Goal: Task Accomplishment & Management: Use online tool/utility

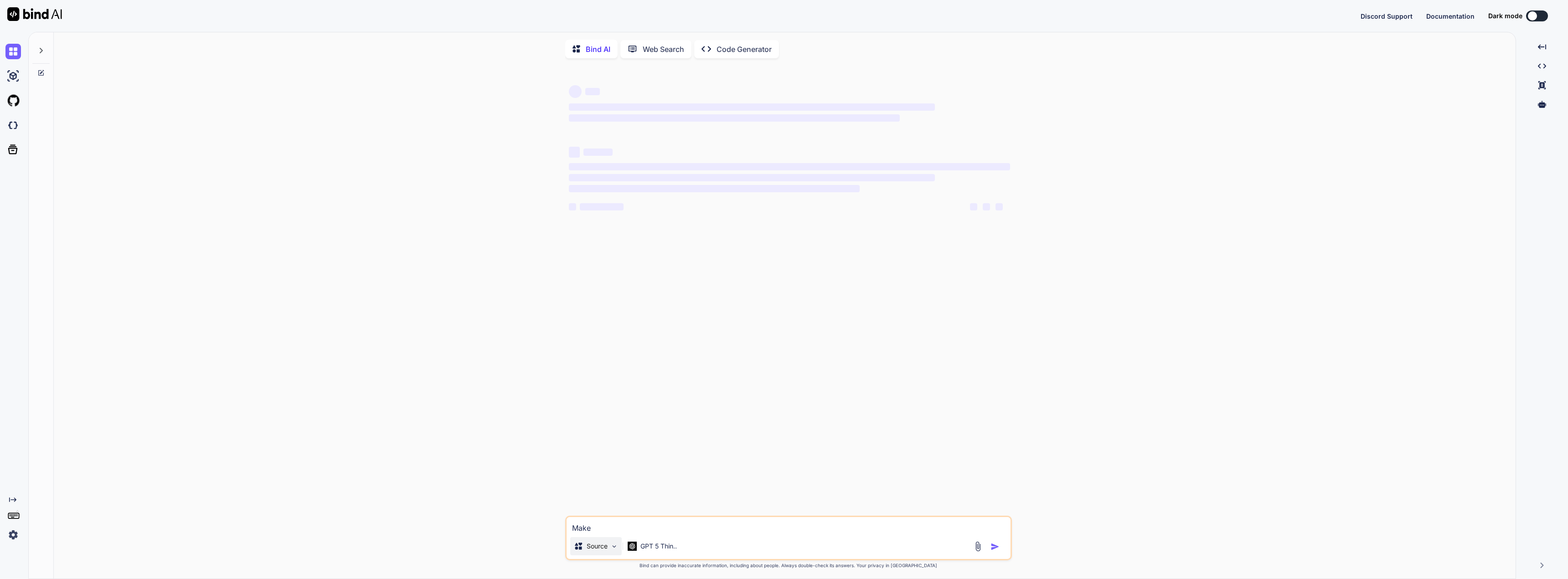
click at [607, 545] on p "Source" at bounding box center [597, 546] width 21 height 9
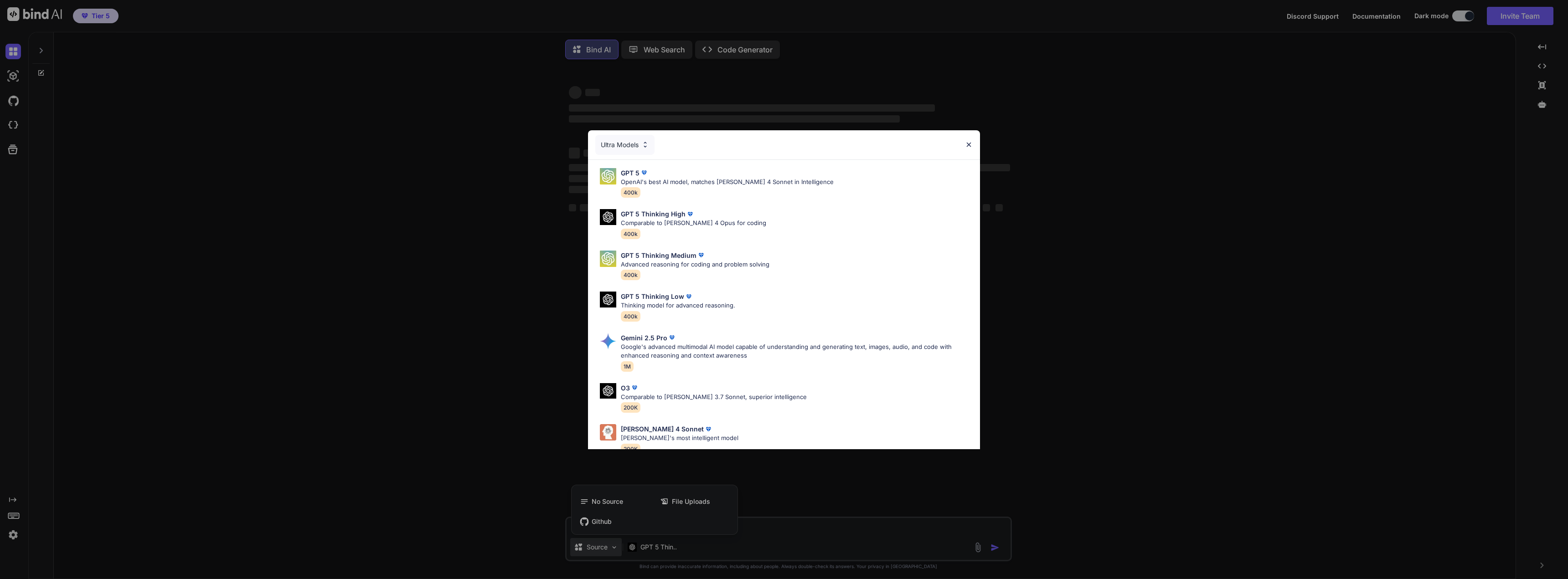
click at [805, 404] on div "O3 Comparable to Claude 3.7 Sonnet, superior intelligence 200K" at bounding box center [784, 398] width 377 height 37
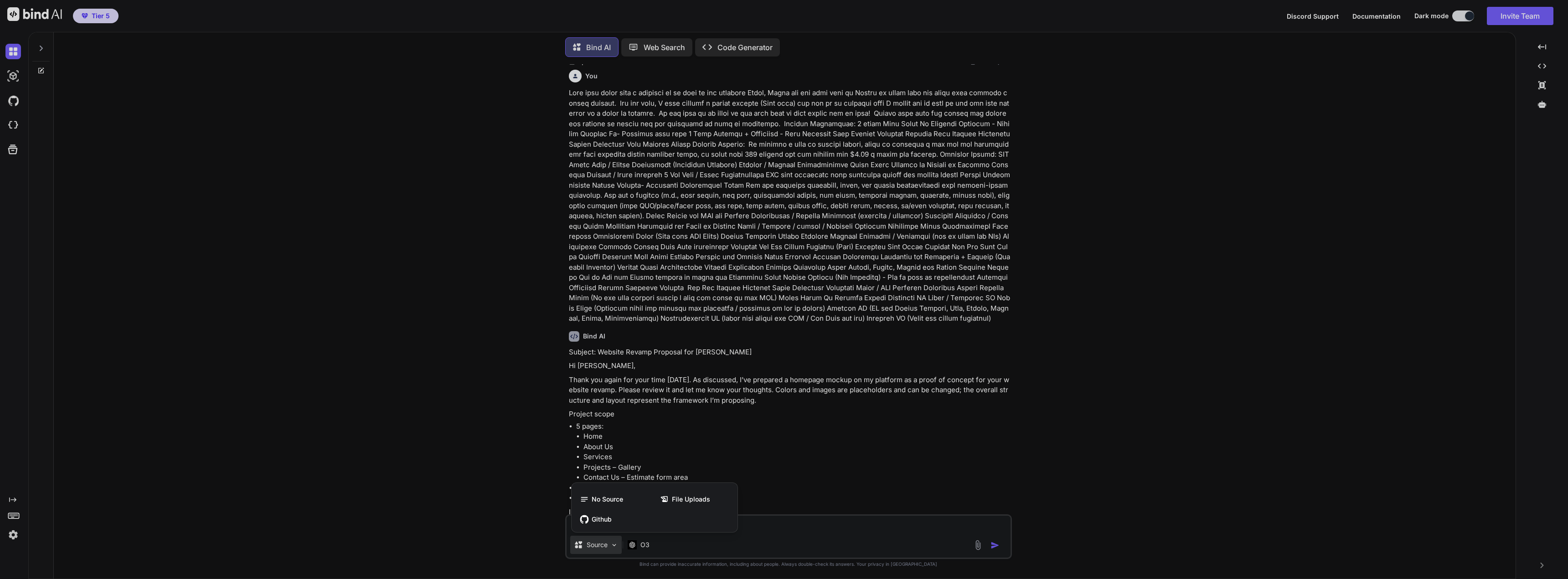
scroll to position [235, 0]
click at [640, 554] on div at bounding box center [784, 290] width 1568 height 579
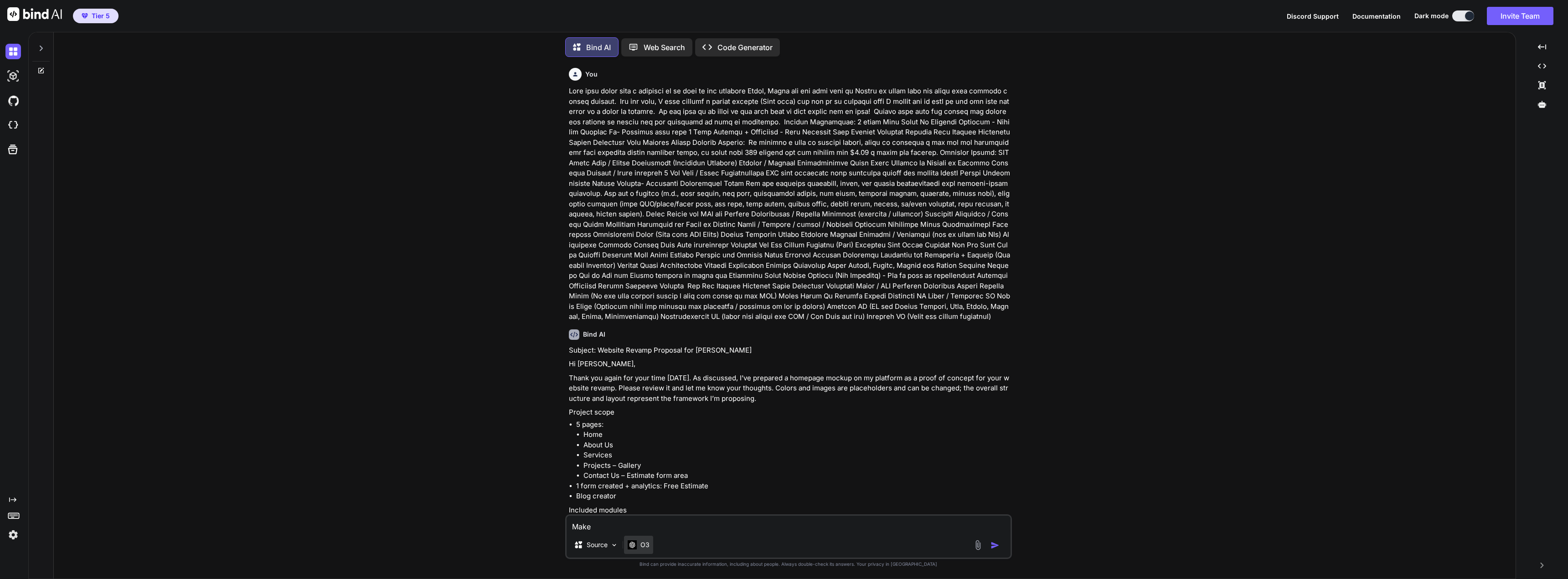
click at [644, 546] on p "O3" at bounding box center [645, 544] width 9 height 9
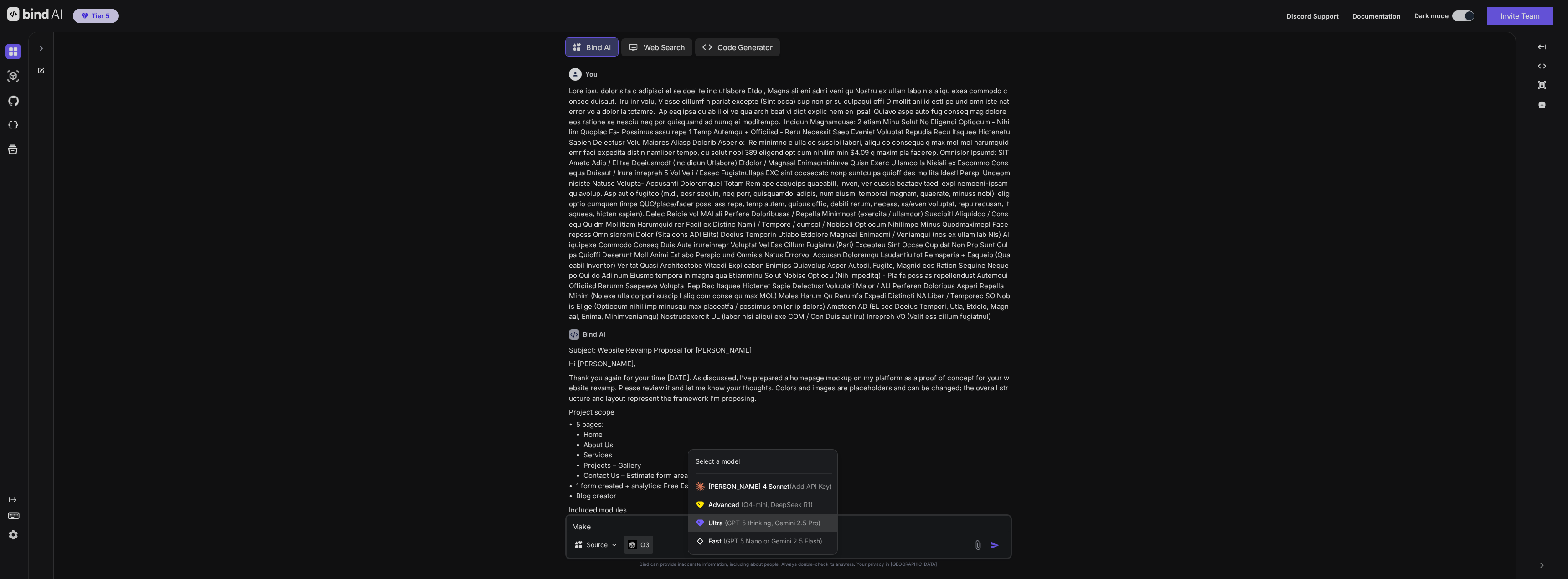
click at [732, 518] on span "Ultra (GPT-5 thinking, Gemini 2.5 Pro)" at bounding box center [765, 522] width 112 height 9
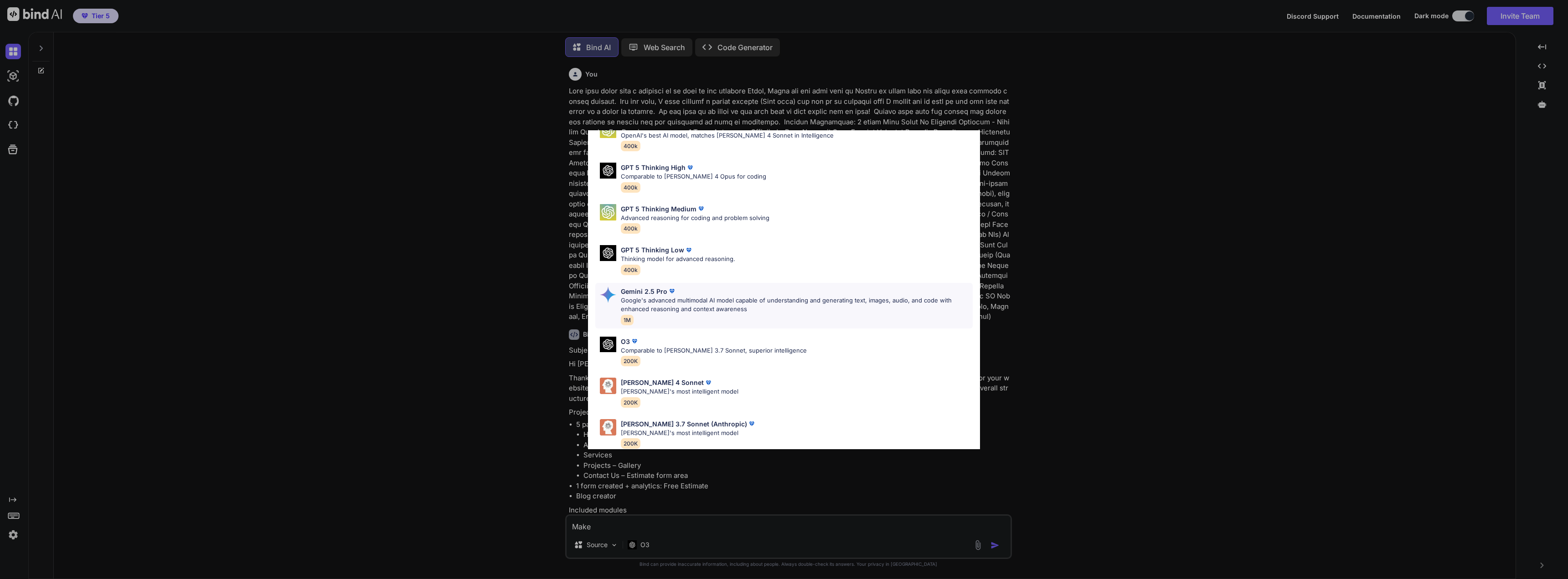
scroll to position [56, 0]
click at [692, 371] on div "Claude 4 Sonnet Claude's most intelligent model 200K" at bounding box center [784, 389] width 377 height 37
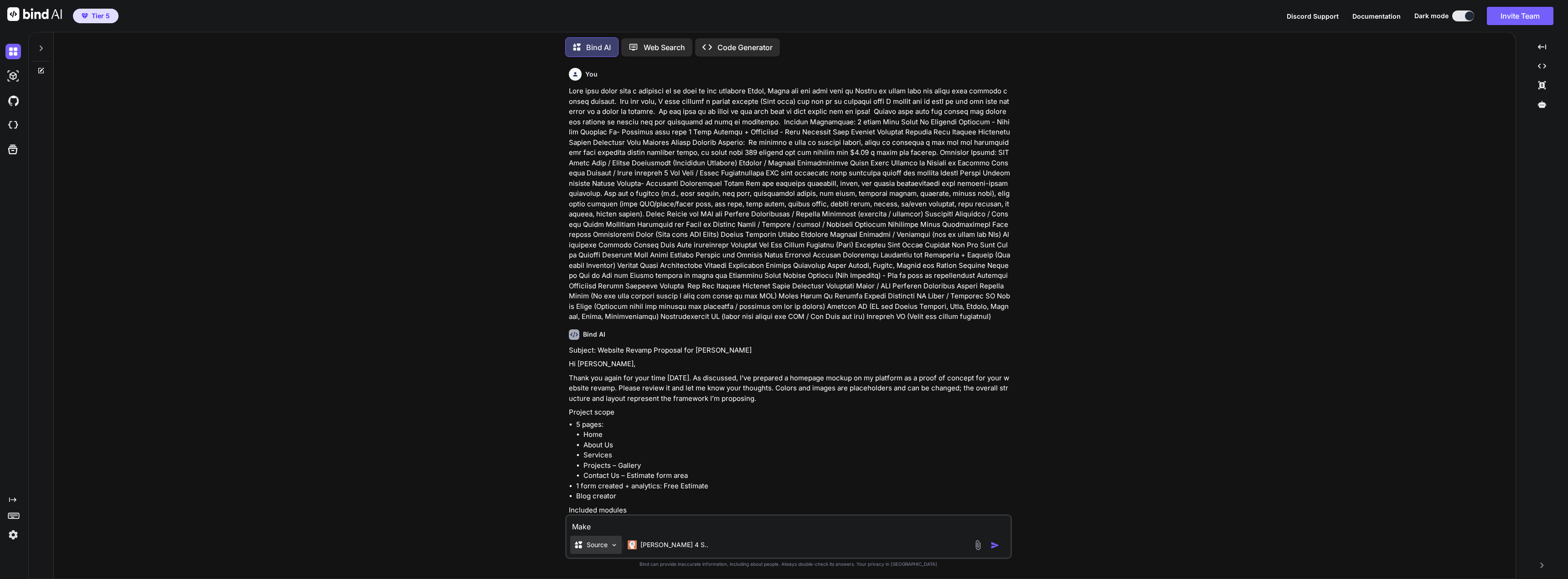
click at [596, 546] on p "Source" at bounding box center [597, 544] width 21 height 9
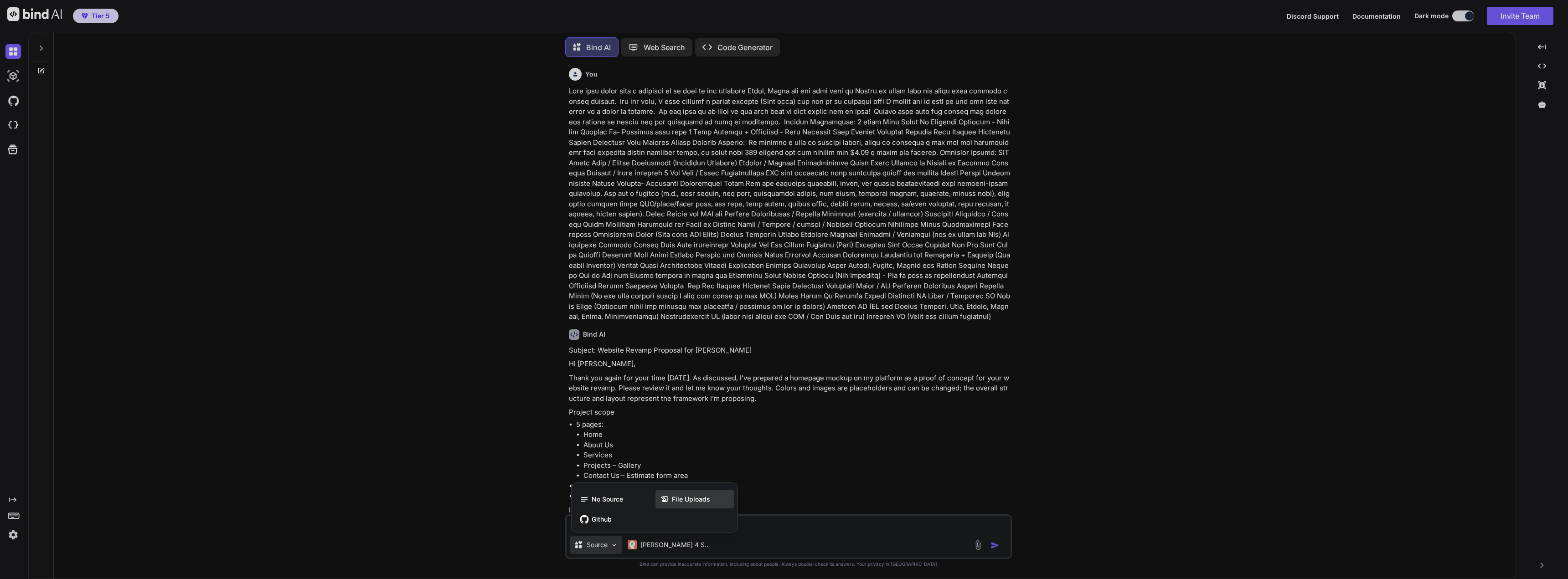
click at [670, 499] on icon at bounding box center [665, 499] width 12 height 9
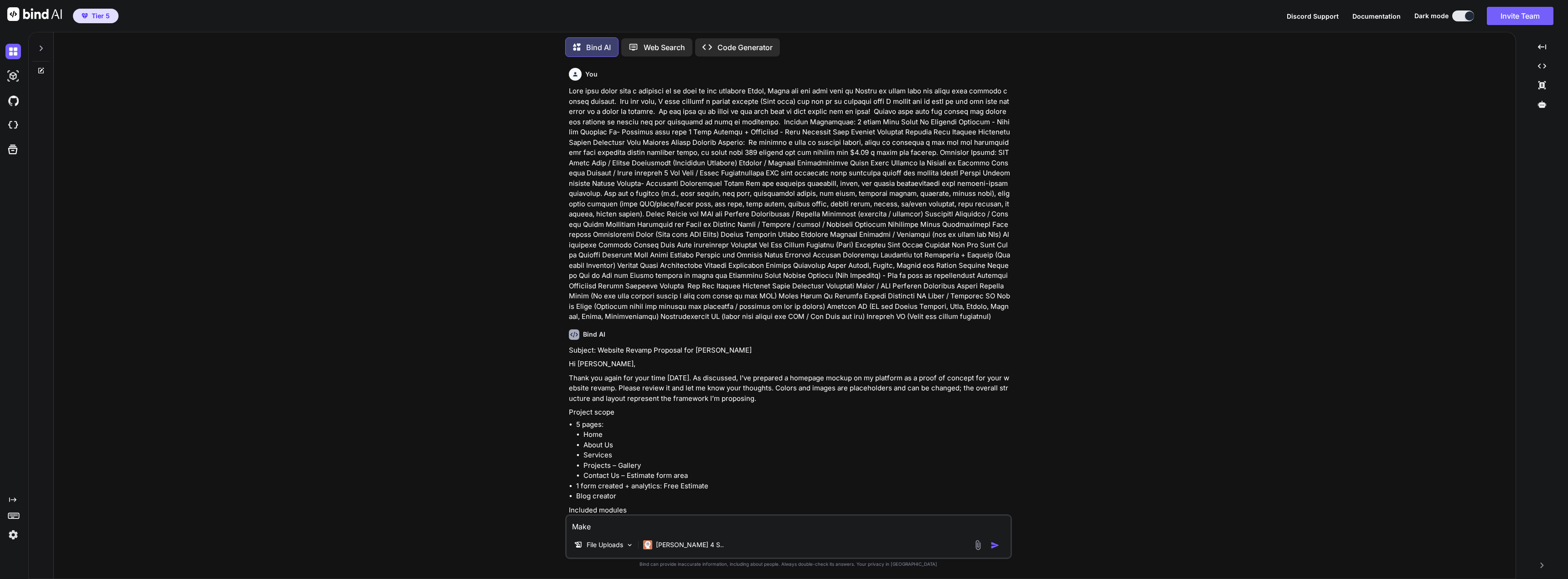
click at [981, 546] on img at bounding box center [978, 544] width 10 height 10
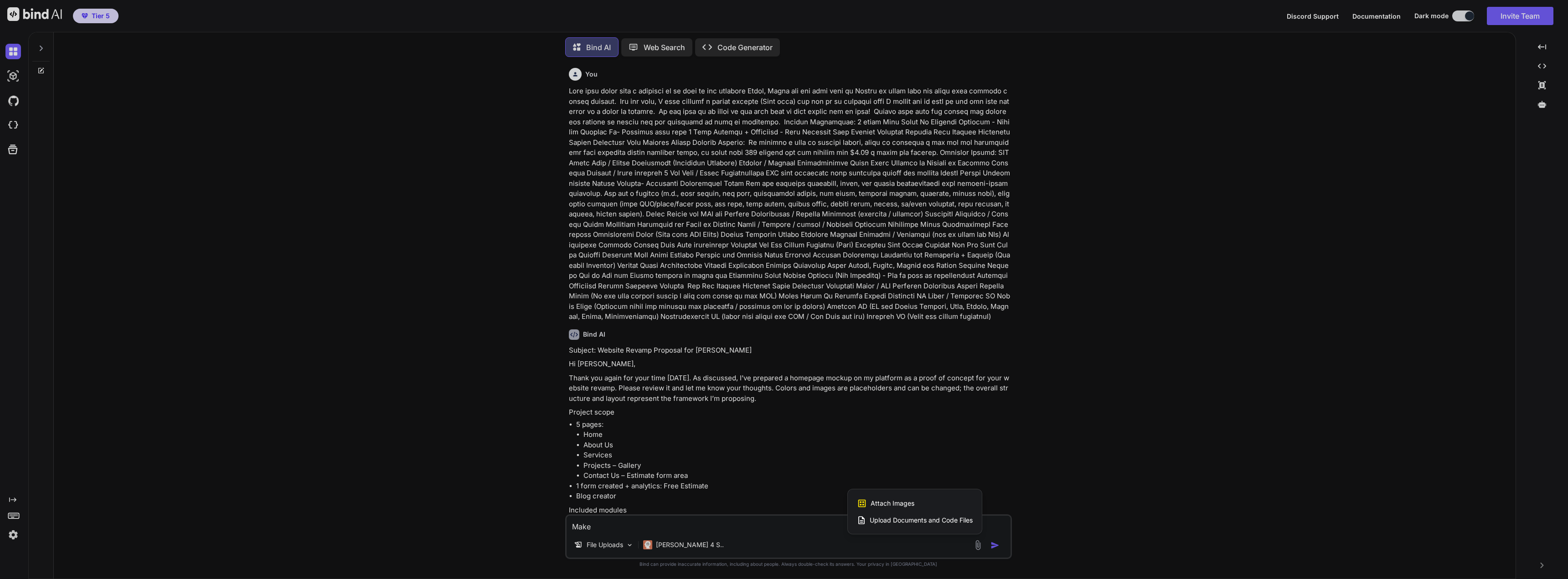
click at [892, 502] on span "Attach Images" at bounding box center [892, 503] width 44 height 9
type textarea "x"
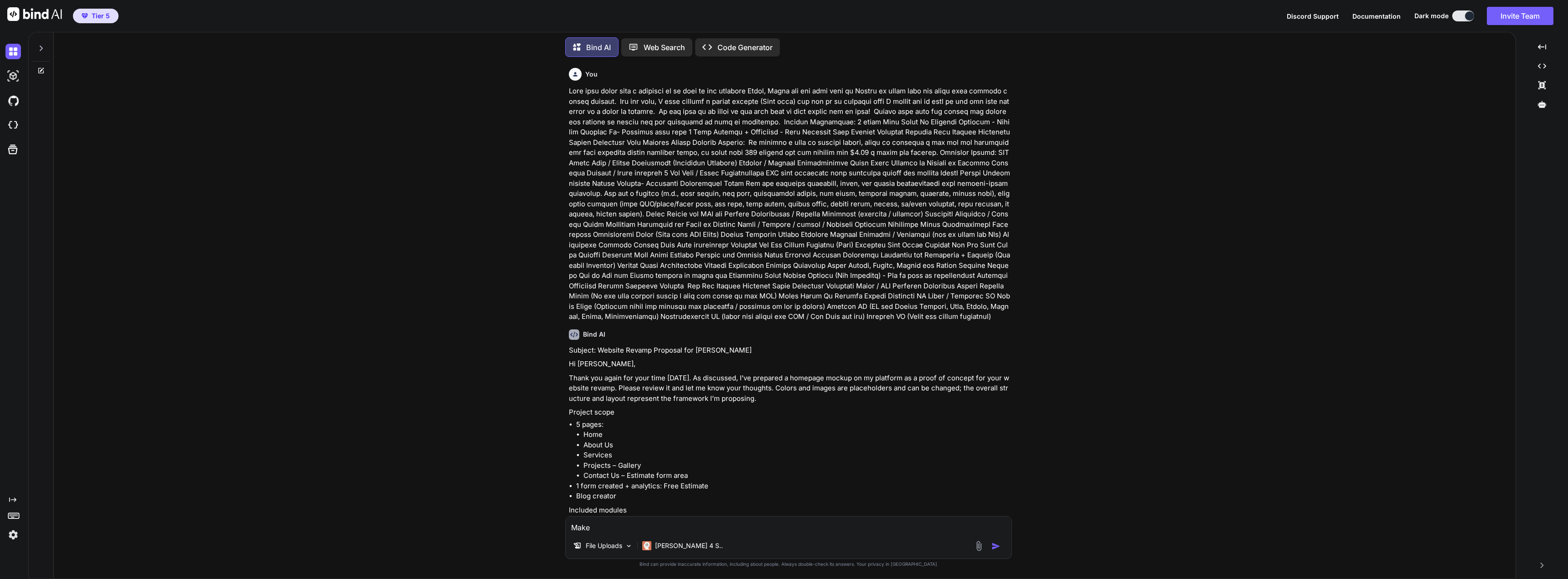
click at [979, 545] on img at bounding box center [979, 546] width 10 height 10
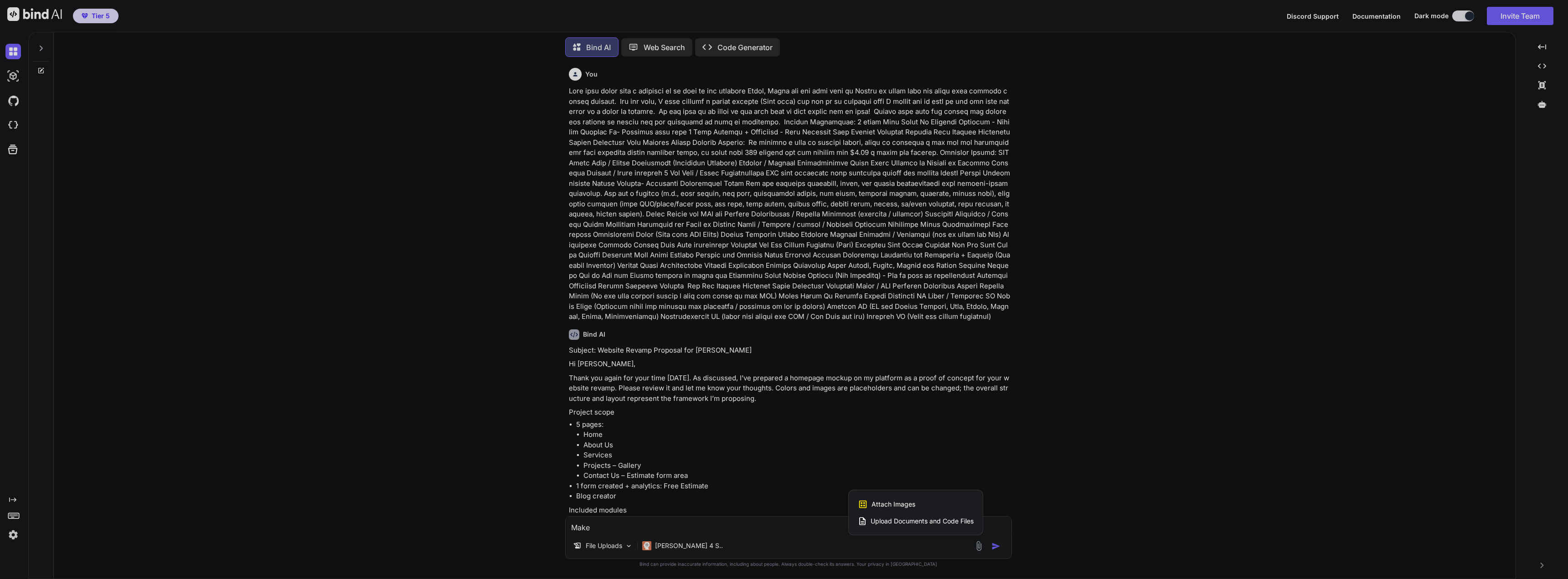
click at [925, 516] on span "Upload Documents and Code Files" at bounding box center [922, 521] width 103 height 9
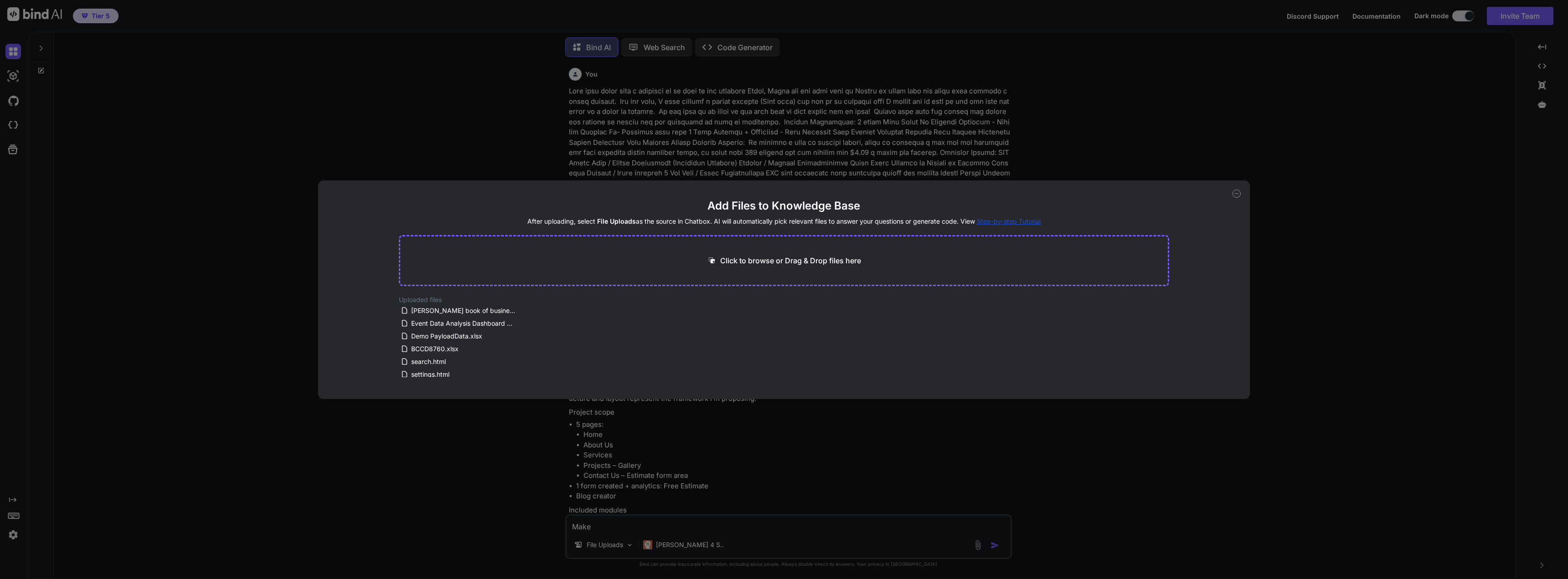
click at [774, 255] on p "Click to browse or Drag & Drop files here" at bounding box center [790, 260] width 141 height 11
type input "C:\fakepath\VIEWER___9_26_2025 Antillean 3369.xlsx"
click at [1155, 359] on button "Finish" at bounding box center [1153, 362] width 32 height 18
click at [1235, 188] on div "Add Files to Knowledge Base After uploading, select File Uploads as the source …" at bounding box center [784, 290] width 932 height 218
click at [1237, 191] on icon at bounding box center [1236, 193] width 8 height 8
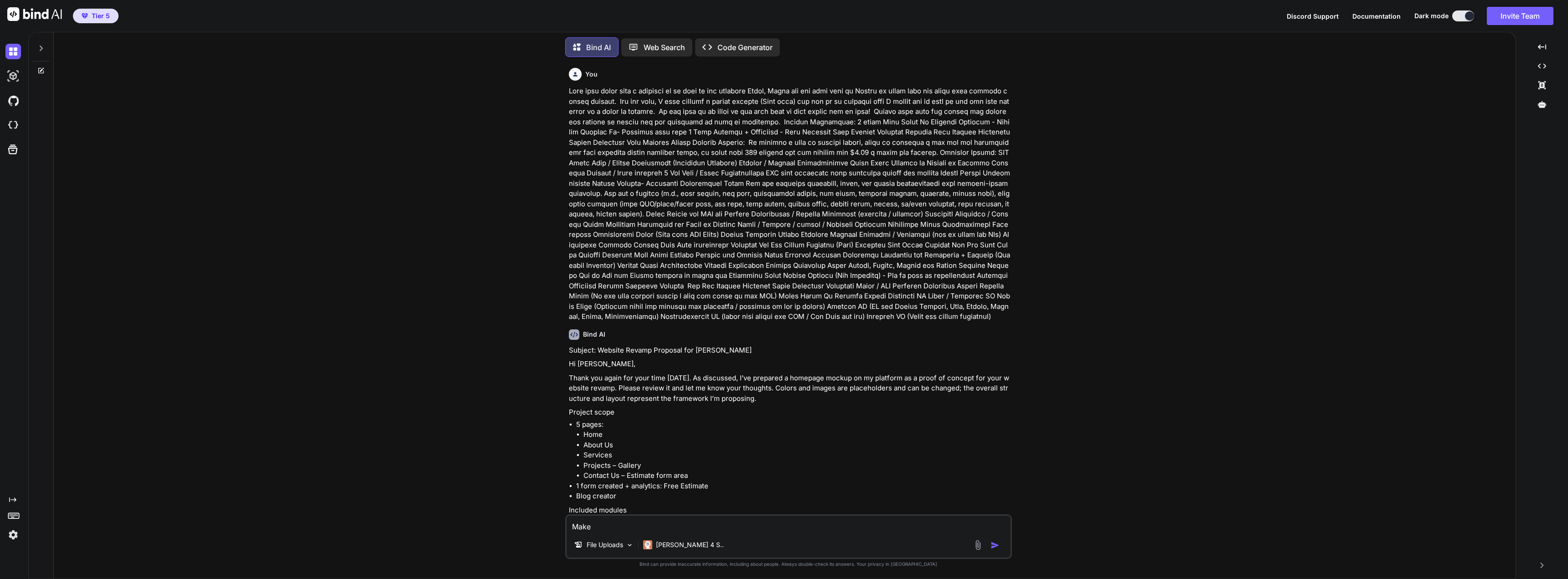
click at [360, 172] on div "You Create a summary of GoHighLevels Automations and workflows and what it can …" at bounding box center [788, 321] width 1455 height 514
click at [40, 67] on icon at bounding box center [41, 71] width 7 height 7
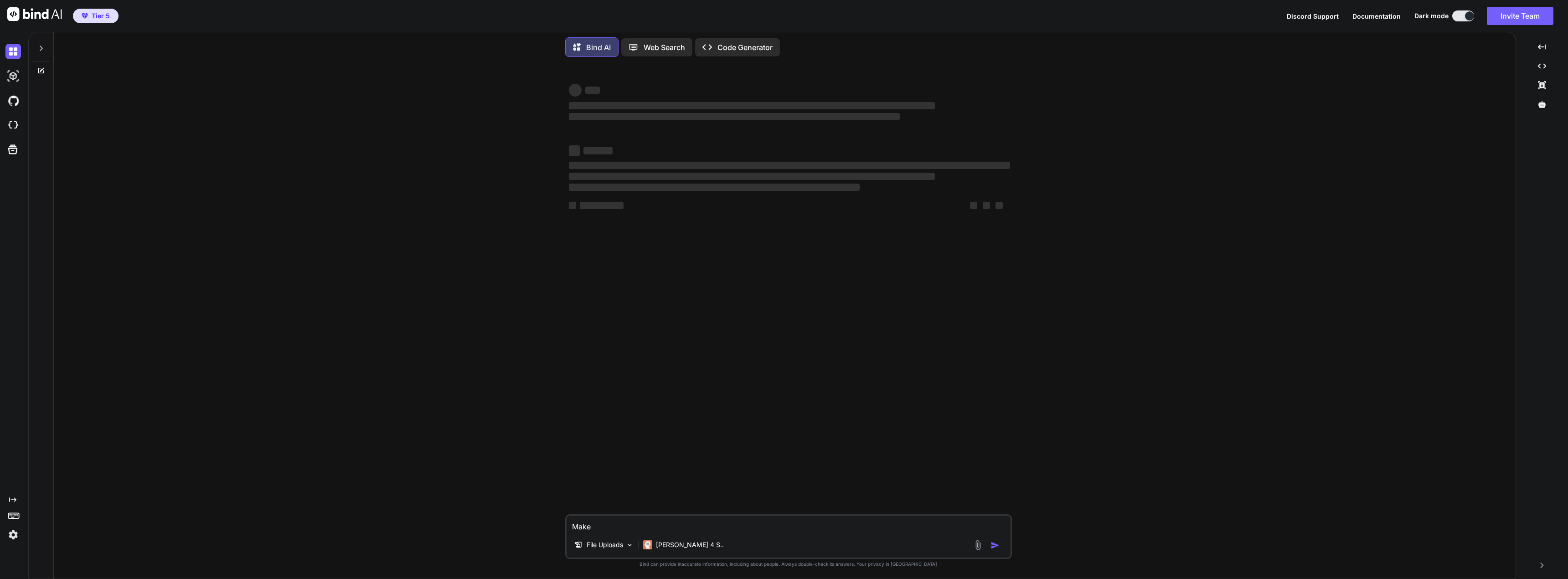
scroll to position [0, 0]
click at [682, 523] on textarea "Make" at bounding box center [788, 524] width 444 height 16
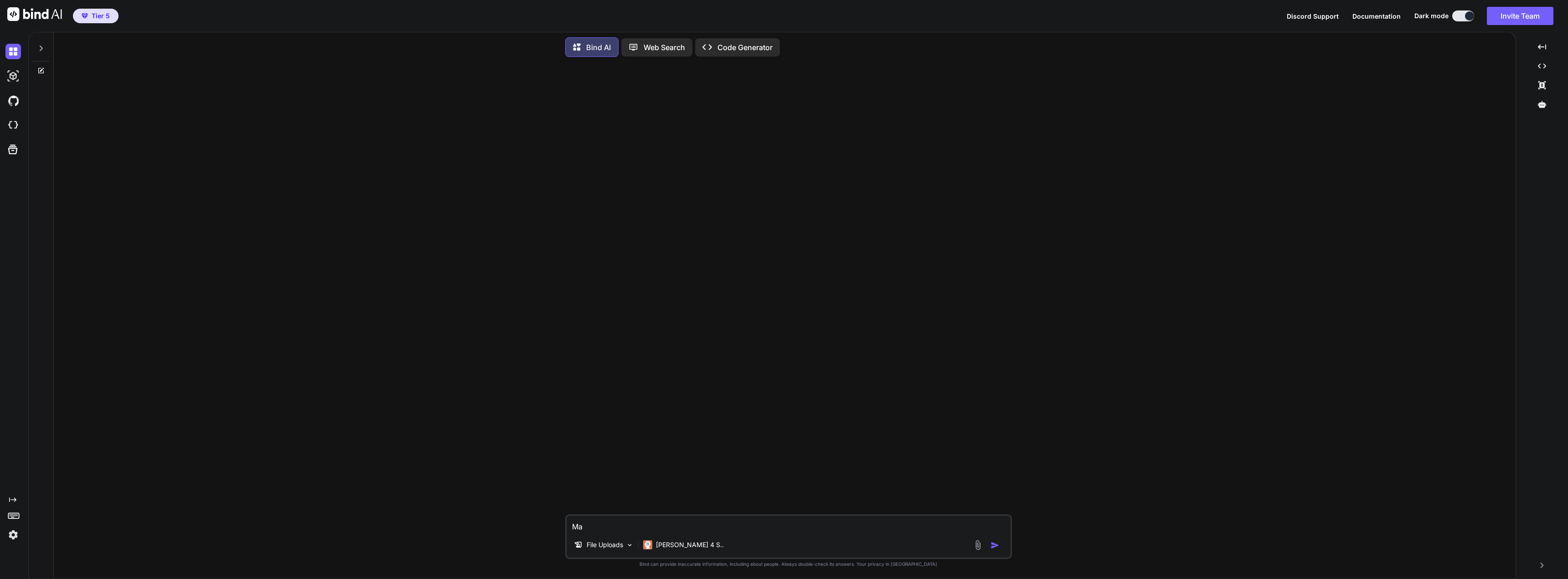
type textarea "M"
paste textarea "VIEWER___9_26_2025 Antillean 3369"
paste textarea "Graph the light states and when the door showed open and closed due to the ligh…"
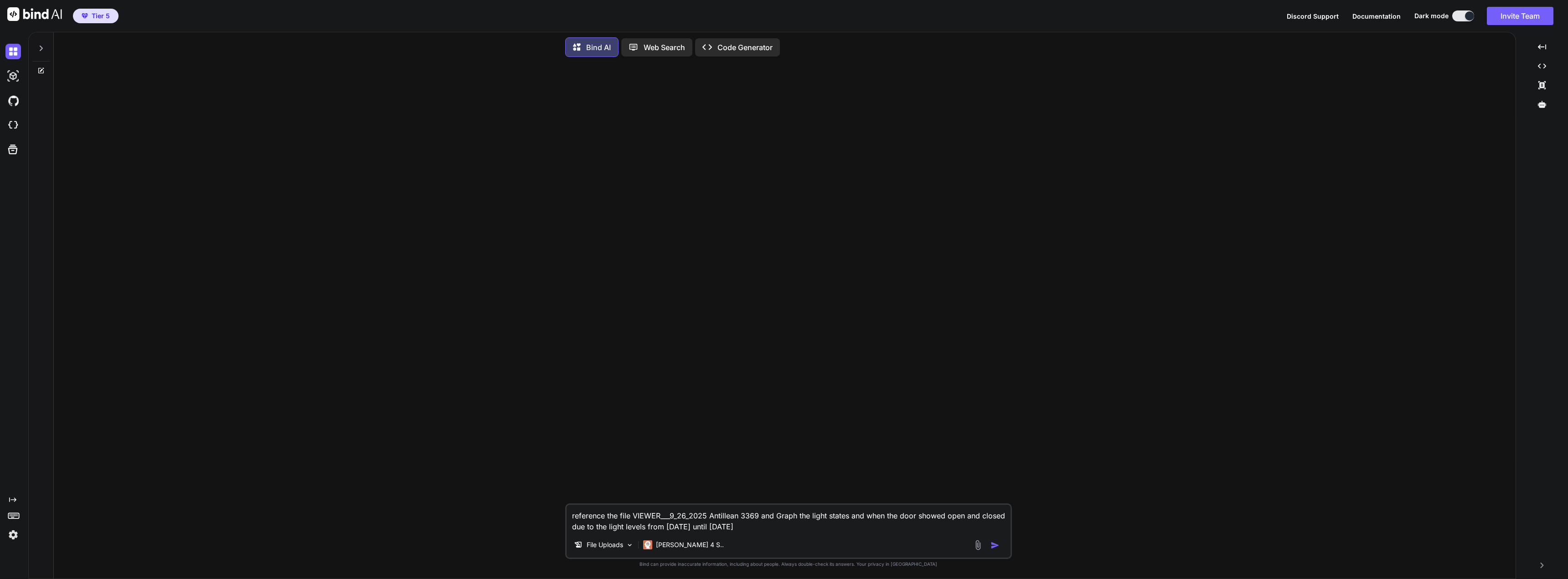
type textarea "reference the file VIEWER___9_26_2025 Antillean 3369 and Graph the light states…"
click at [998, 543] on img "button" at bounding box center [995, 545] width 9 height 9
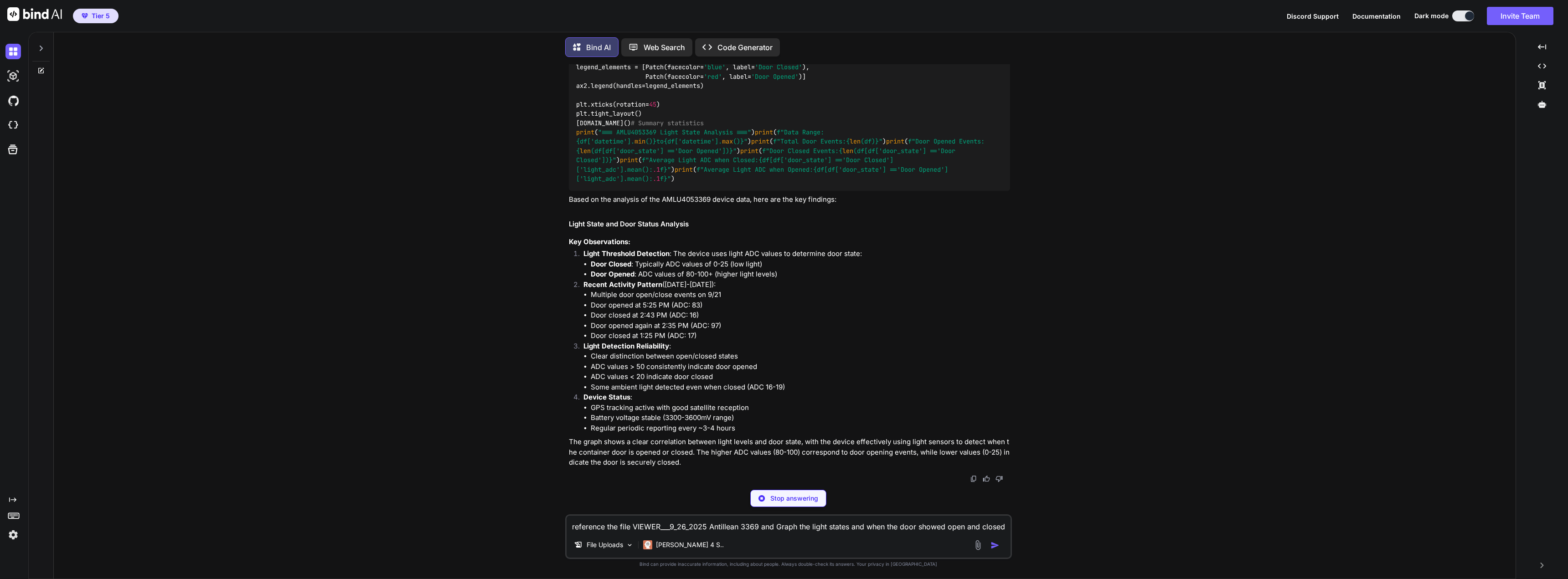
scroll to position [611, 0]
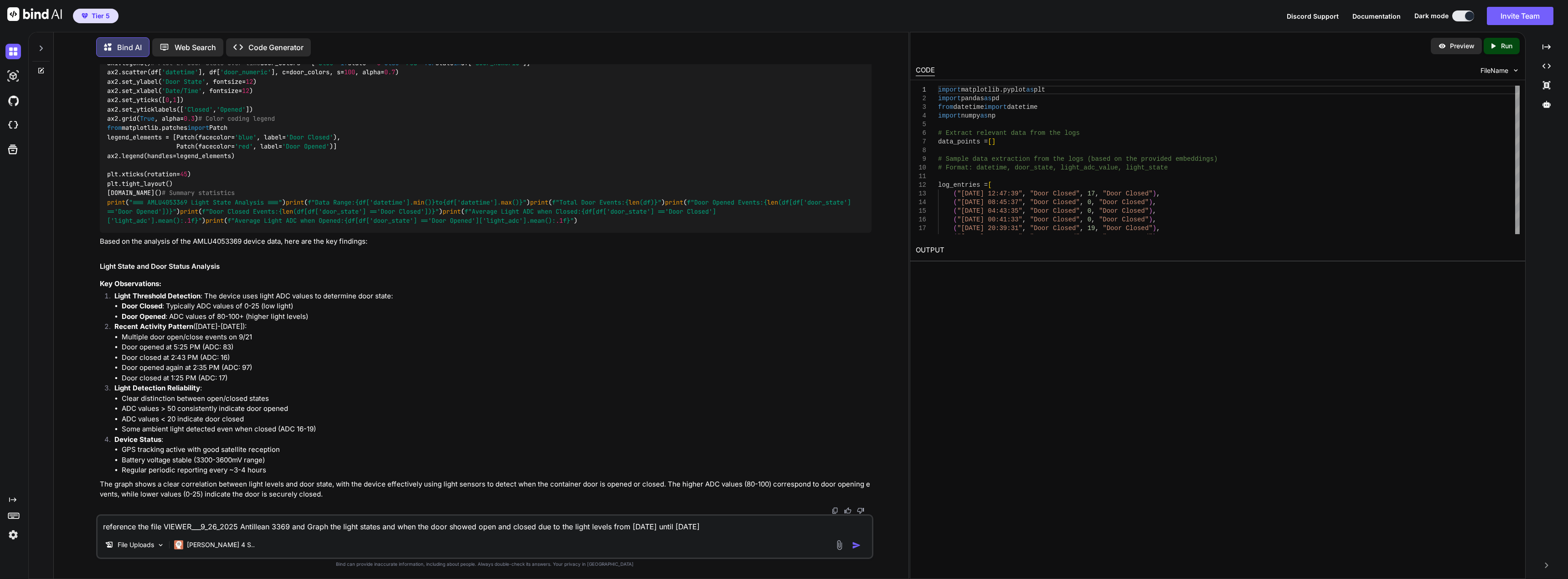
click at [1459, 48] on p "Preview" at bounding box center [1462, 46] width 24 height 9
click at [1447, 52] on div "Preview" at bounding box center [1457, 46] width 51 height 16
click at [1454, 46] on p "Preview" at bounding box center [1462, 46] width 24 height 9
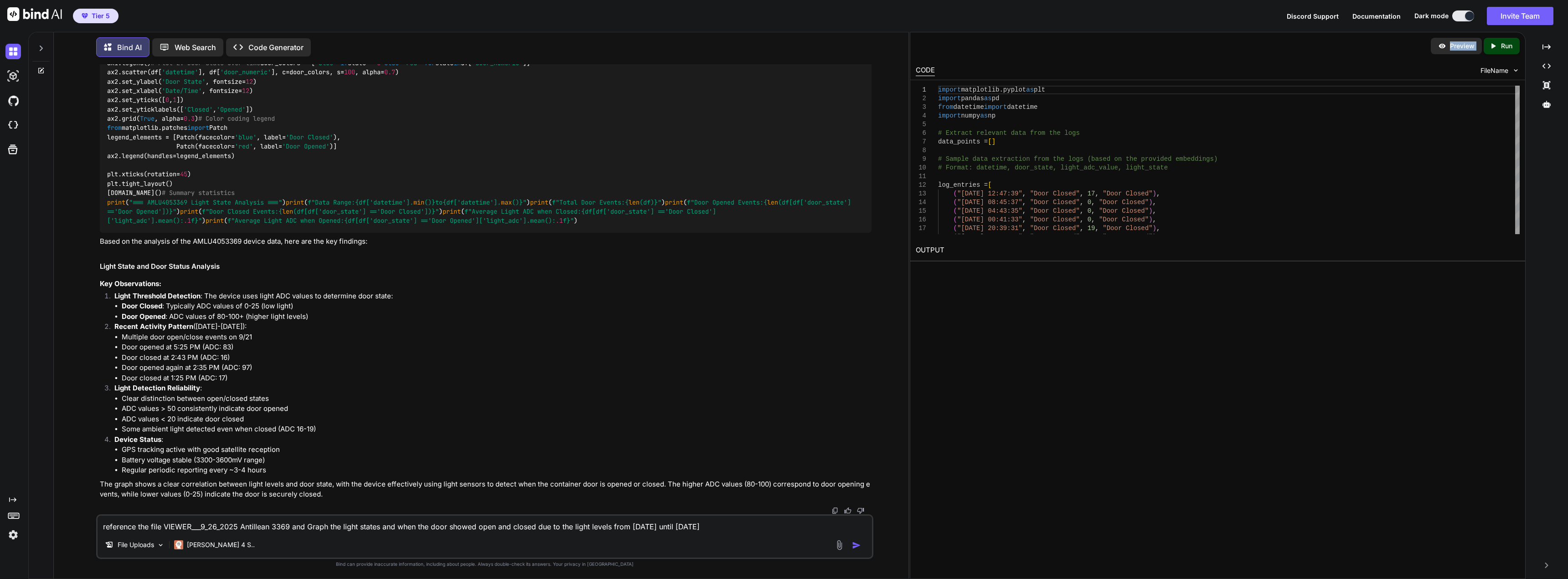
click at [1454, 46] on p "Preview" at bounding box center [1462, 46] width 24 height 9
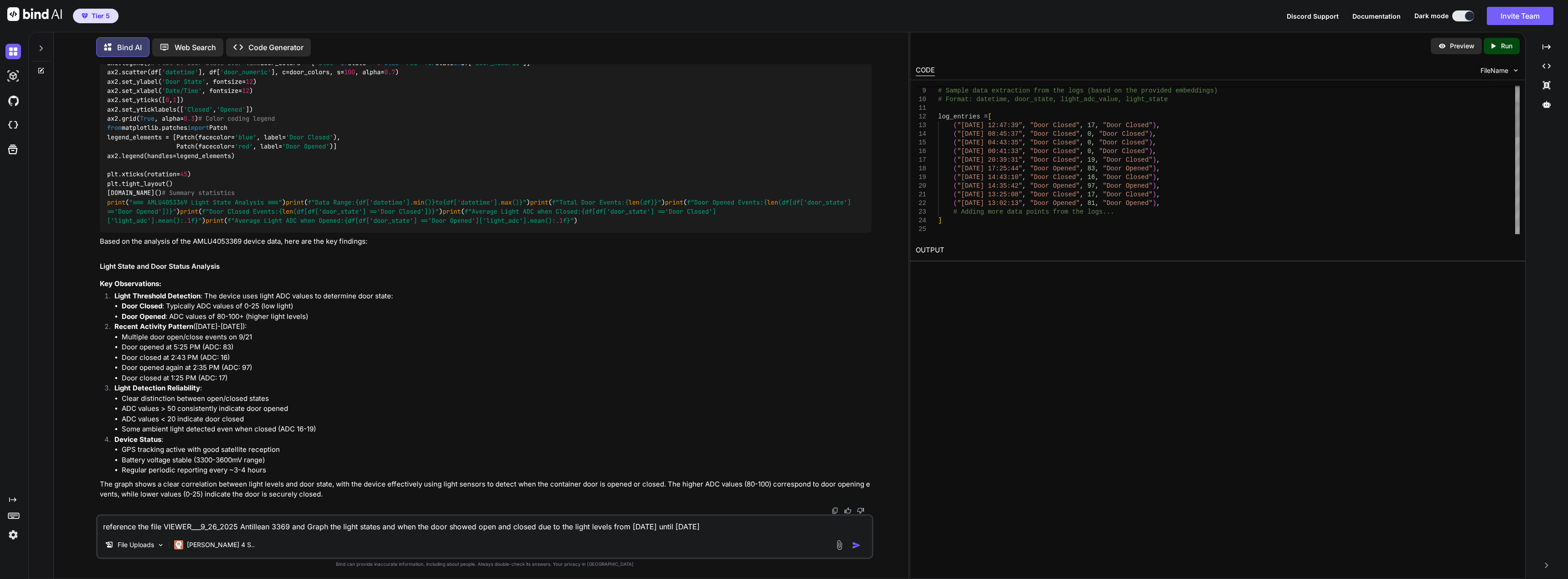
scroll to position [0, 0]
click at [1130, 172] on div "# Sample data extraction from the logs (based on t he provided embeddings) # Fo…" at bounding box center [1229, 328] width 582 height 623
click at [1468, 43] on p "Preview" at bounding box center [1462, 46] width 24 height 9
click at [1465, 45] on p "Preview" at bounding box center [1462, 46] width 24 height 9
click at [1502, 52] on div "Created with Pixso. Run" at bounding box center [1501, 46] width 36 height 16
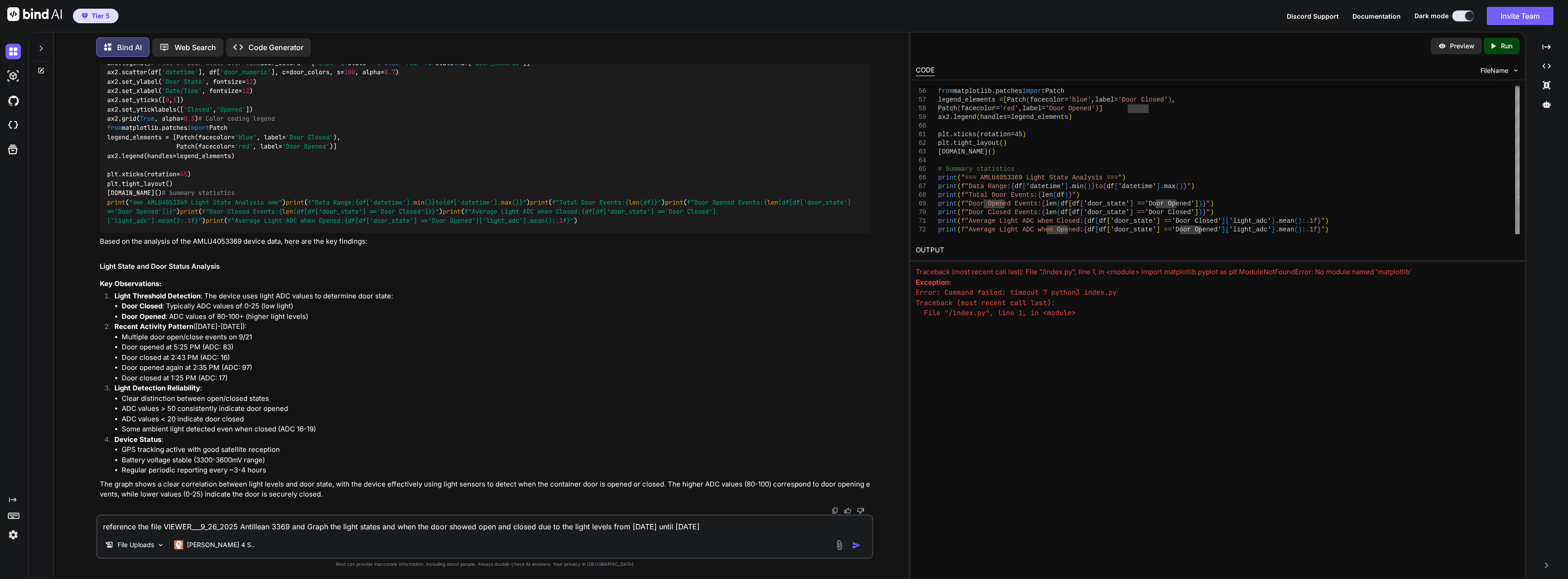
drag, startPoint x: 1019, startPoint y: 147, endPoint x: 1104, endPoint y: 137, distance: 85.6
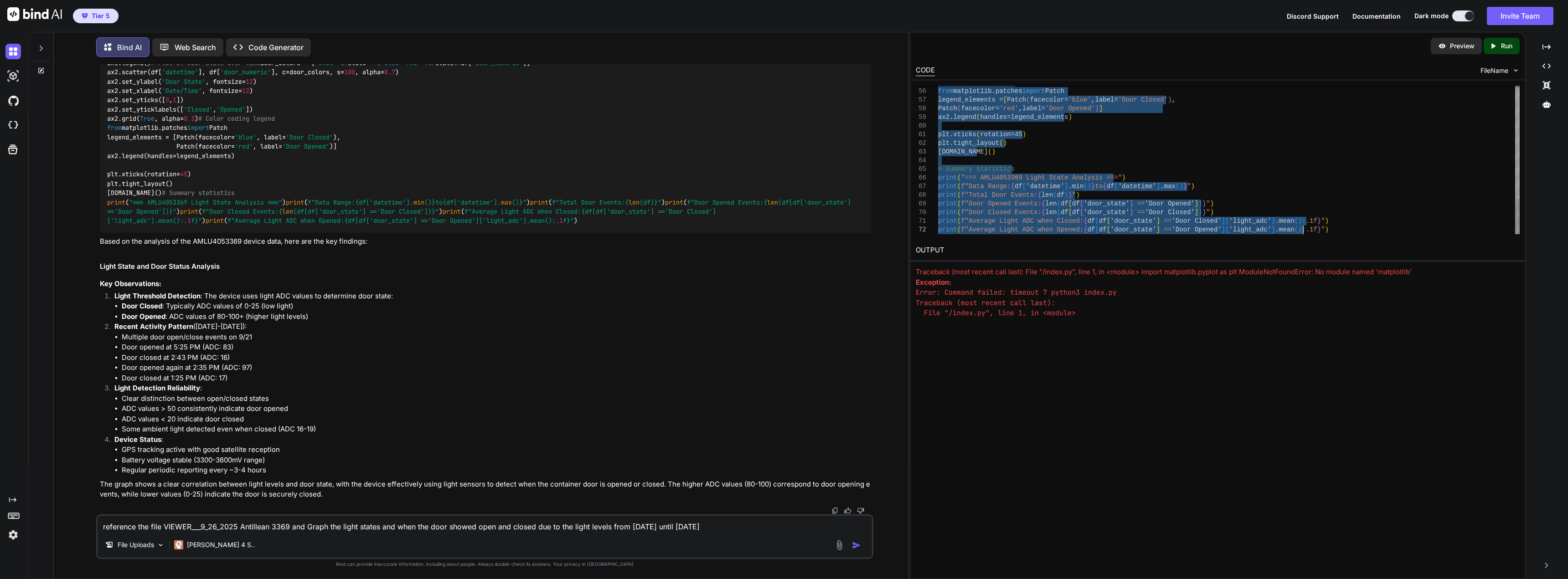
type textarea "import matplotlib.pyplot as plt import pandas as pd from datetime import dateti…"
drag, startPoint x: 939, startPoint y: 89, endPoint x: 1362, endPoint y: 300, distance: 472.7
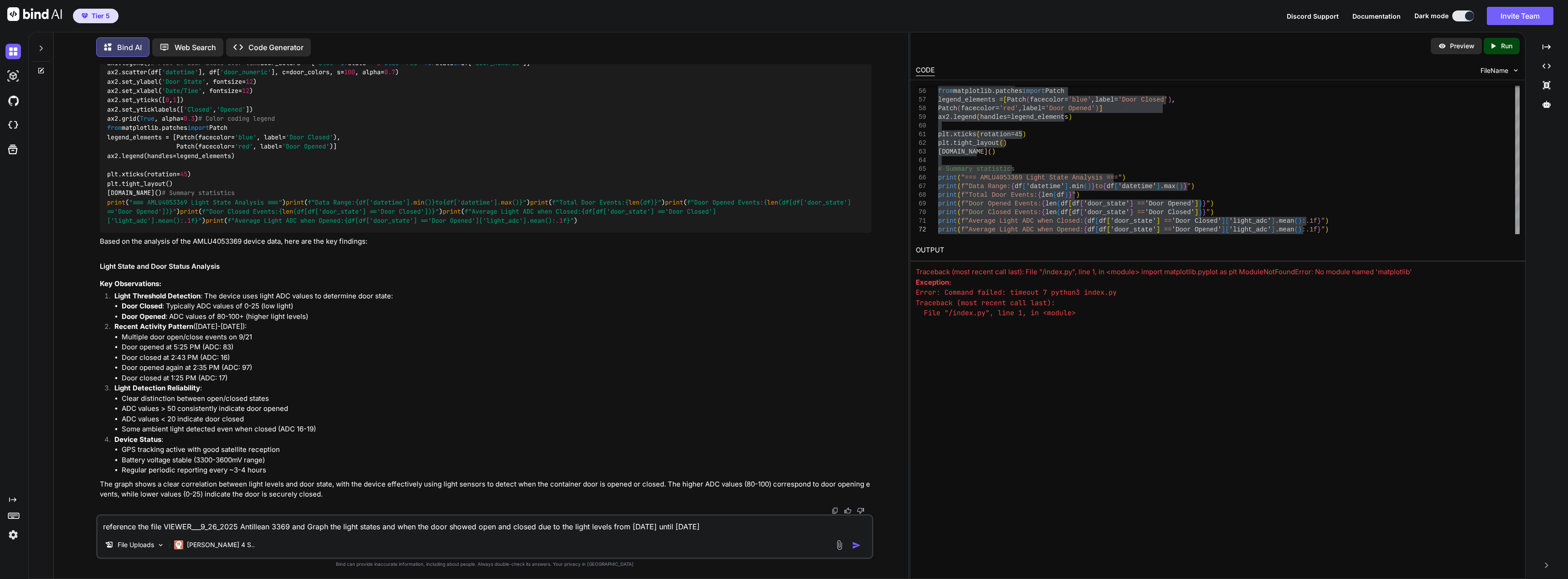
click at [312, 523] on textarea "reference the file VIEWER___9_26_2025 Antillean 3369 and Graph the light states…" at bounding box center [485, 524] width 774 height 16
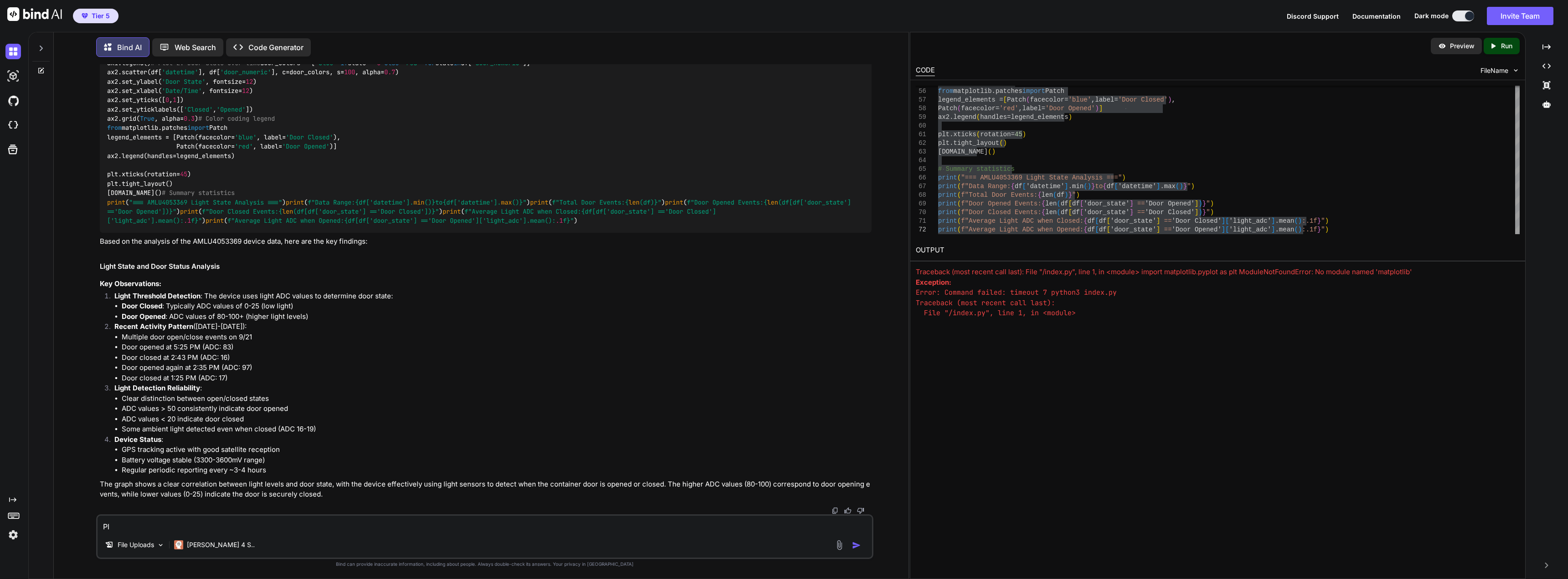
type textarea "P"
type textarea "r"
type textarea "the graph wont run because matplotlib isnt installed. please install it and sho…"
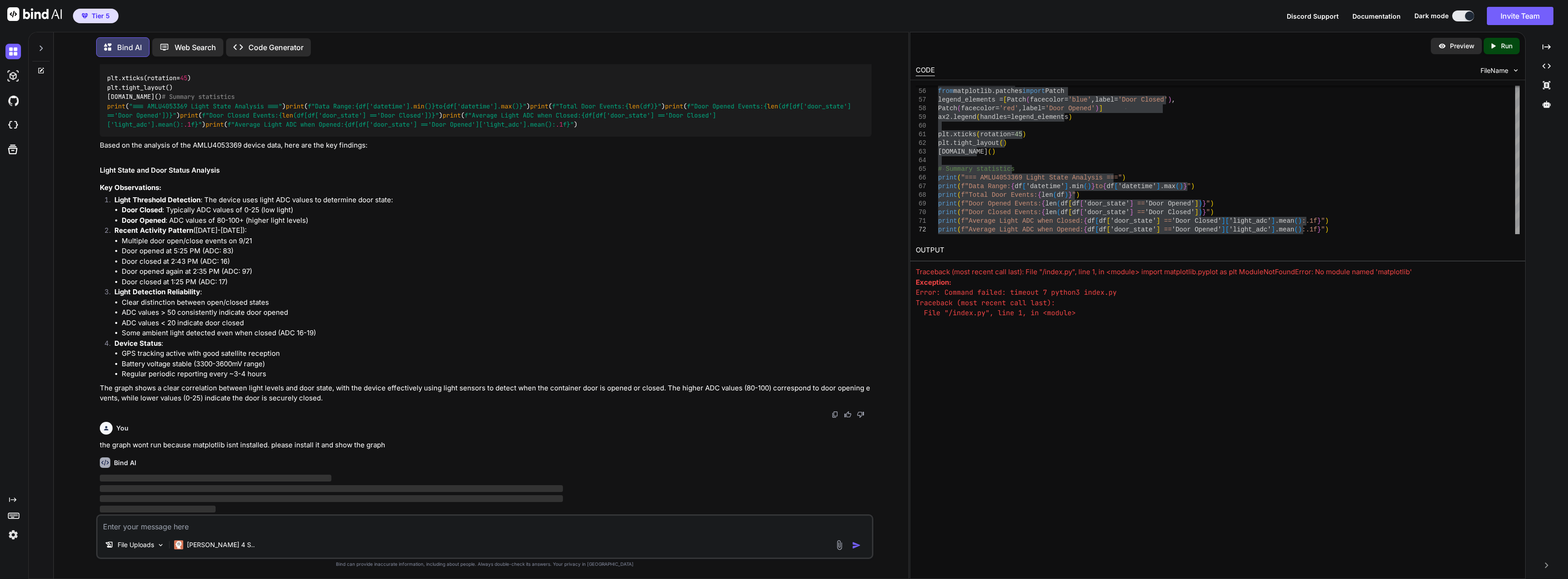
scroll to position [708, 0]
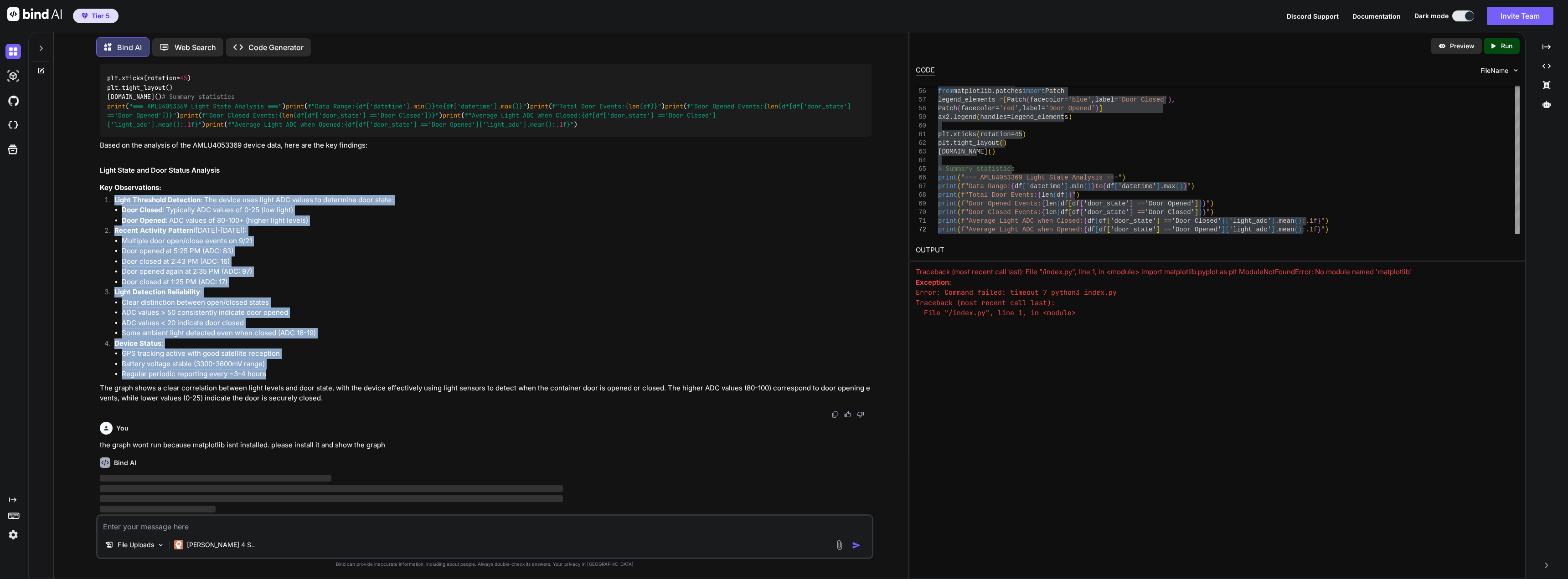
drag, startPoint x: 276, startPoint y: 377, endPoint x: 85, endPoint y: 193, distance: 265.2
click at [85, 195] on div "You reference the file VIEWER___9_26_2025 Antillean 3369 and Graph the light st…" at bounding box center [485, 321] width 847 height 514
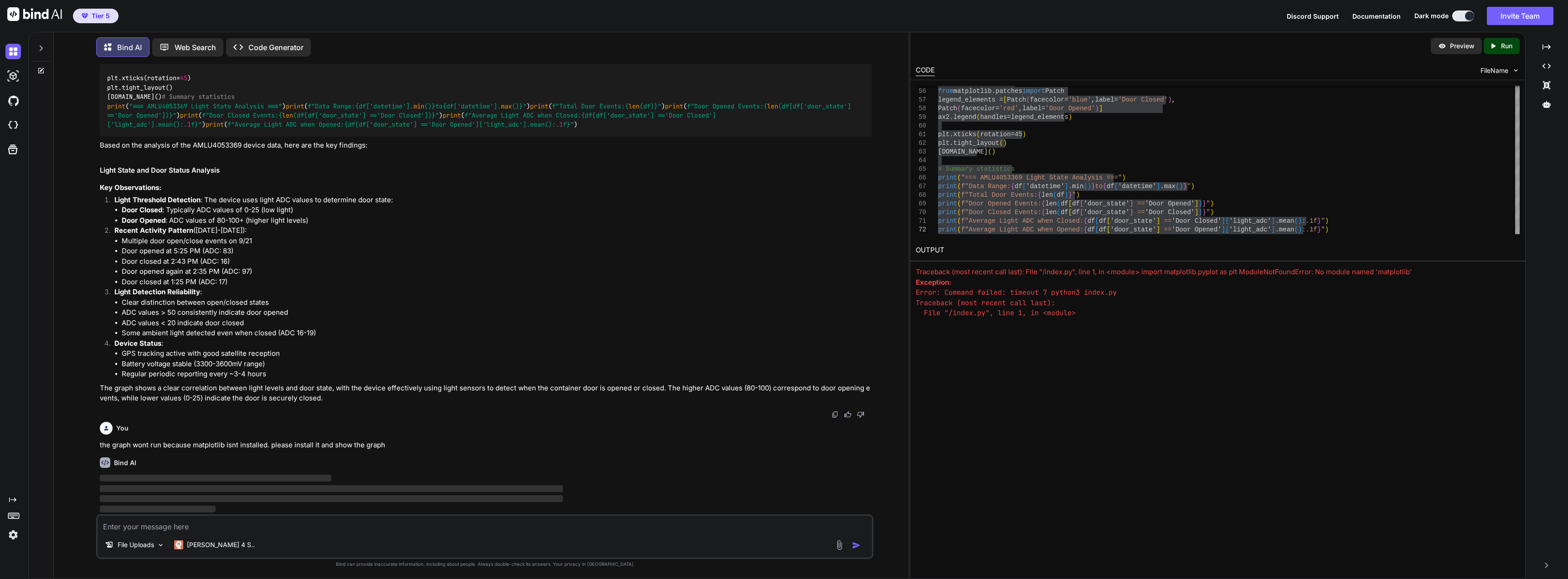
click at [100, 167] on div "You reference the file VIEWER___9_26_2025 Antillean 3369 and Graph the light st…" at bounding box center [485, 290] width 775 height 450
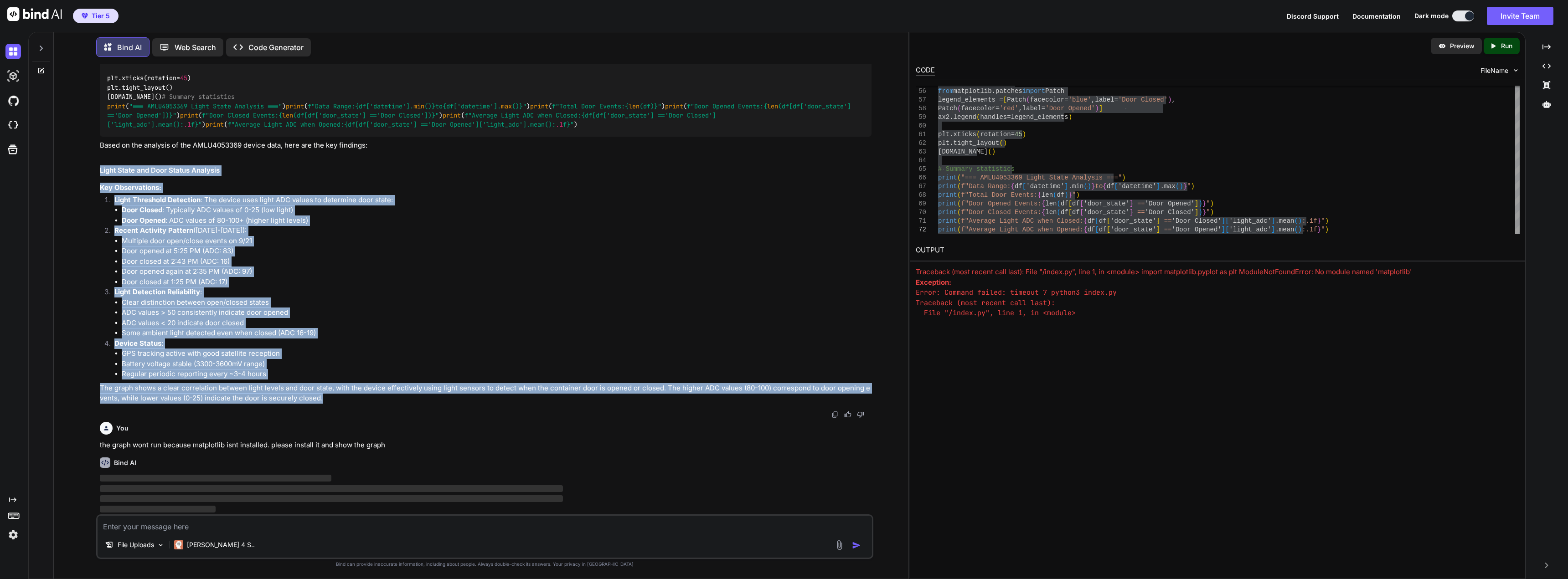
drag, startPoint x: 100, startPoint y: 167, endPoint x: 323, endPoint y: 400, distance: 322.5
click at [323, 400] on div "I'll analyze the data from the AMLU4053369 device and create a graph showing th…" at bounding box center [485, 56] width 771 height 694
copy div "Light State and Door Status Analysis Key Observations: Light Threshold Detectio…"
click at [323, 400] on p "The graph shows a clear correlation between light levels and door state, with t…" at bounding box center [485, 394] width 771 height 21
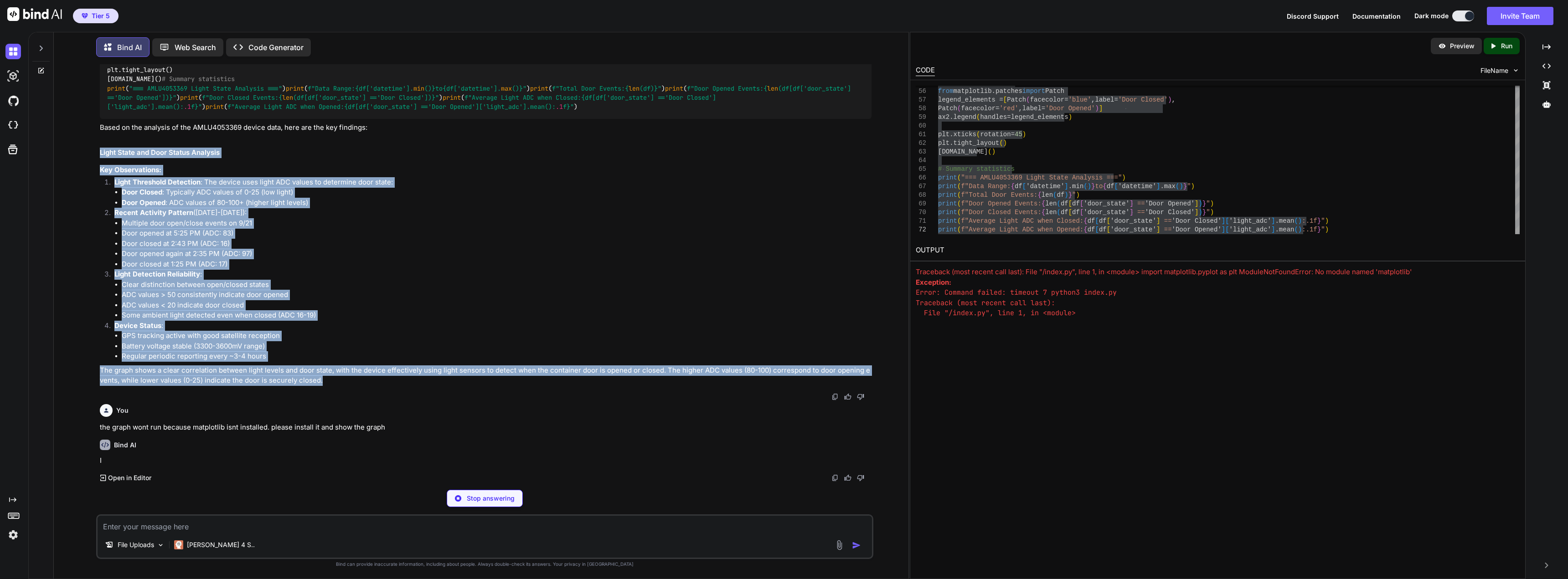
click at [327, 362] on li "Regular periodic reporting every ~3-4 hours" at bounding box center [496, 356] width 749 height 10
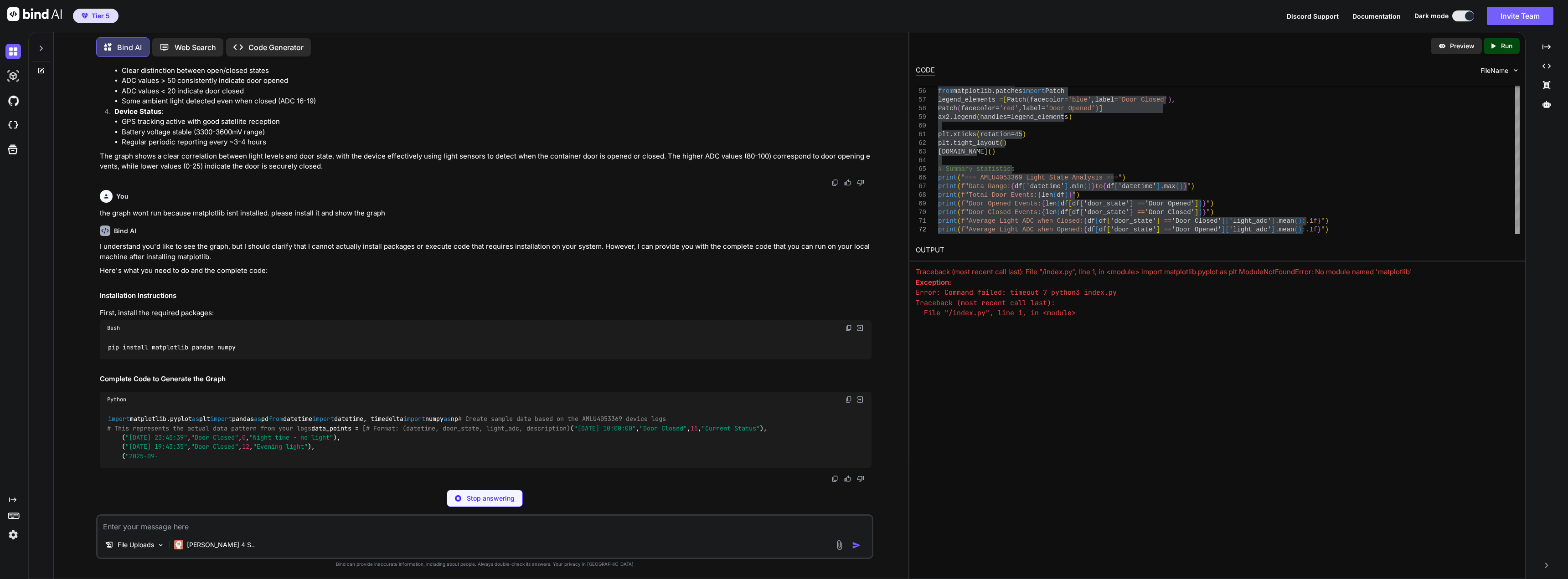
scroll to position [804, 0]
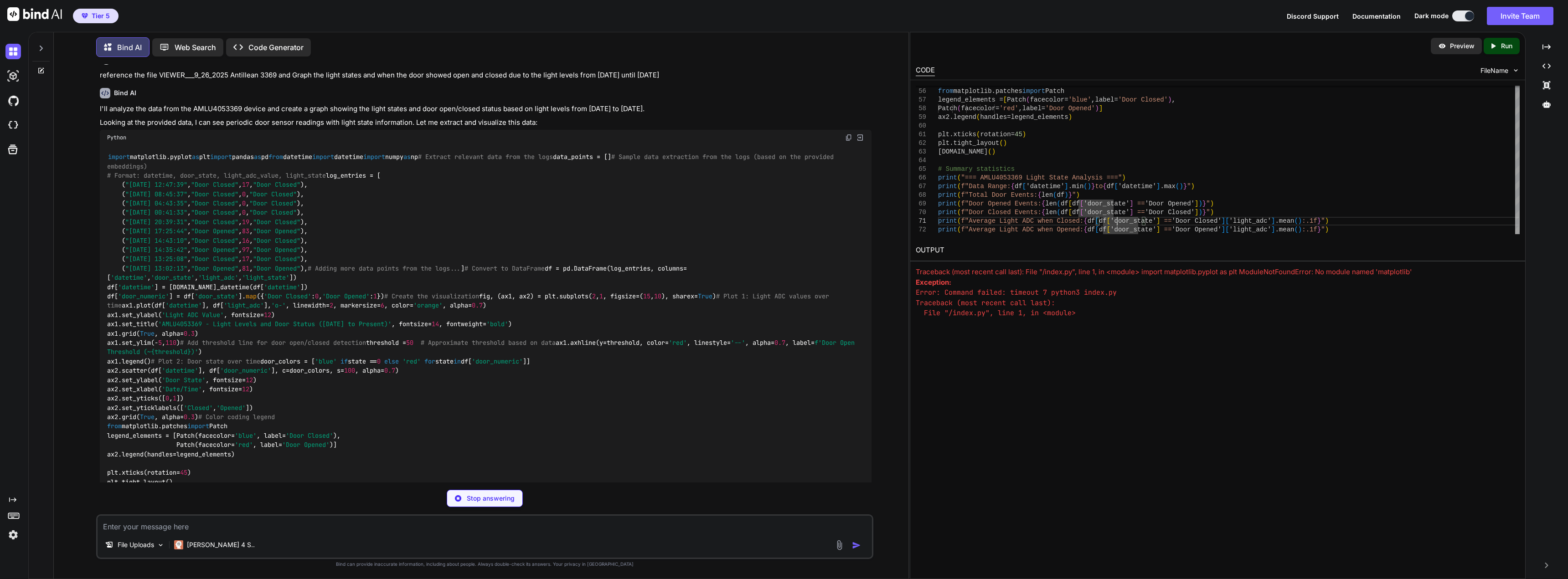
scroll to position [0, 0]
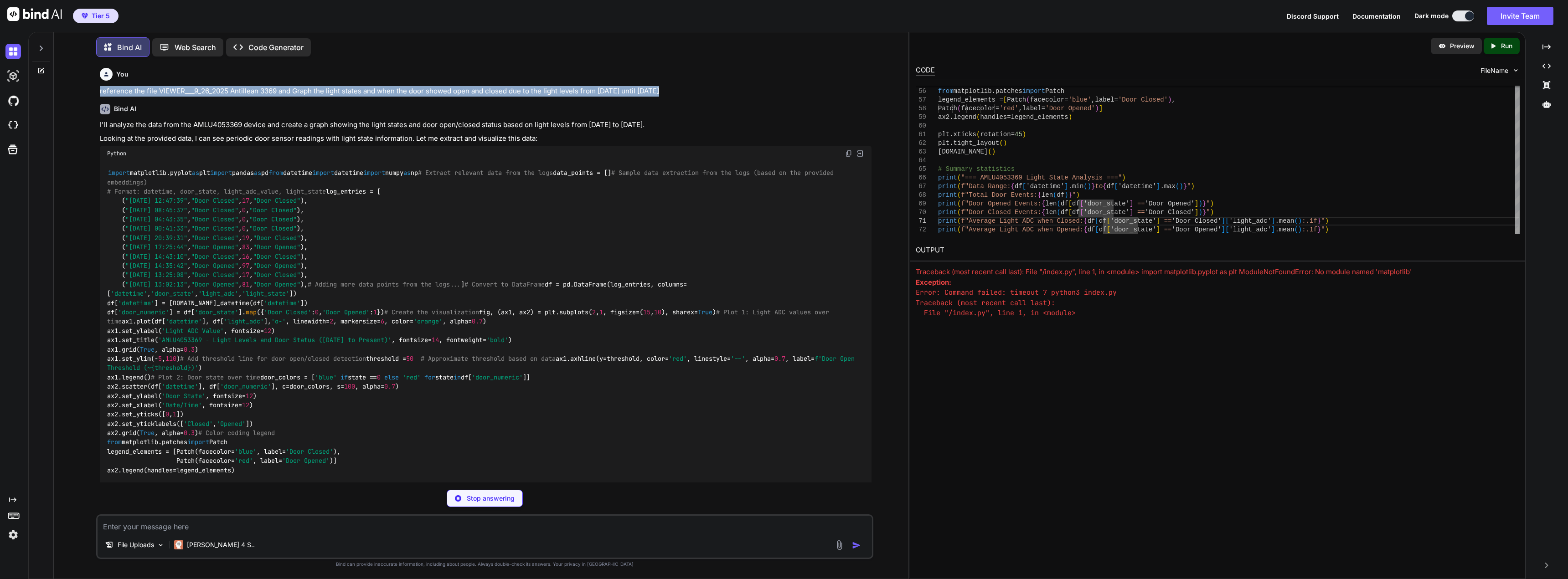
drag, startPoint x: 100, startPoint y: 92, endPoint x: 665, endPoint y: 90, distance: 565.0
click at [665, 90] on p "reference the file VIEWER___9_26_2025 Antillean 3369 and Graph the light states…" at bounding box center [485, 91] width 771 height 10
copy p "reference the file VIEWER___9_26_2025 Antillean 3369 and Graph the light states…"
click at [17, 121] on img at bounding box center [13, 125] width 15 height 15
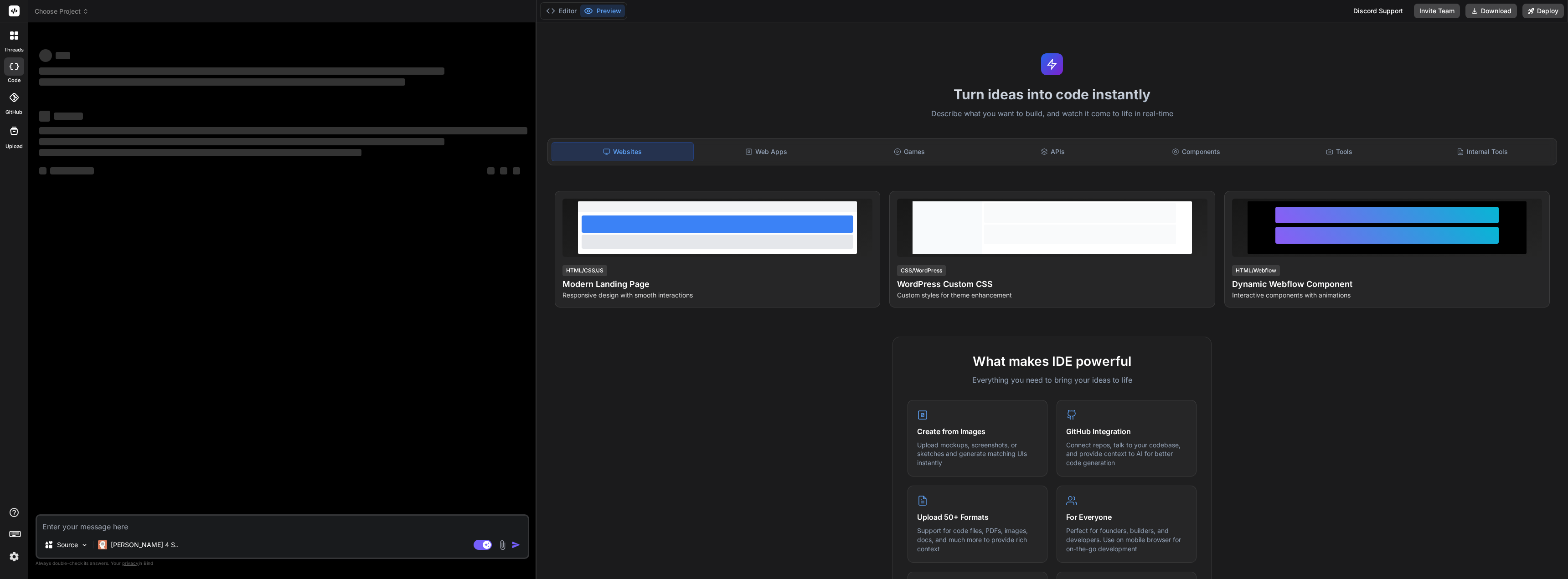
click at [259, 523] on textarea at bounding box center [282, 524] width 491 height 16
click at [73, 550] on div "Source" at bounding box center [66, 545] width 52 height 18
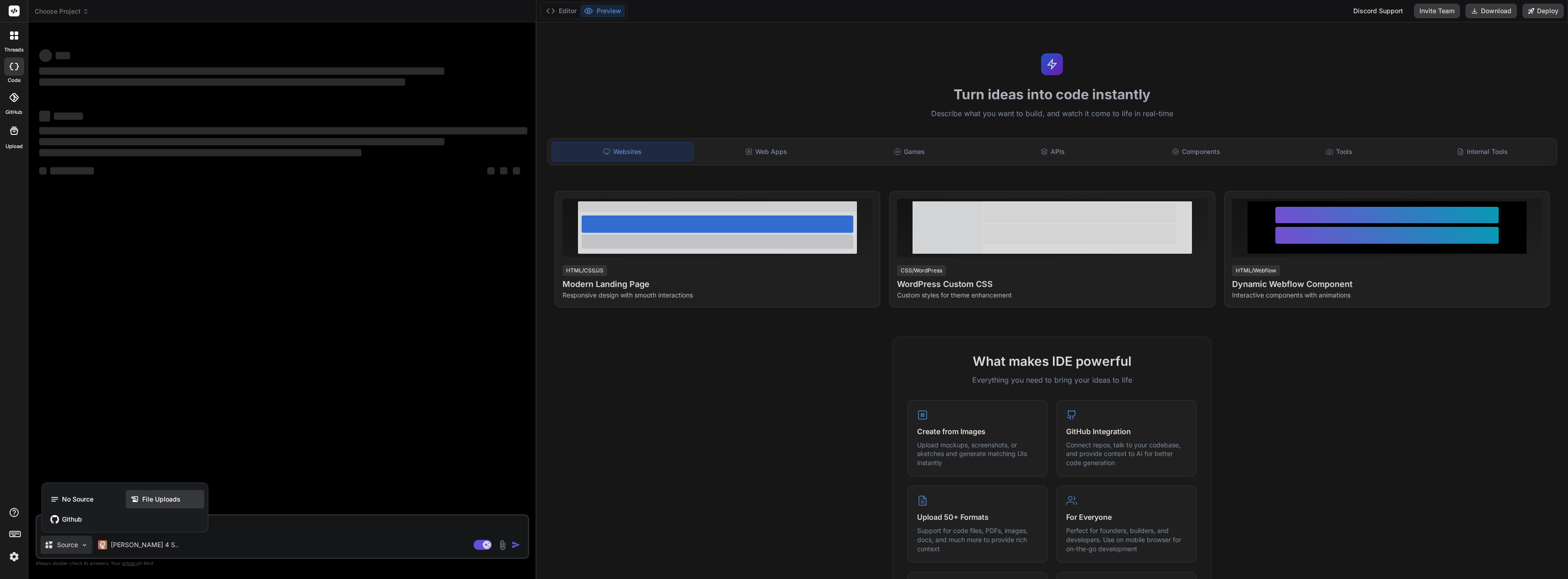
click at [149, 501] on span "File Uploads" at bounding box center [161, 499] width 38 height 9
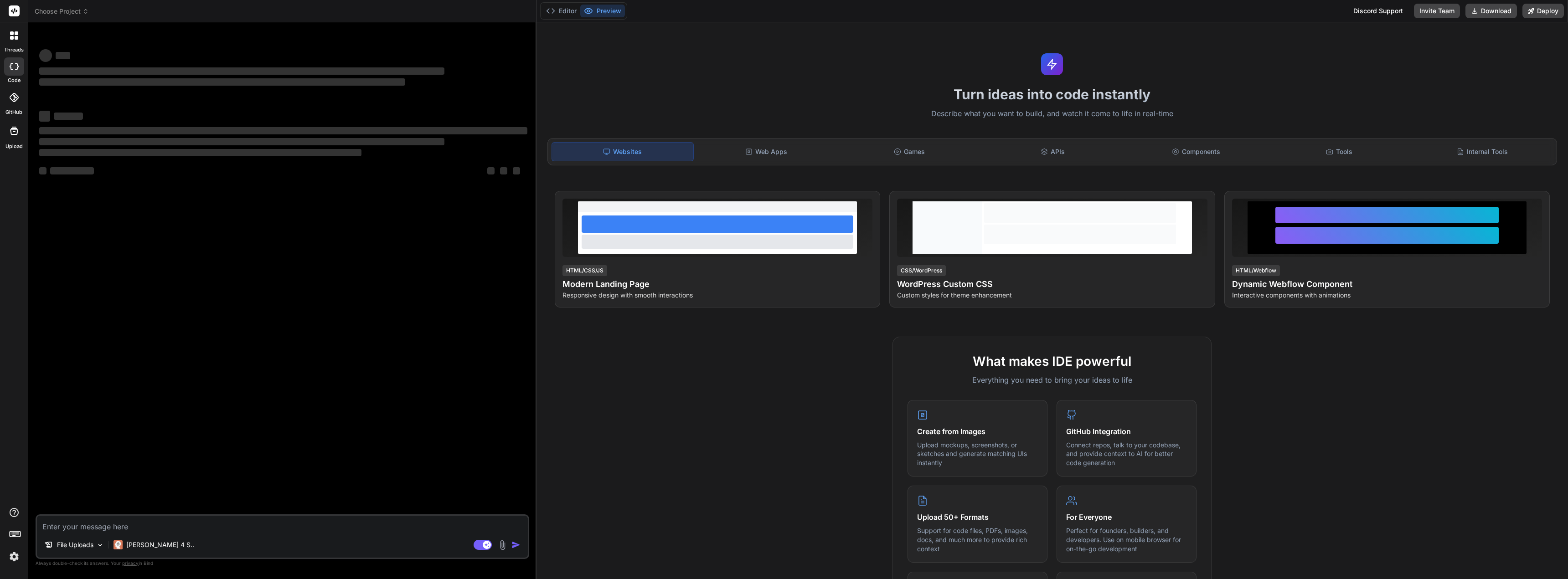
click at [146, 520] on textarea at bounding box center [282, 524] width 491 height 16
click at [71, 12] on span "Choose Project" at bounding box center [61, 11] width 54 height 9
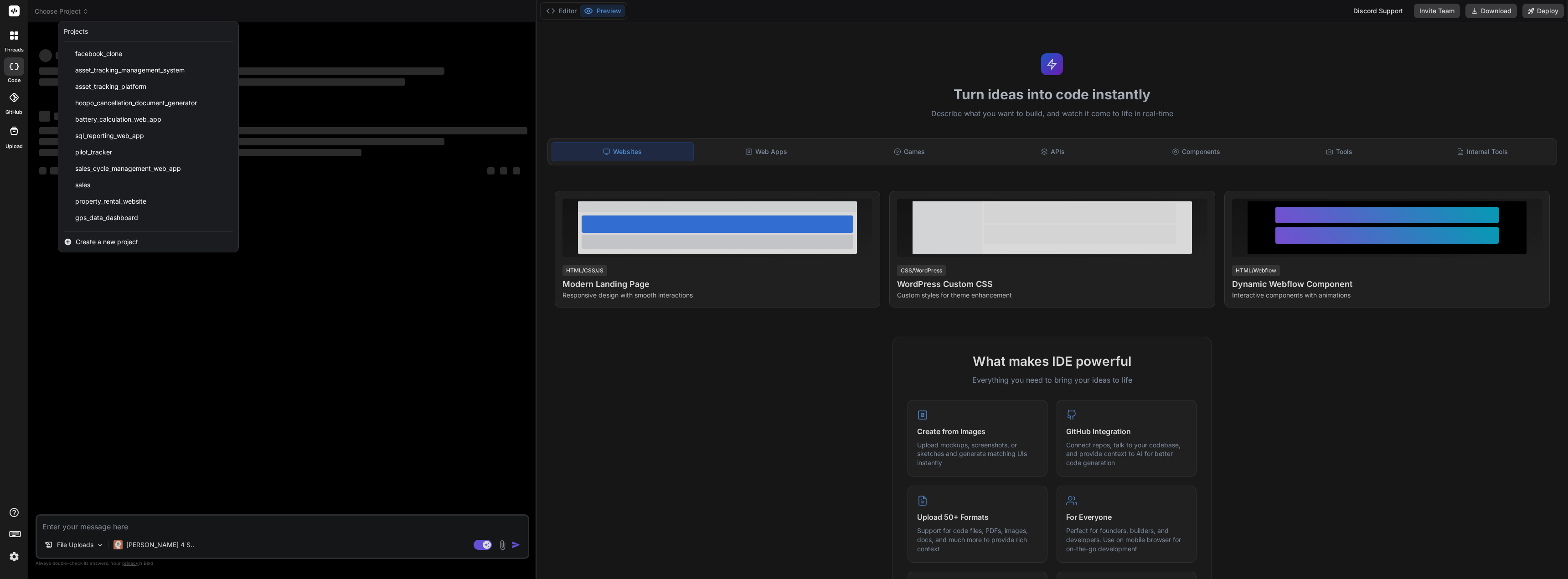
click at [140, 317] on div at bounding box center [784, 290] width 1568 height 579
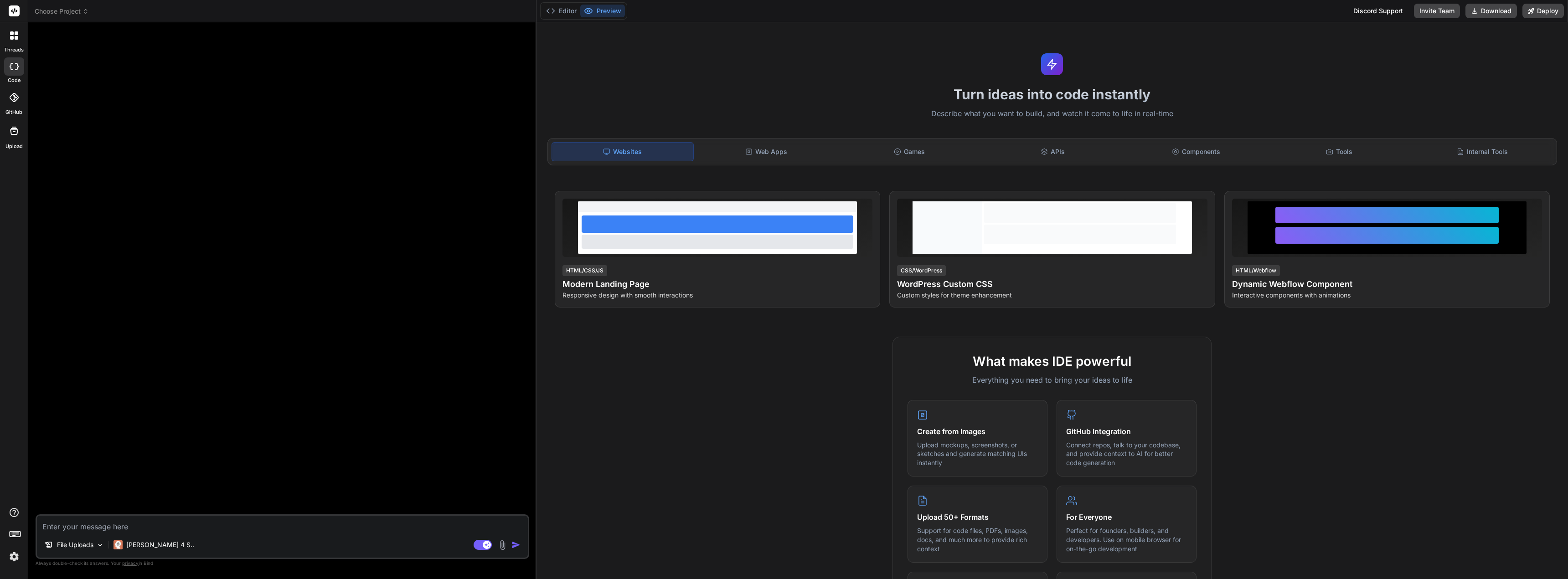
click at [157, 52] on div at bounding box center [283, 272] width 492 height 485
click at [60, 12] on span "Choose Project" at bounding box center [61, 11] width 54 height 9
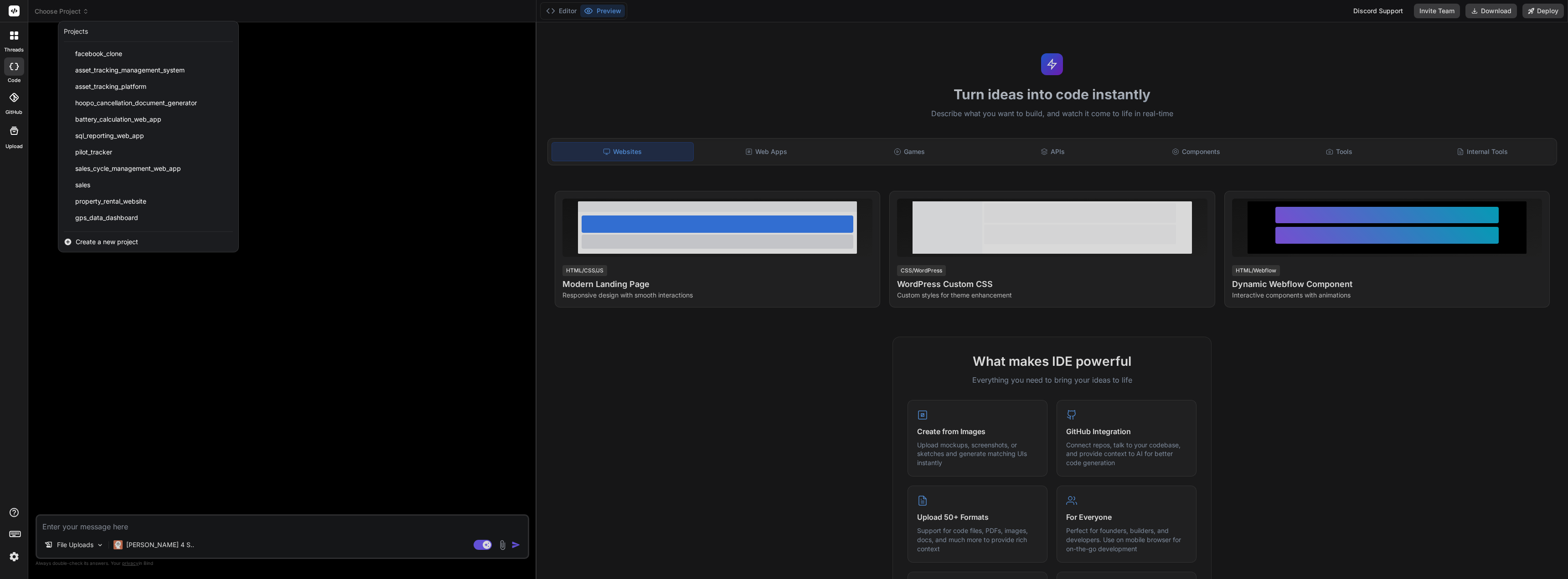
click at [31, 54] on div at bounding box center [784, 290] width 1568 height 579
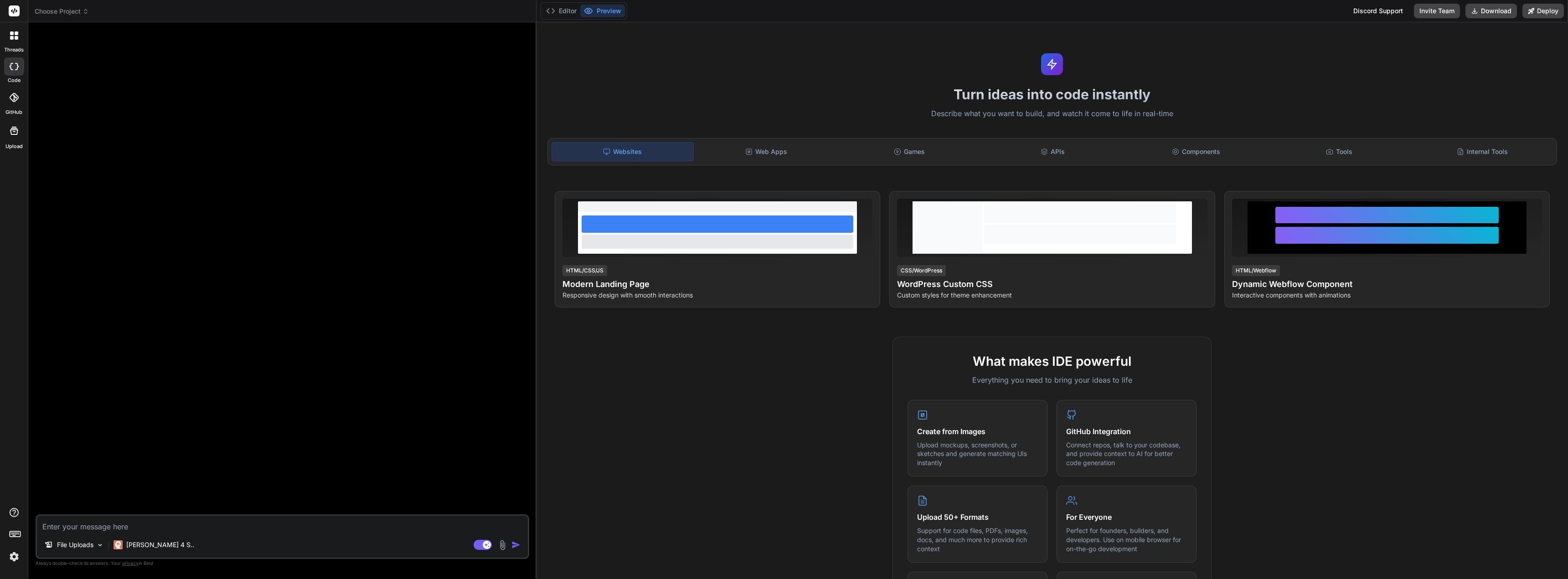
click at [145, 523] on textarea at bounding box center [282, 524] width 491 height 16
paste textarea "reference the file VIEWER___9_26_2025 Antillean 3369 and Graph the light states…"
type textarea "x"
type textarea "reference the file VIEWER___9_26_2025 Antillean 3369 and Graph the light states…"
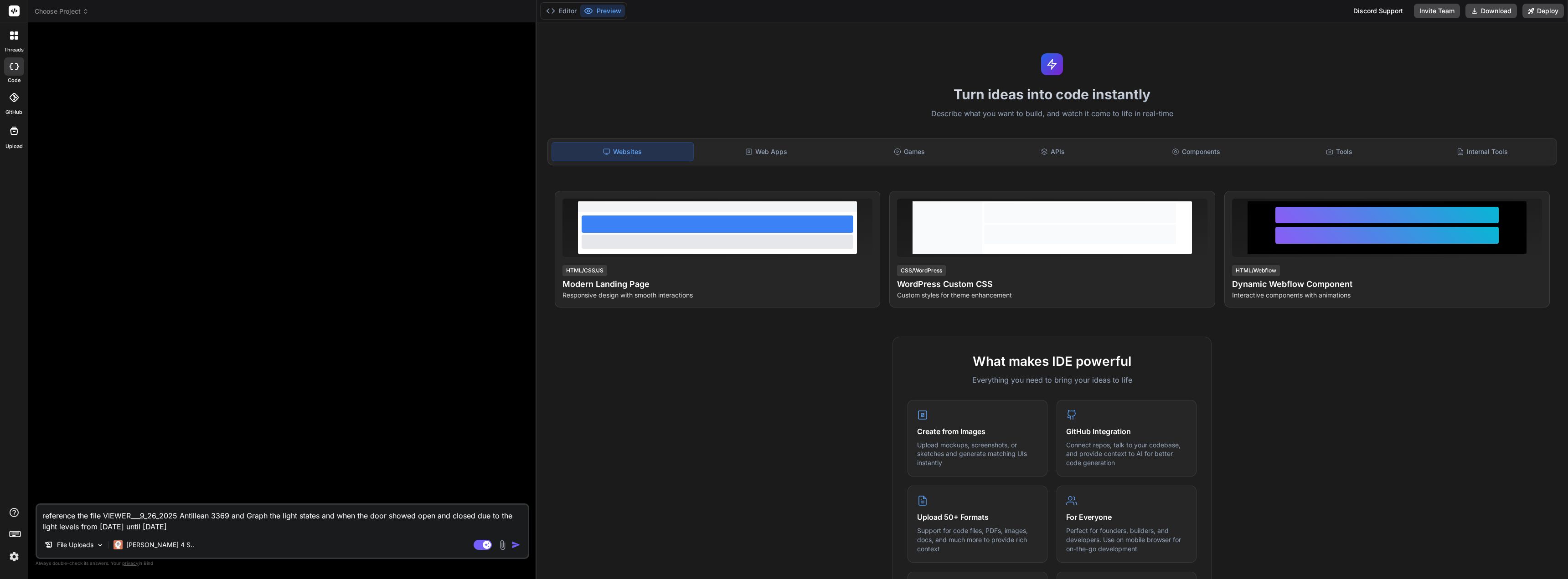
type textarea "x"
type textarea "reference the file VIEWER___9_26_2025 Antillean 3369 and Graph the light states…"
type textarea "x"
type textarea "reference the file VIEWER___9_26_2025 Antillean 3369 and Graph the light states…"
click at [514, 546] on img "button" at bounding box center [516, 544] width 9 height 9
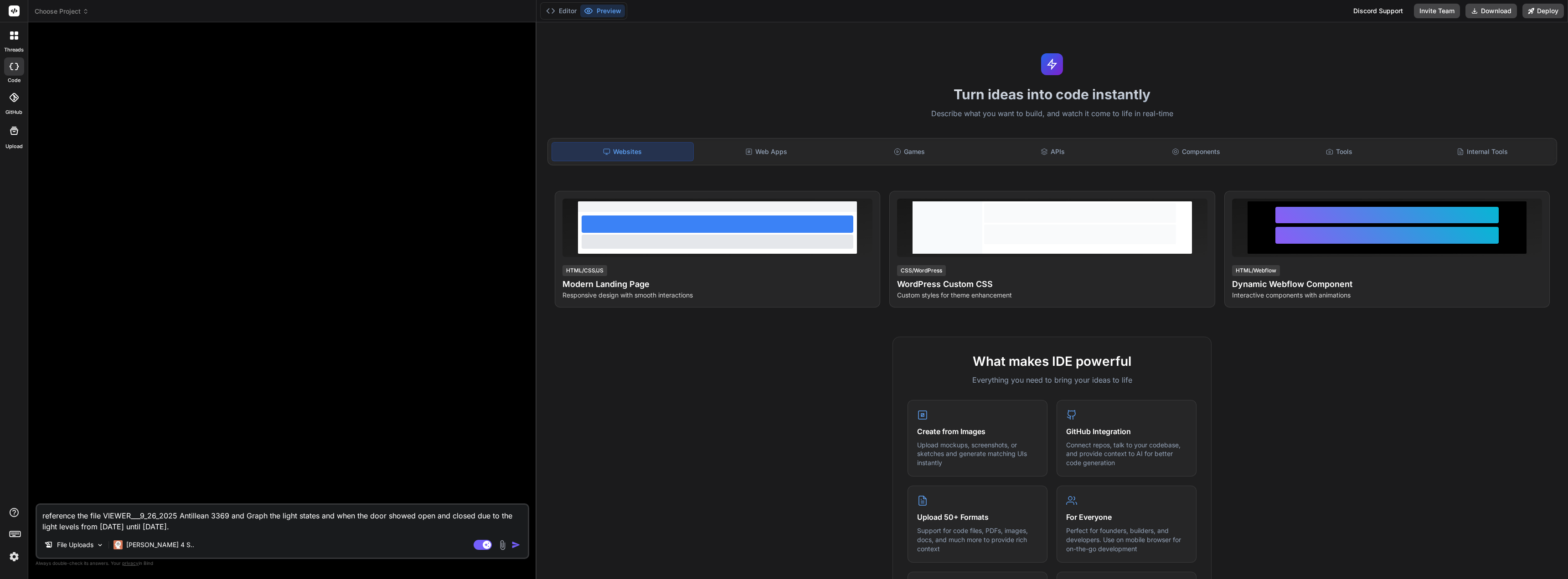
type textarea "x"
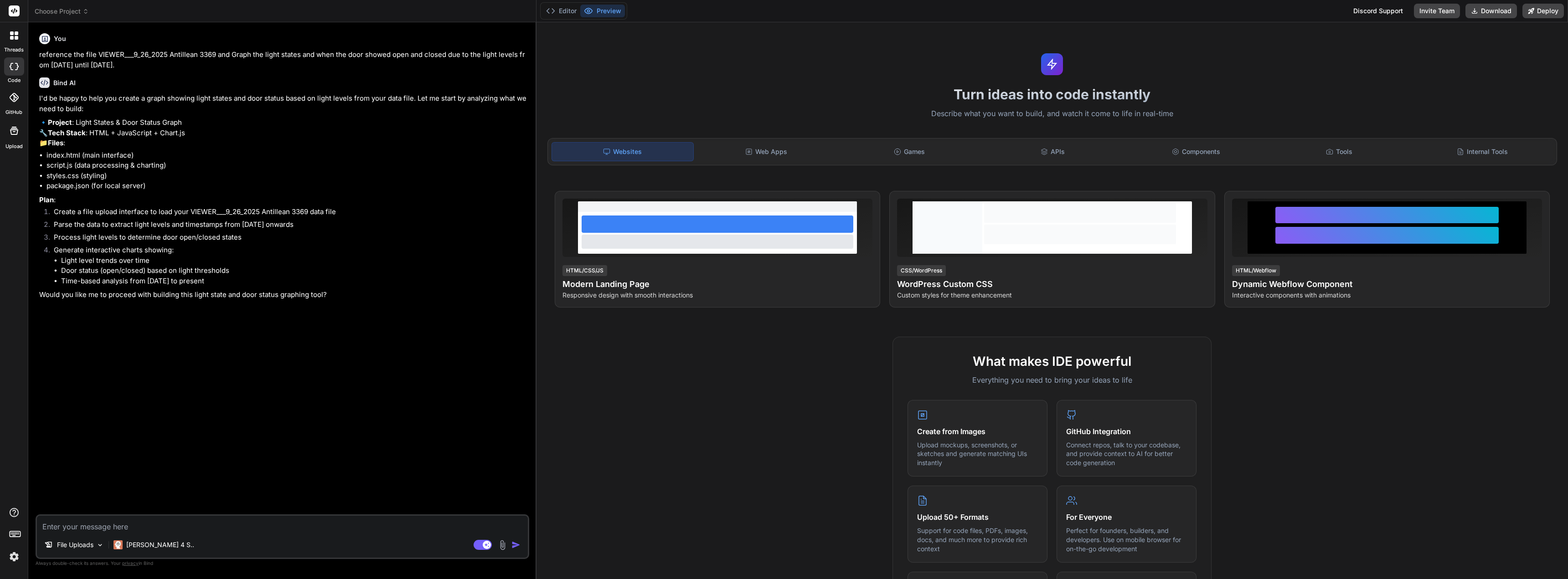
click at [257, 523] on textarea at bounding box center [282, 524] width 491 height 16
type textarea "x"
type textarea "Y"
type textarea "x"
type textarea "Ye"
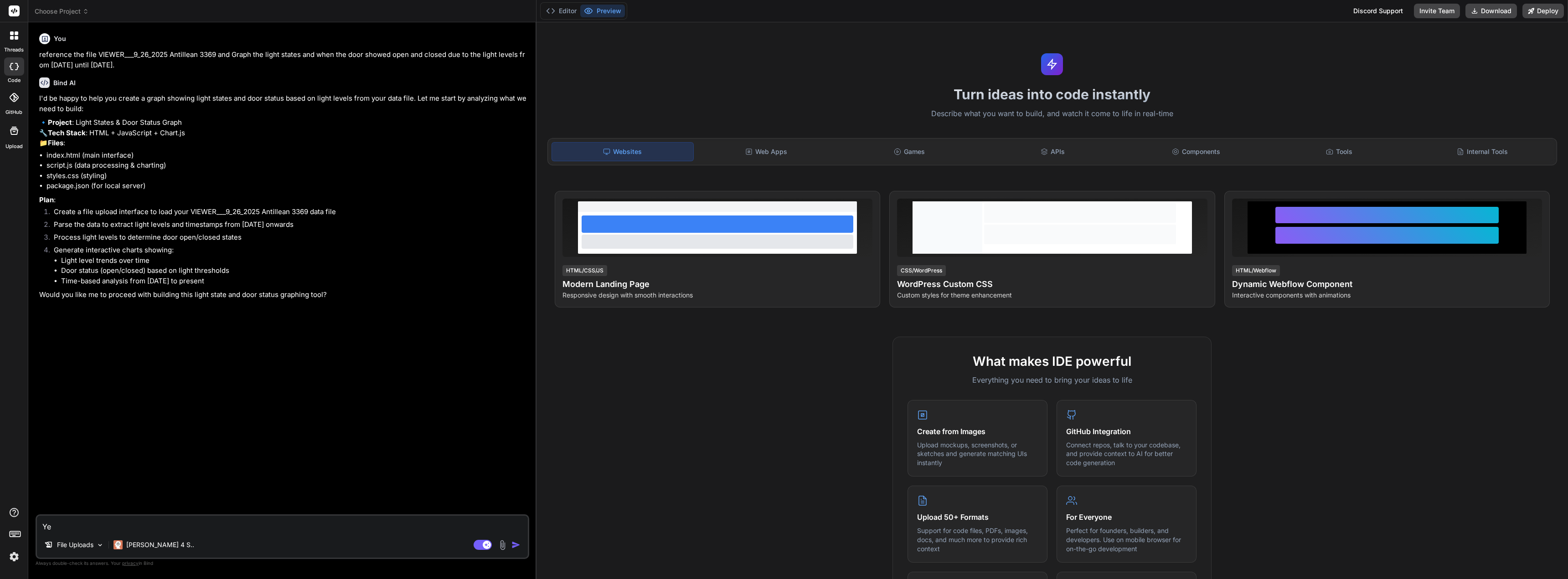
type textarea "x"
type textarea "Yes"
type textarea "x"
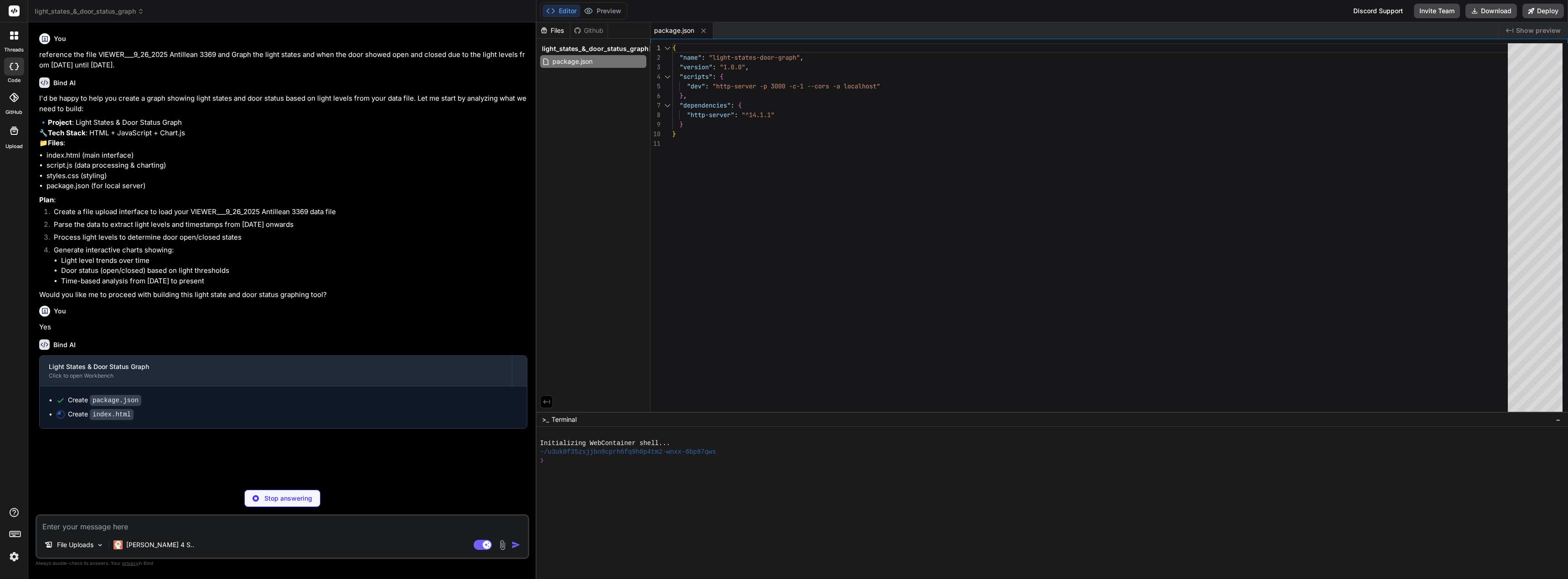
type textarea "x"
type textarea "</div> </div> </div> <script src="script.js"></script> </body> </html>"
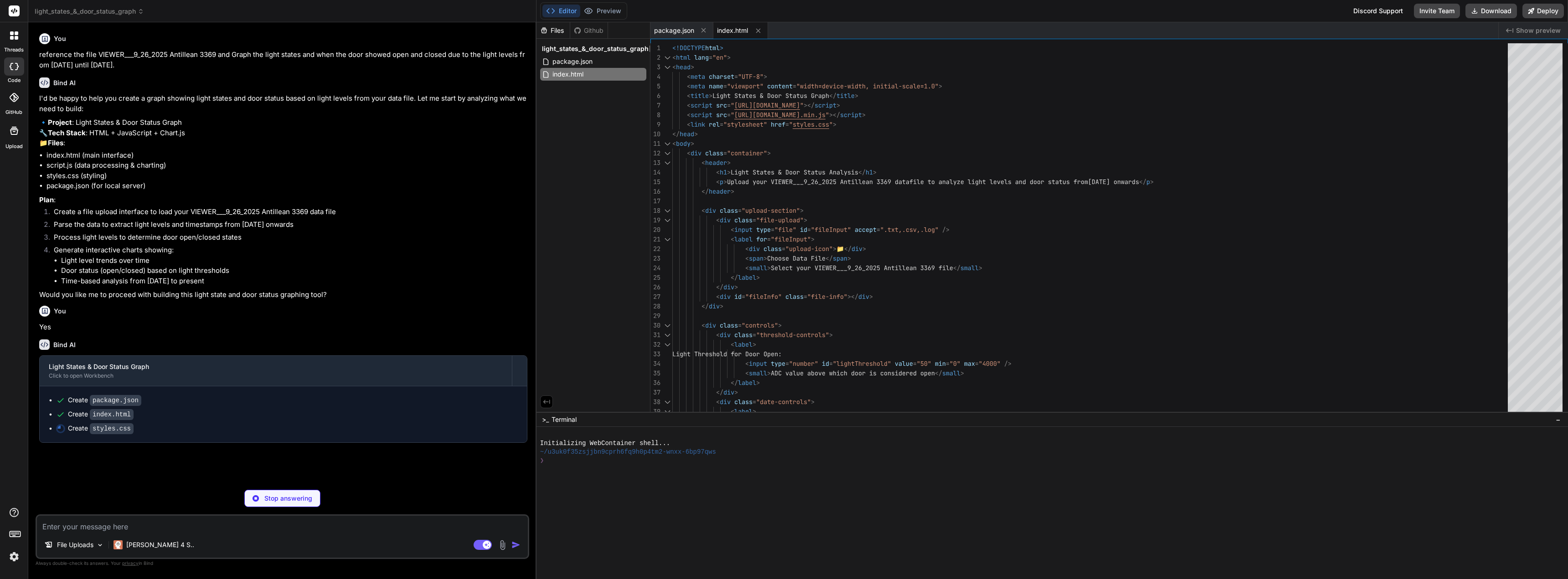
type textarea "x"
type textarea "}"
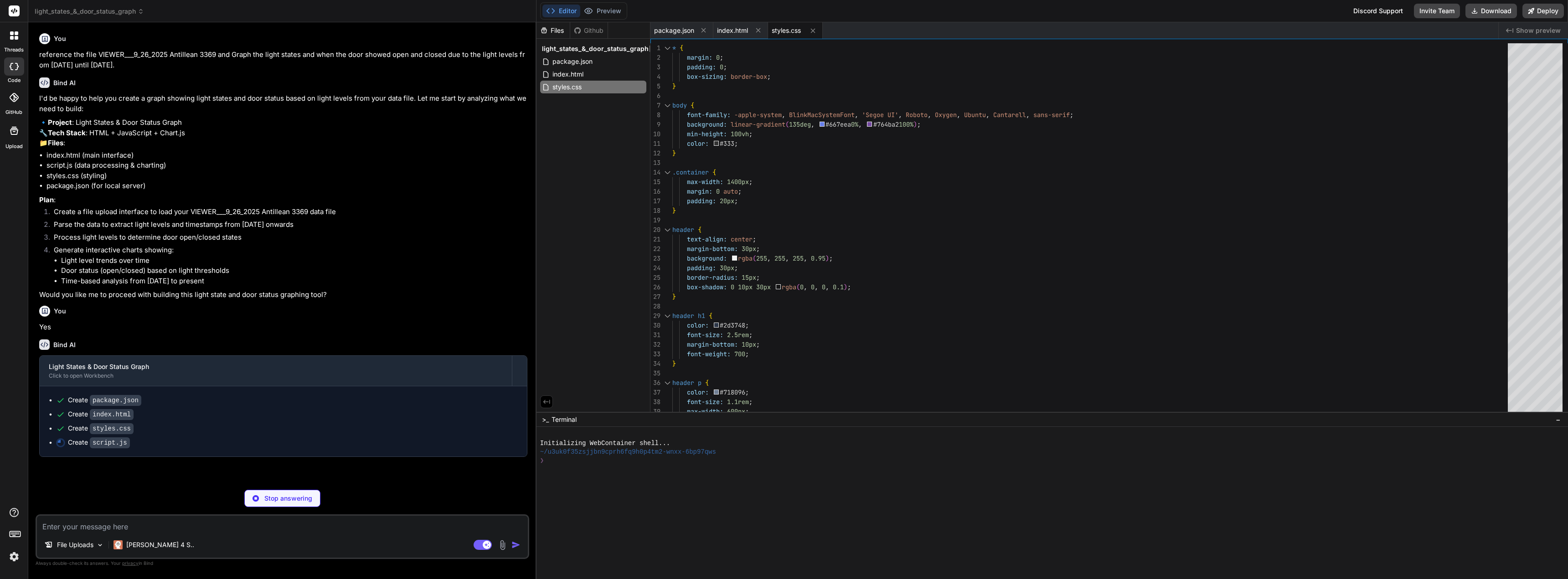
type textarea "x"
type textarea "`; }); } } // Initialize the analyzer when the page loads document.addEventList…"
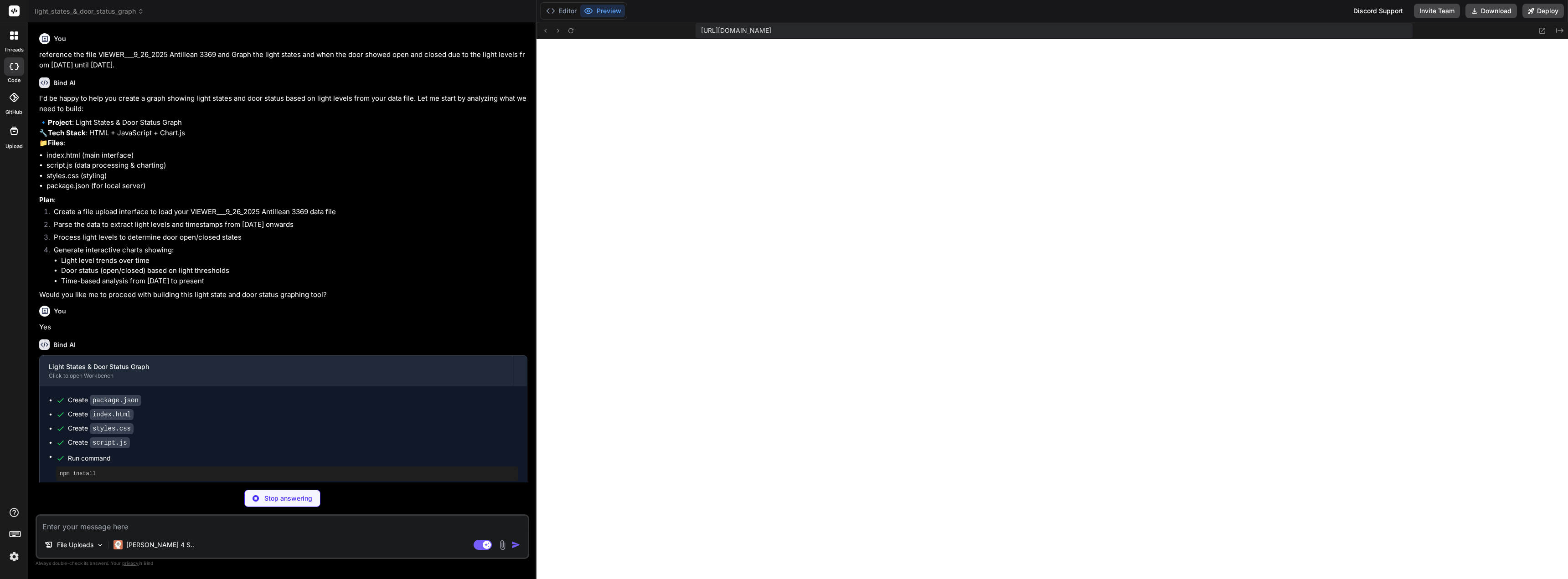
scroll to position [303, 0]
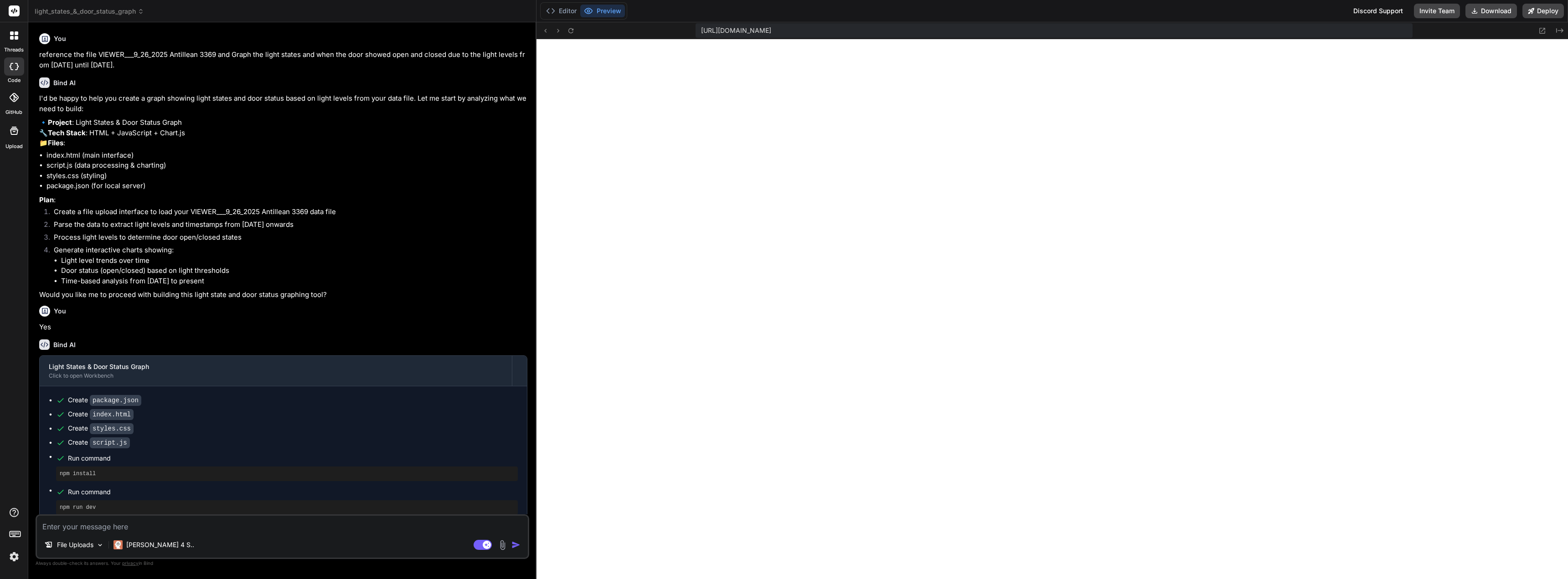
click at [280, 530] on textarea at bounding box center [282, 524] width 491 height 16
type textarea "x"
type textarea "I"
type textarea "x"
type textarea "I"
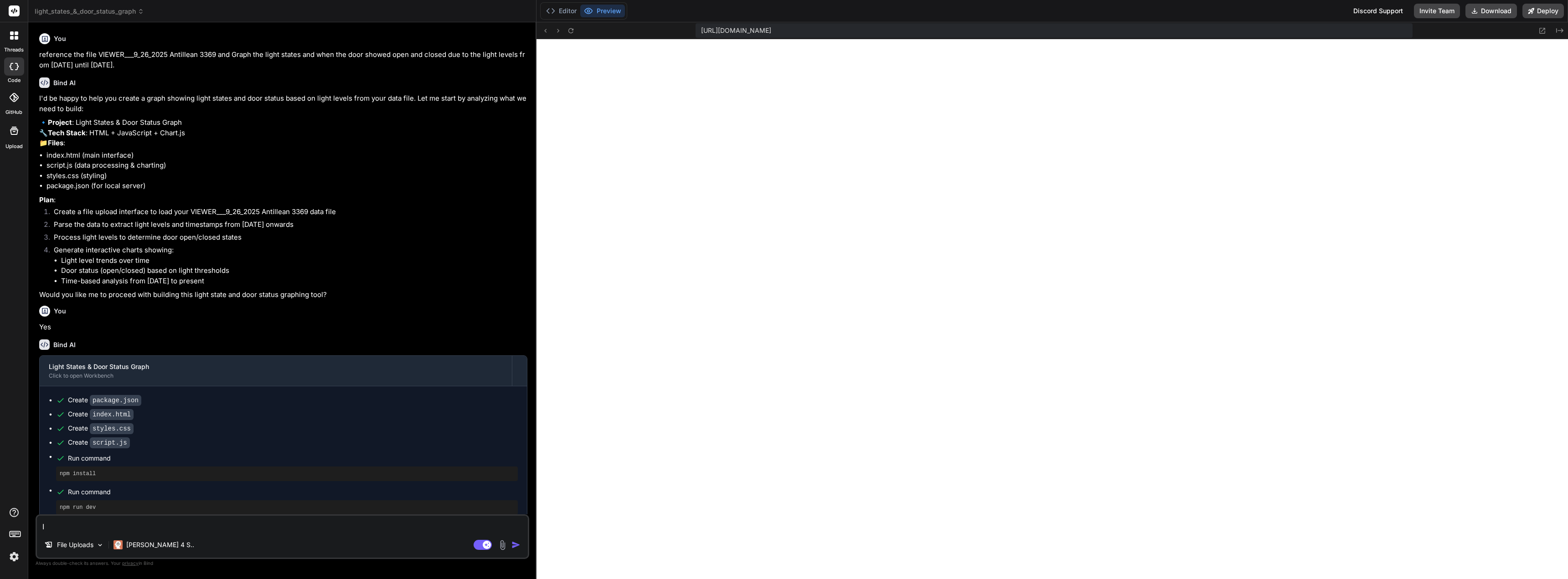
type textarea "x"
type textarea "I m"
type textarea "x"
type textarea "I me"
type textarea "x"
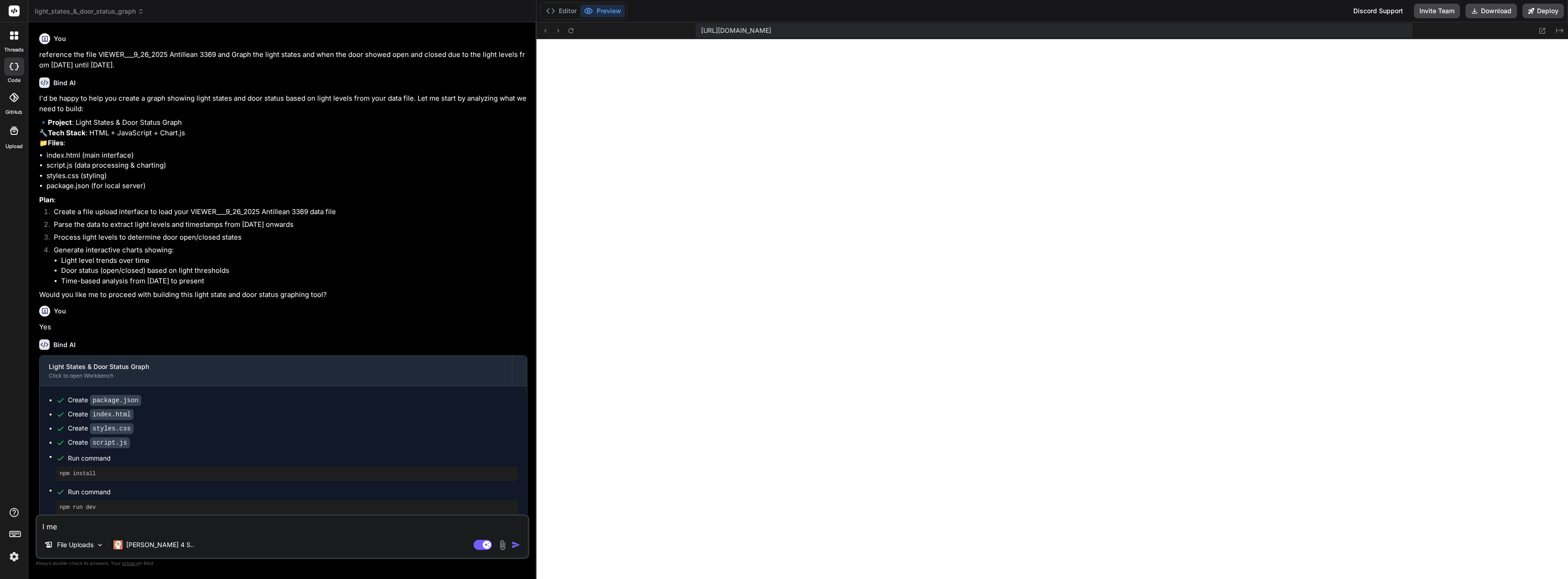
type textarea "I mea"
type textarea "x"
type textarea "I mean"
type textarea "x"
type textarea "I meant"
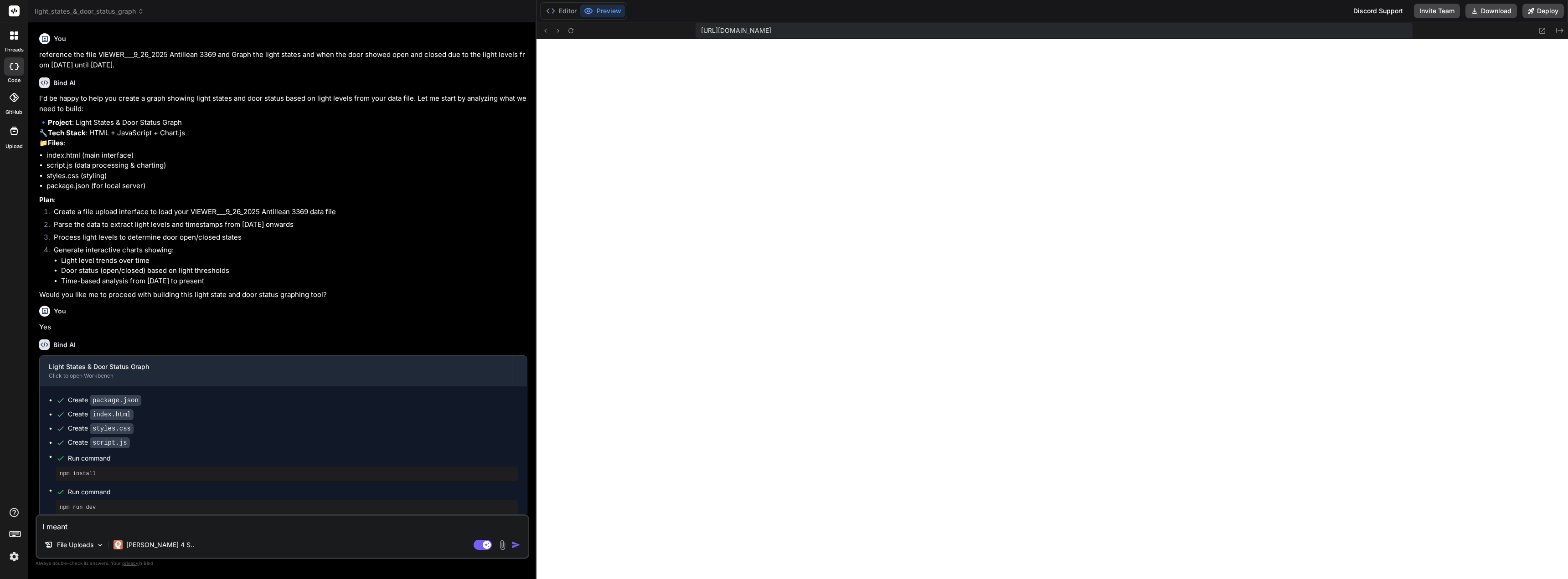
type textarea "x"
type textarea "I meant"
type textarea "x"
type textarea "I meant u"
type textarea "x"
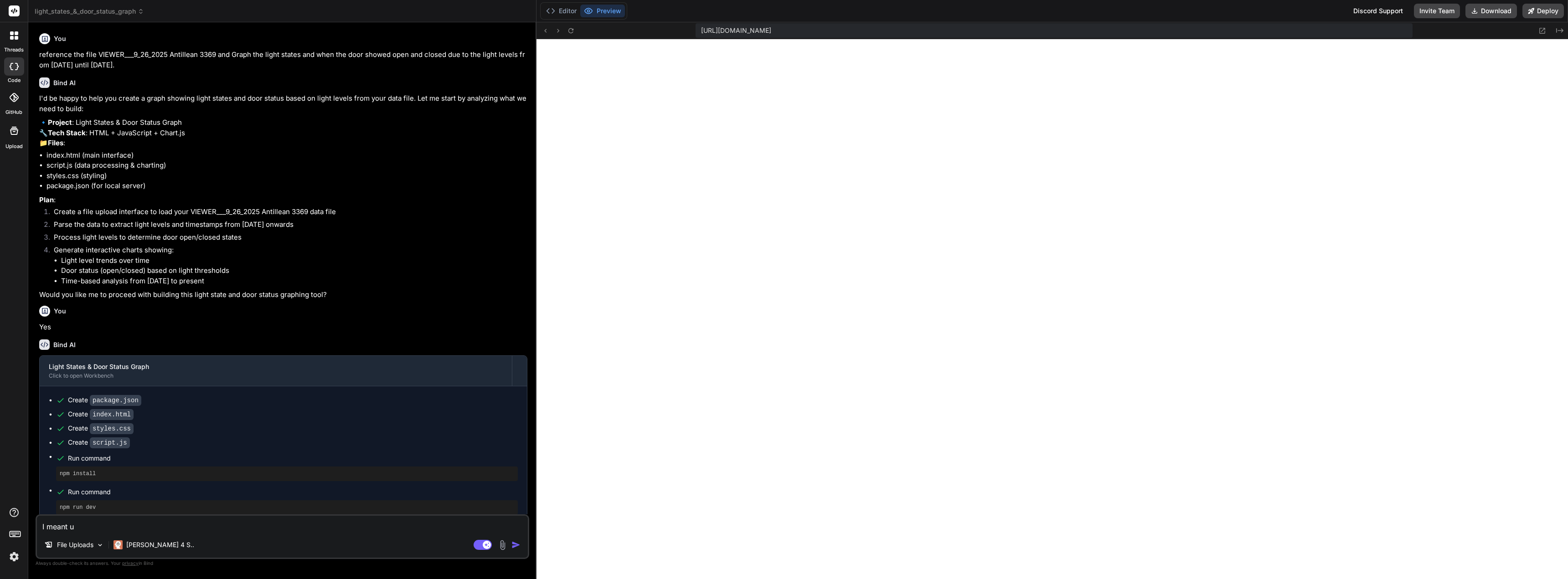
type textarea "I meant us"
type textarea "x"
type textarea "I meant use"
type textarea "x"
type textarea "I meant use"
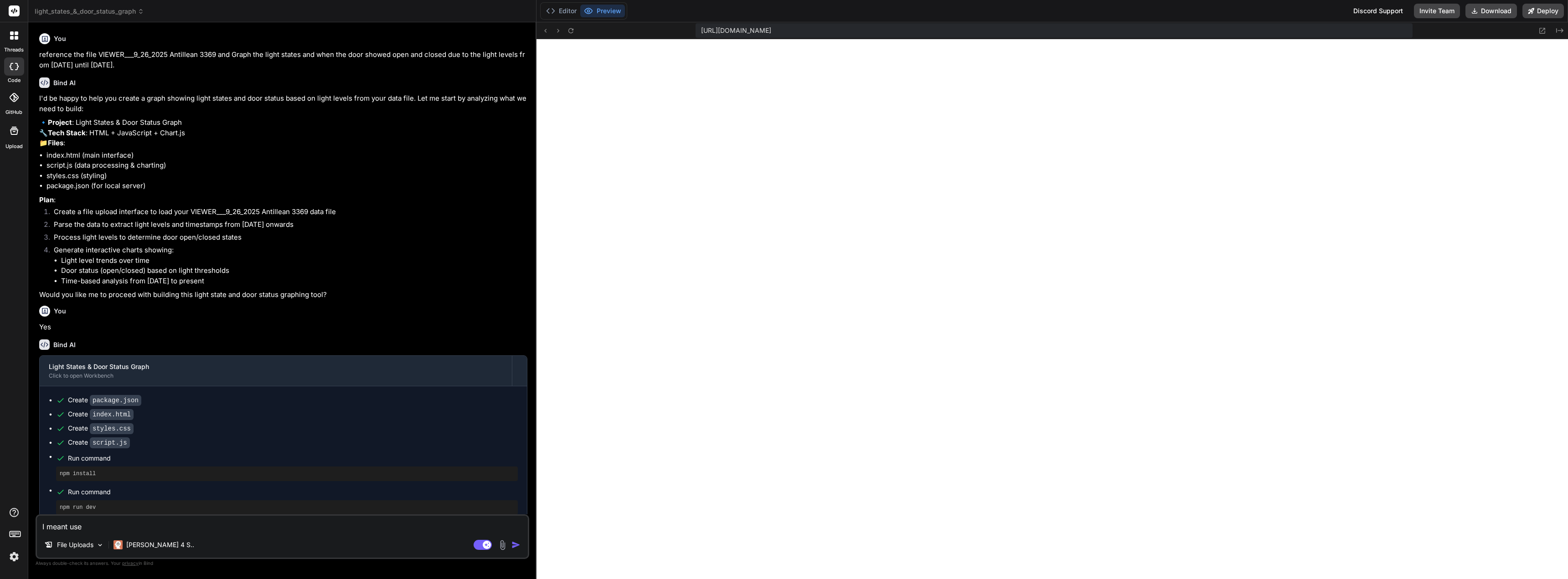
type textarea "x"
type textarea "I meant use t"
type textarea "x"
type textarea "I meant use th"
type textarea "x"
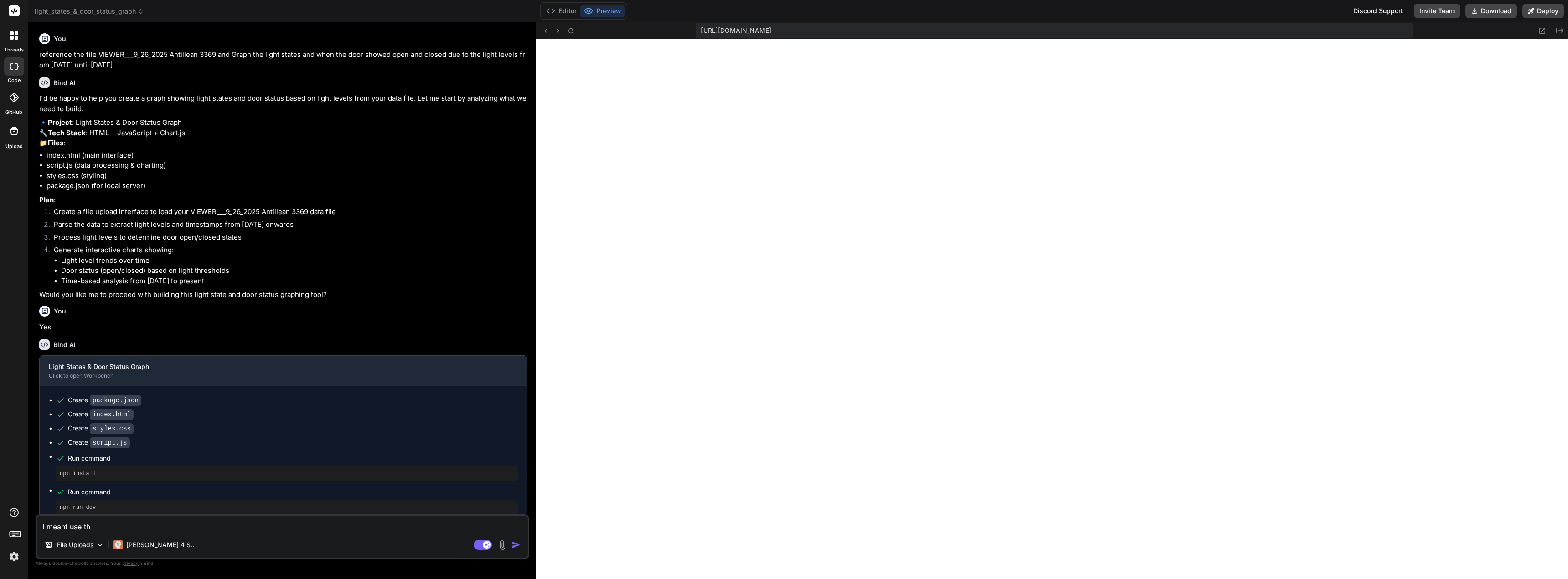
type textarea "I meant use the"
type textarea "x"
type textarea "I meant use the"
type textarea "x"
type textarea "I meant use the f"
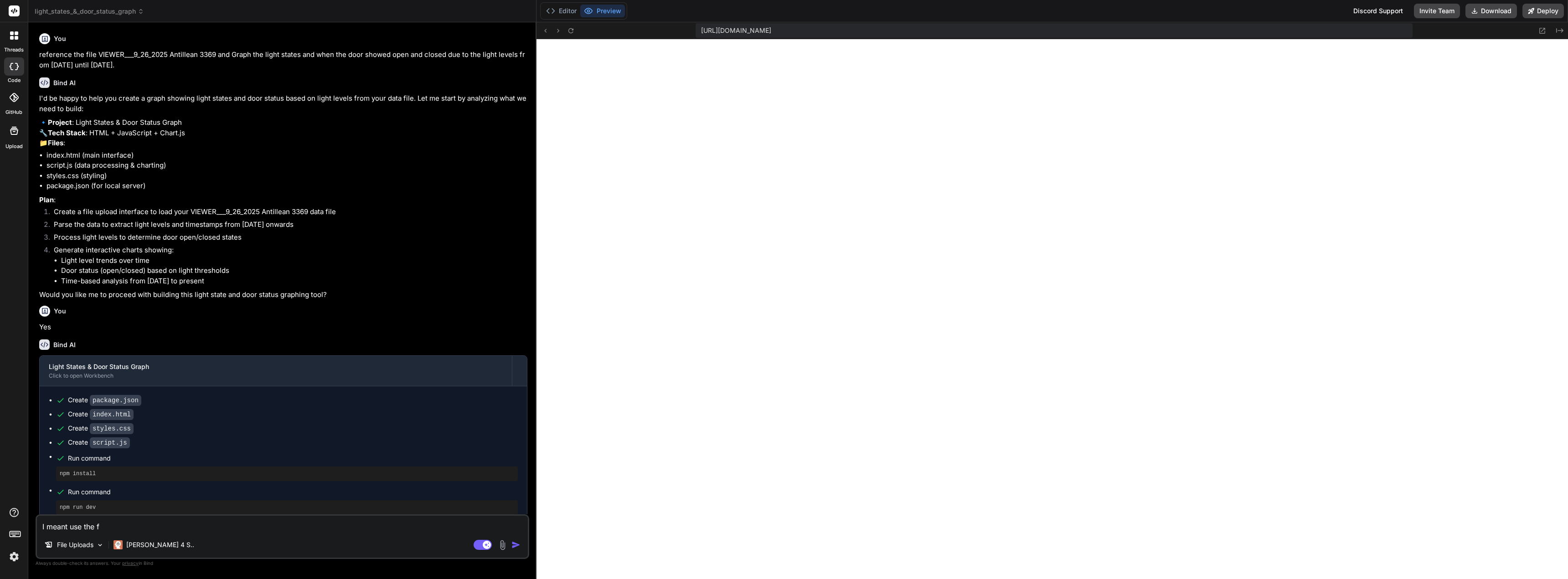
type textarea "x"
type textarea "I meant use the fi"
type textarea "x"
type textarea "I meant use the fil"
type textarea "x"
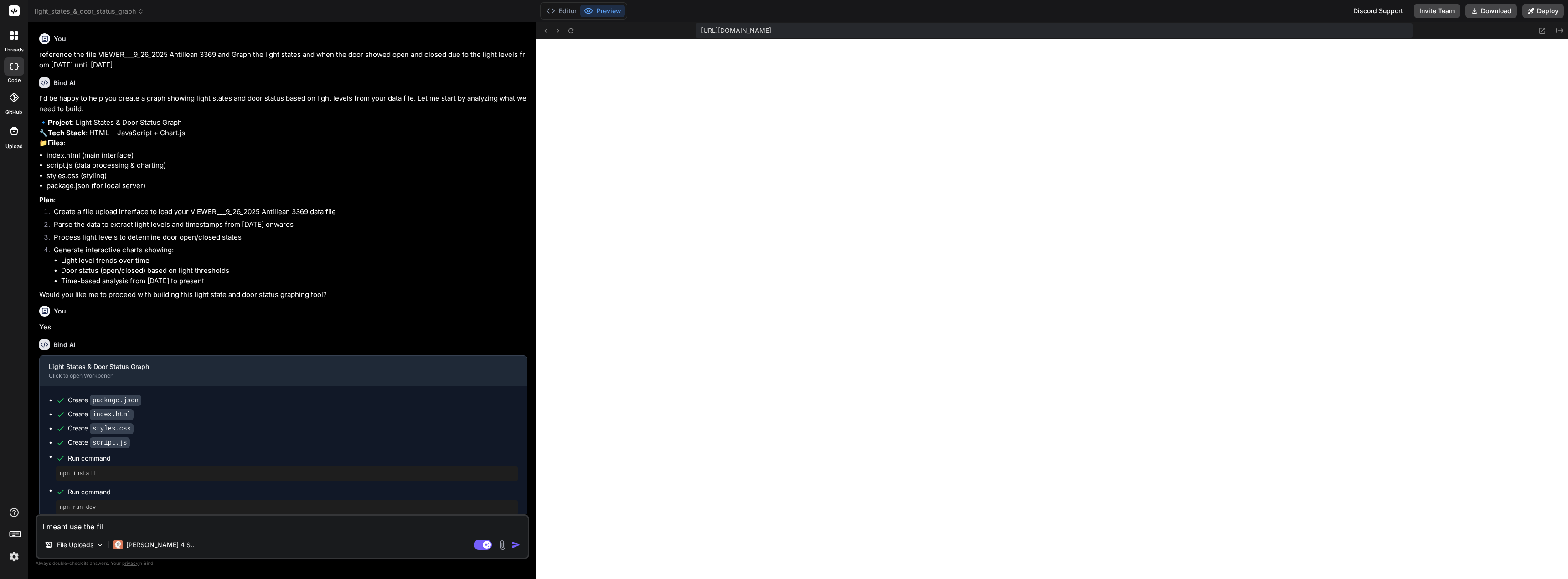
type textarea "I meant use the file"
type textarea "x"
type textarea "I meant use the file"
type textarea "x"
type textarea "I meant use the file d"
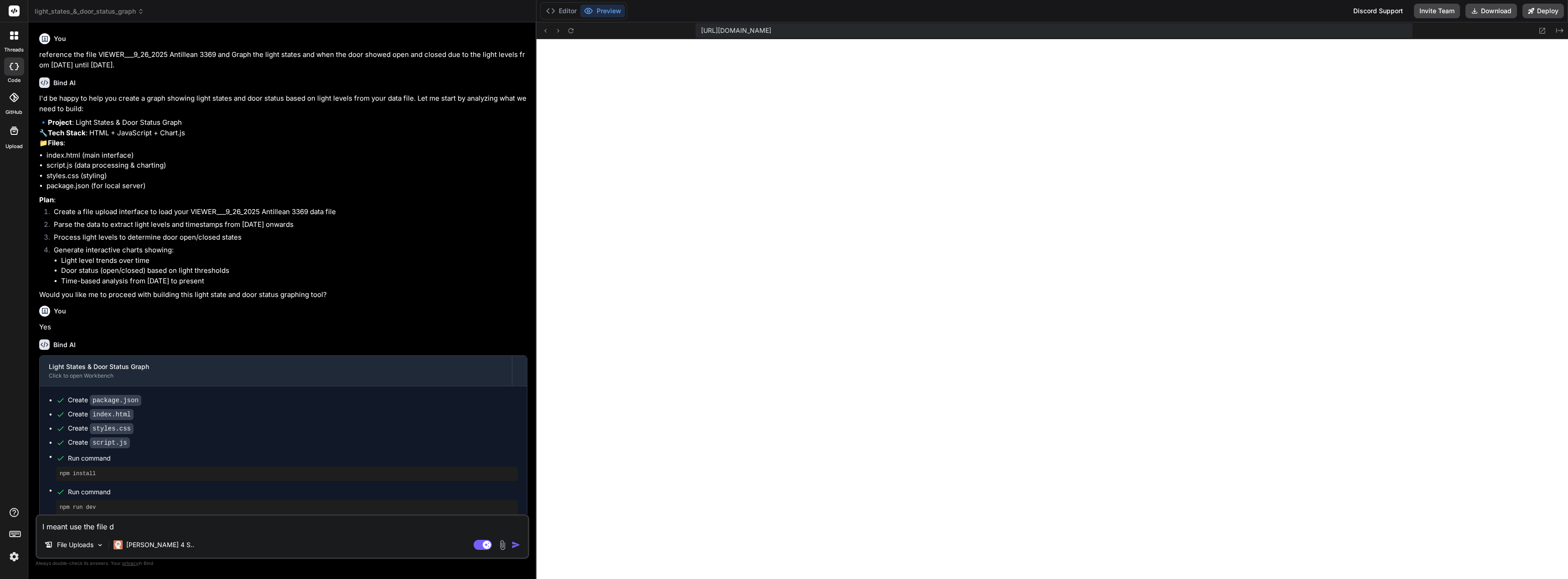
type textarea "x"
type textarea "I meant use the file da"
type textarea "x"
type textarea "I meant use the file dat"
type textarea "x"
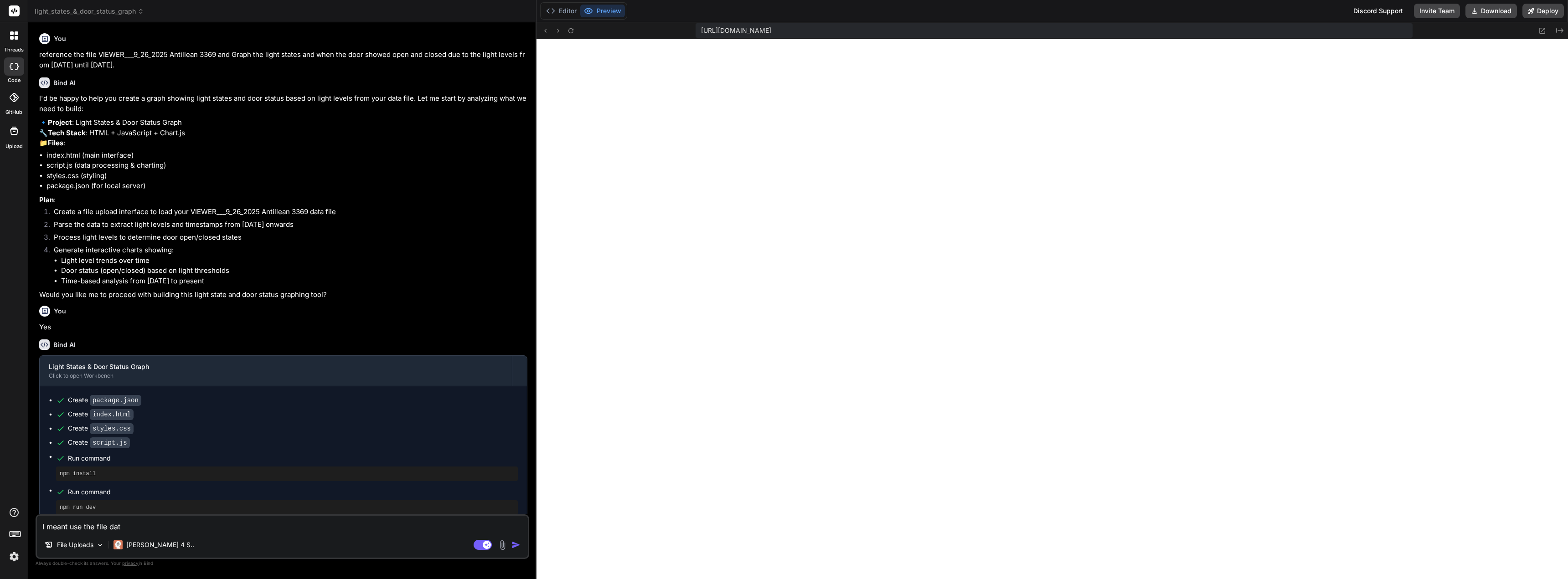
type textarea "I meant use the file data"
type textarea "x"
type textarea "I meant use the file data"
type textarea "x"
type textarea "I meant use the file data"
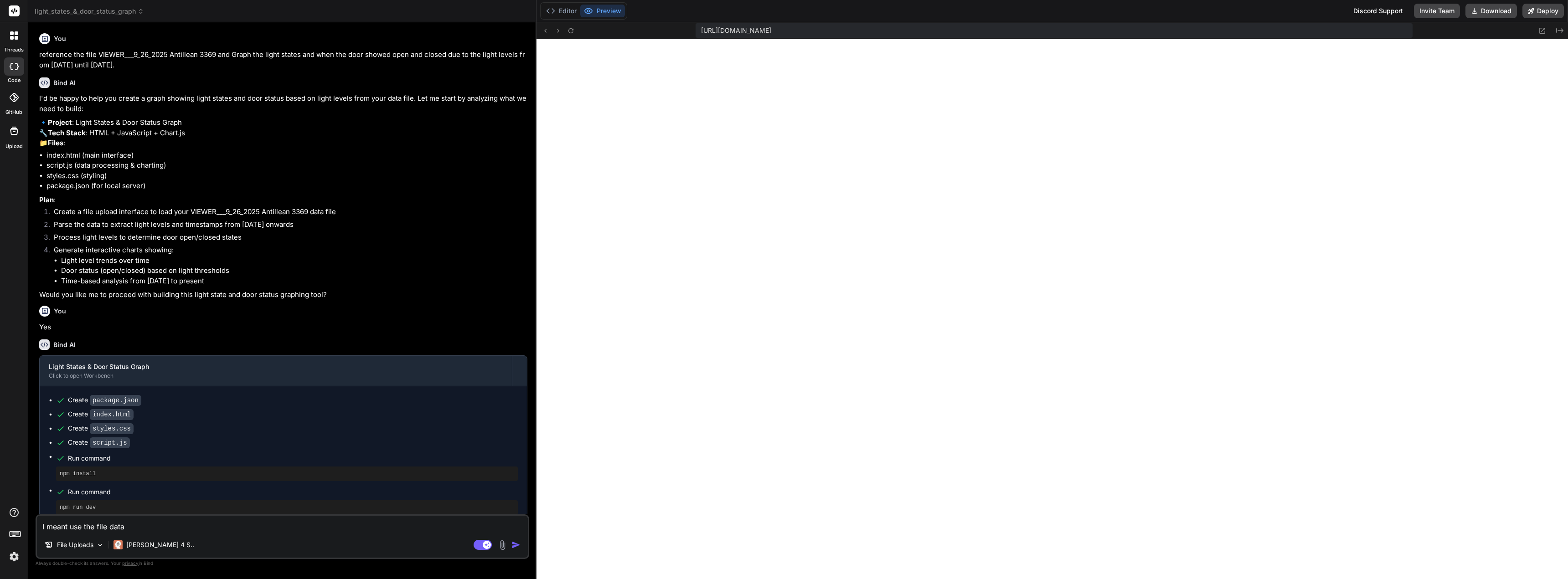
type textarea "x"
type textarea "I meant use the file dat"
type textarea "x"
type textarea "I meant use the file da"
type textarea "x"
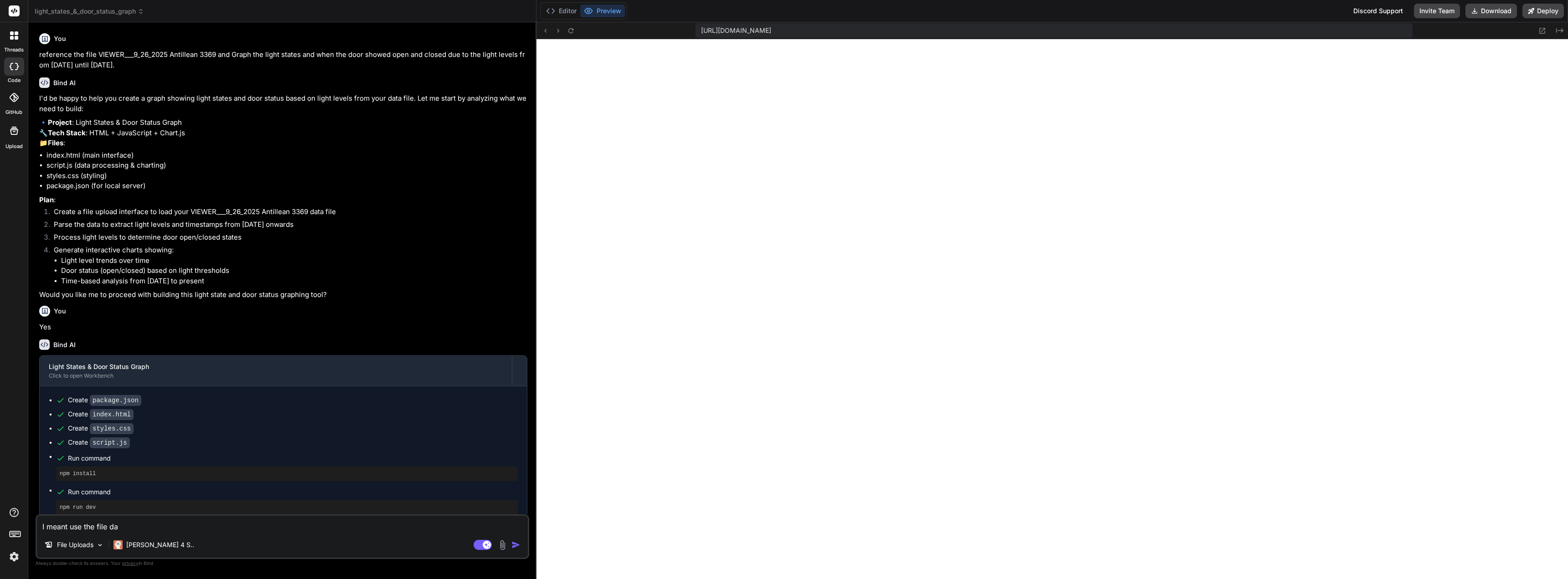
type textarea "I meant use the file d"
type textarea "x"
type textarea "I meant use the file"
type textarea "x"
type textarea "I meant use the file"
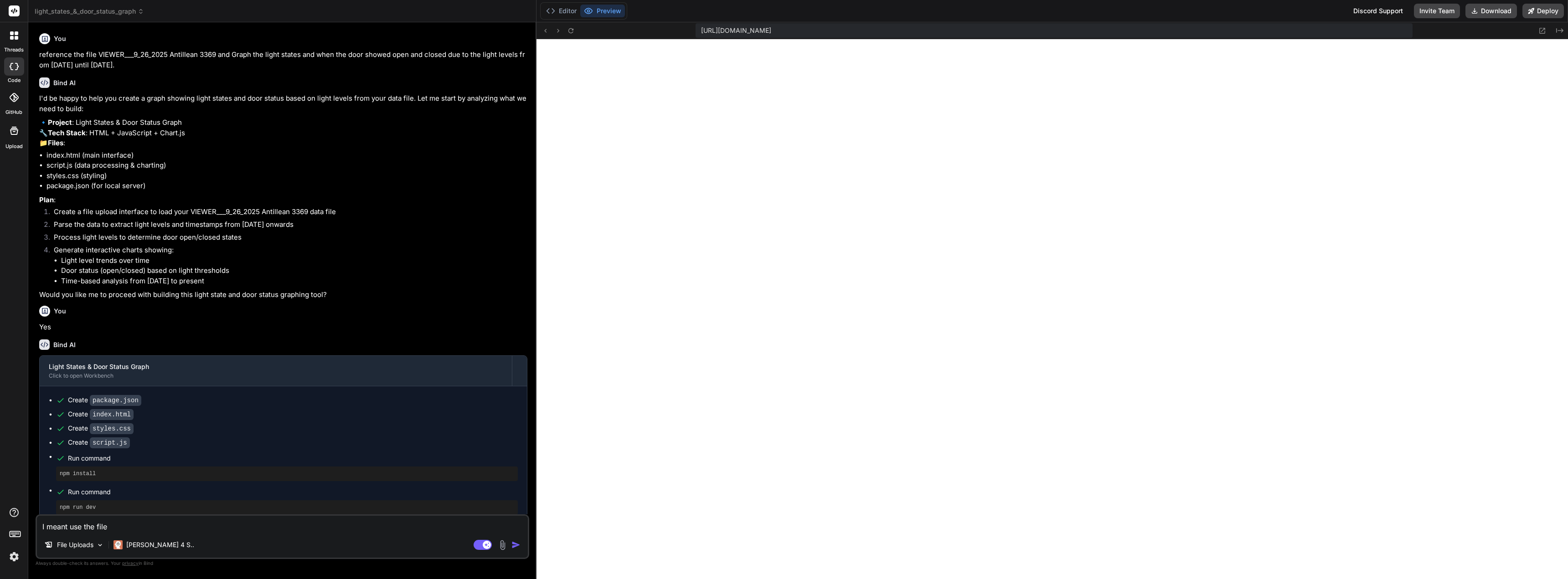
type textarea "x"
type textarea "I meant use the file"
type textarea "x"
type textarea "I meant use the file t"
type textarea "x"
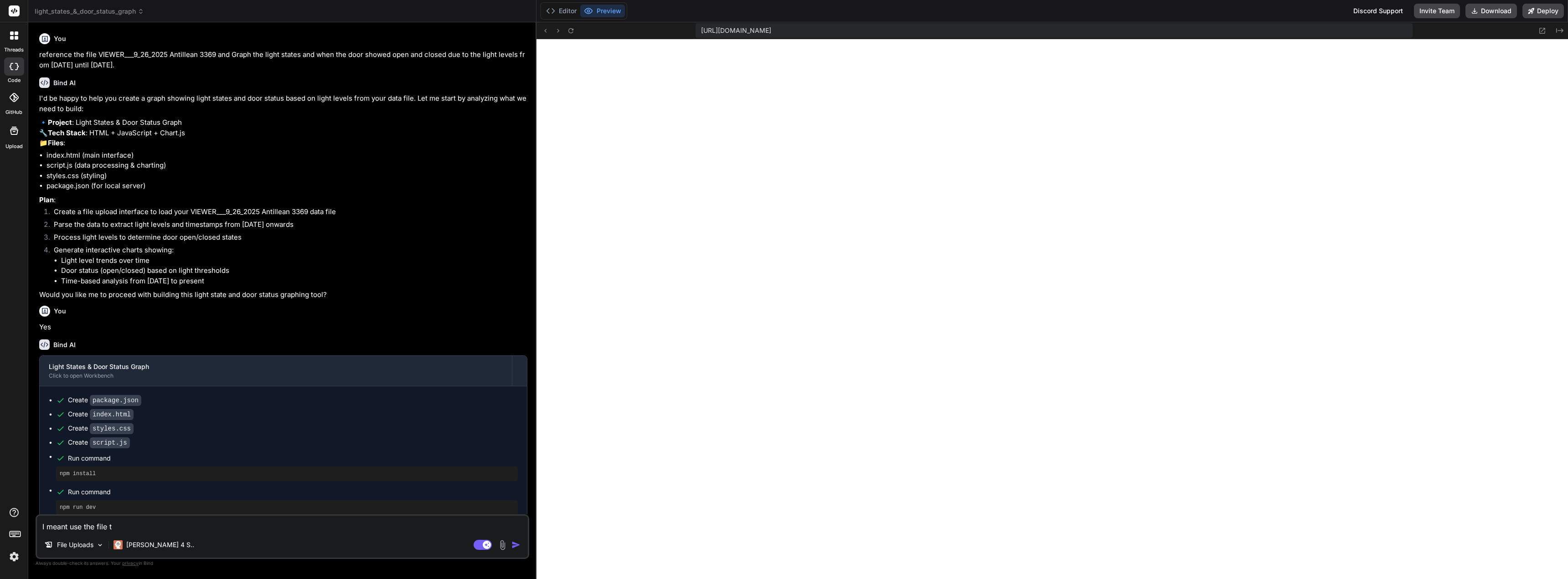
type textarea "I meant use the file th"
type textarea "x"
type textarea "I meant use the file tha"
type textarea "x"
type textarea "I meant use the file that"
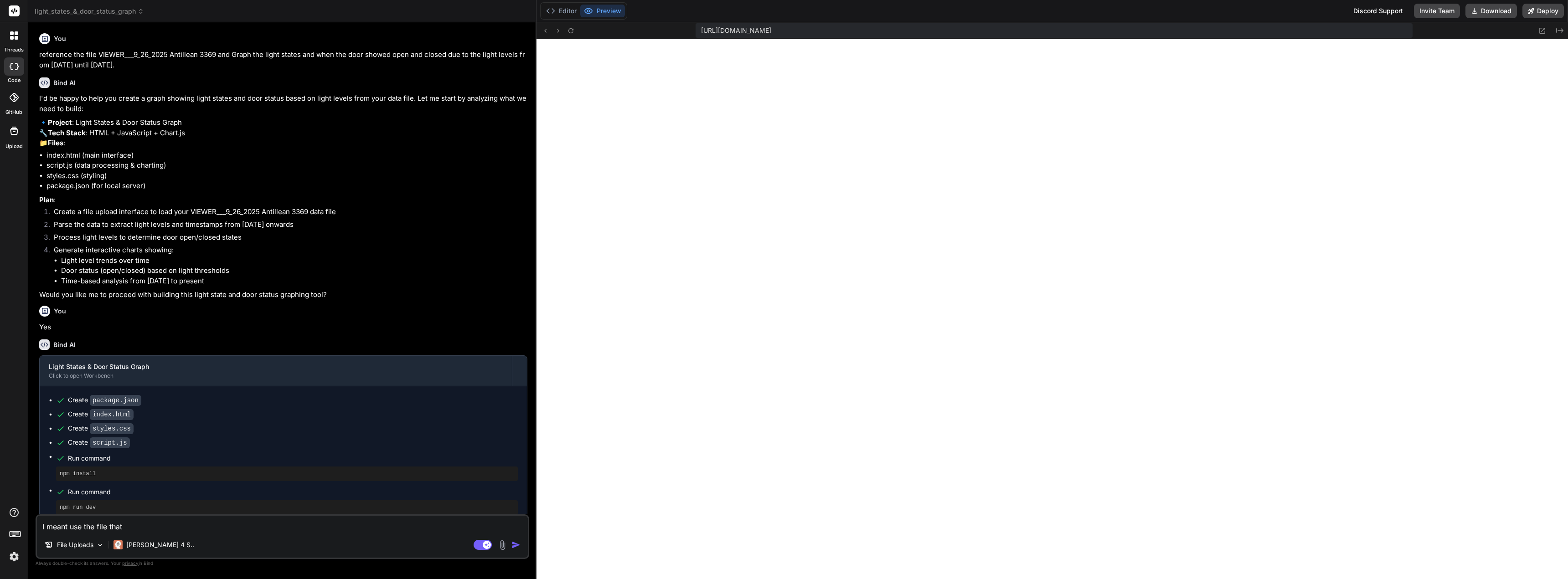
type textarea "x"
type textarea "I meant use the file that"
type textarea "x"
type textarea "I meant use the file that i"
type textarea "x"
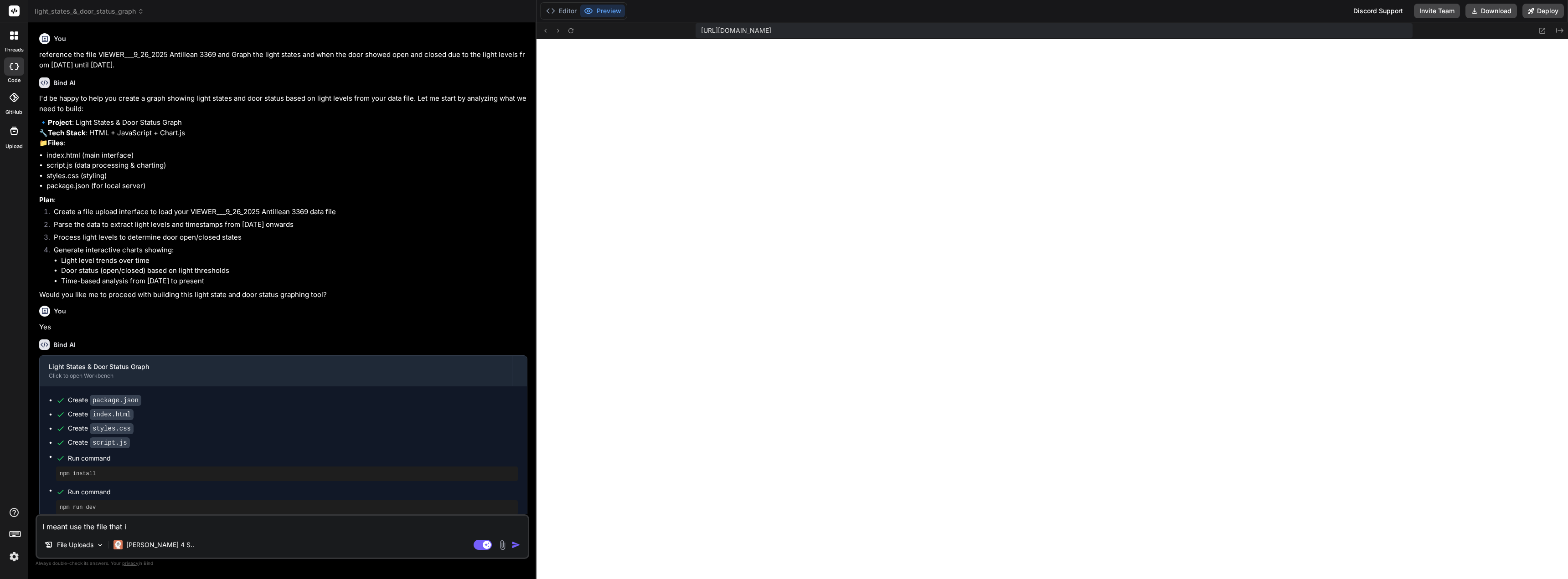
type textarea "I meant use the file that is"
type textarea "x"
type textarea "I meant use the file that is"
type textarea "x"
type textarea "I meant use the file that is a"
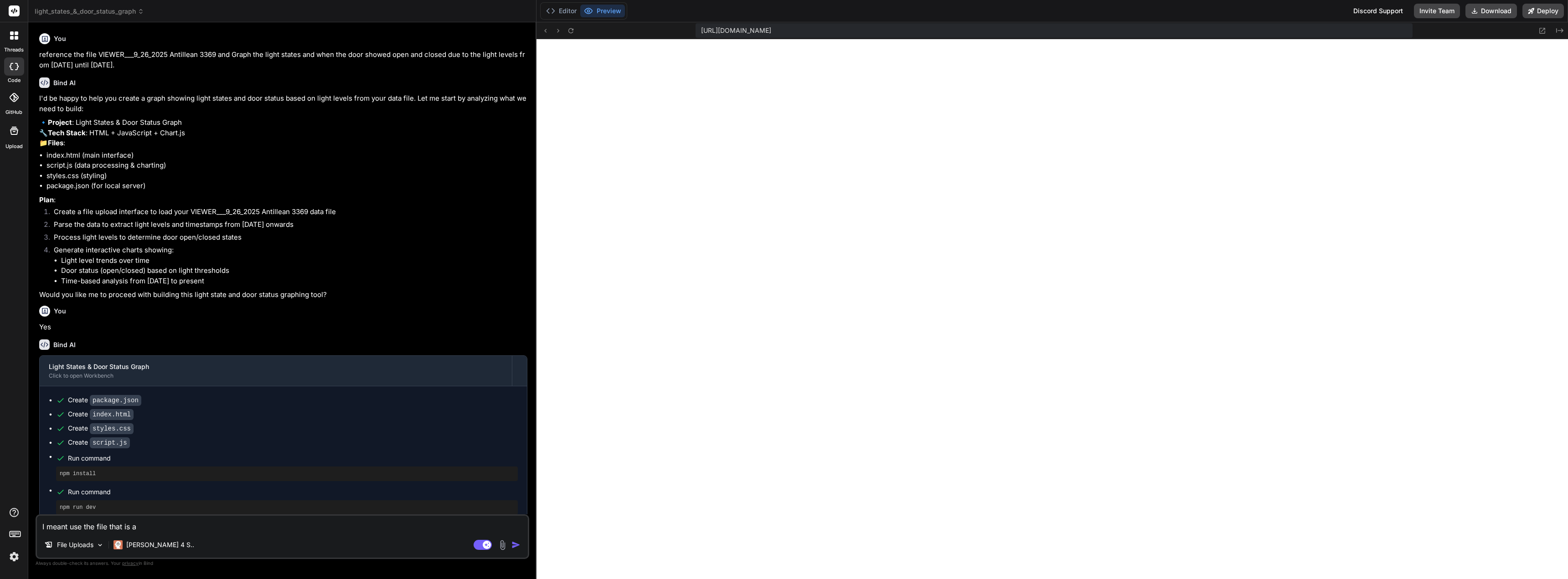
type textarea "x"
type textarea "I meant use the file that is al"
type textarea "x"
type textarea "I meant use the file that is alr"
type textarea "x"
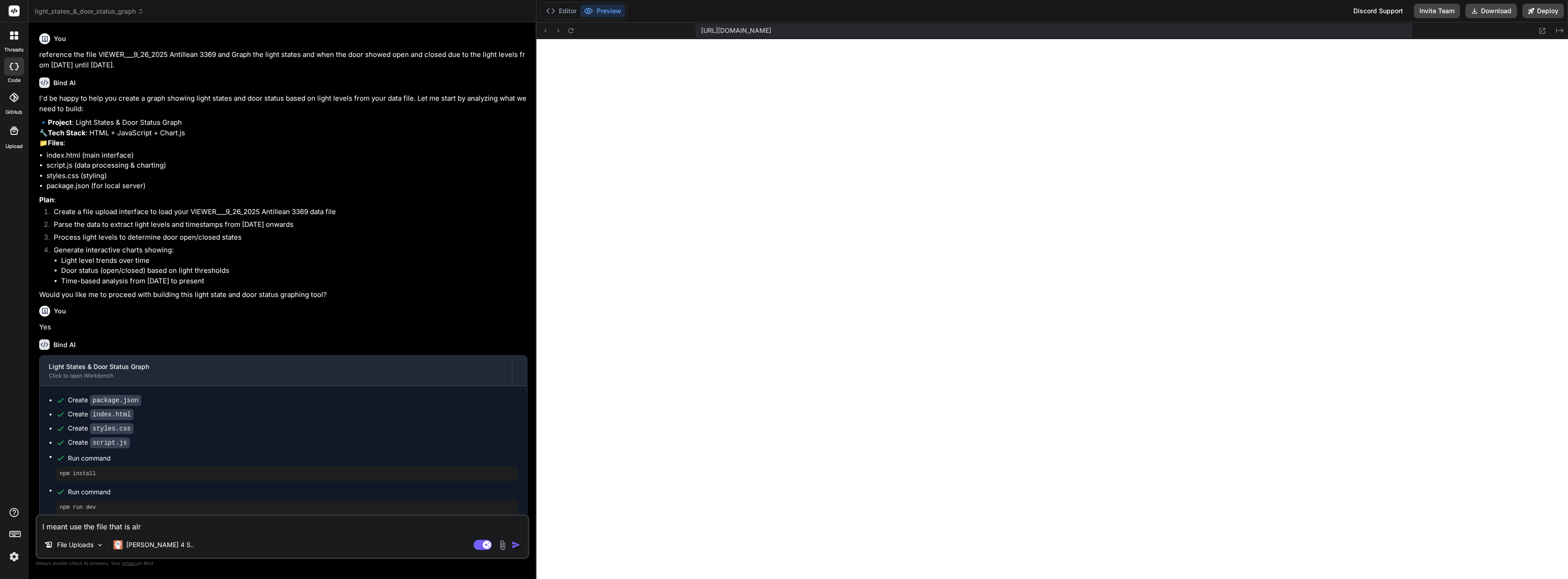
type textarea "I meant use the file that is alre"
type textarea "x"
type textarea "I meant use the file that is alrea"
type textarea "x"
type textarea "I meant use the file that is alread"
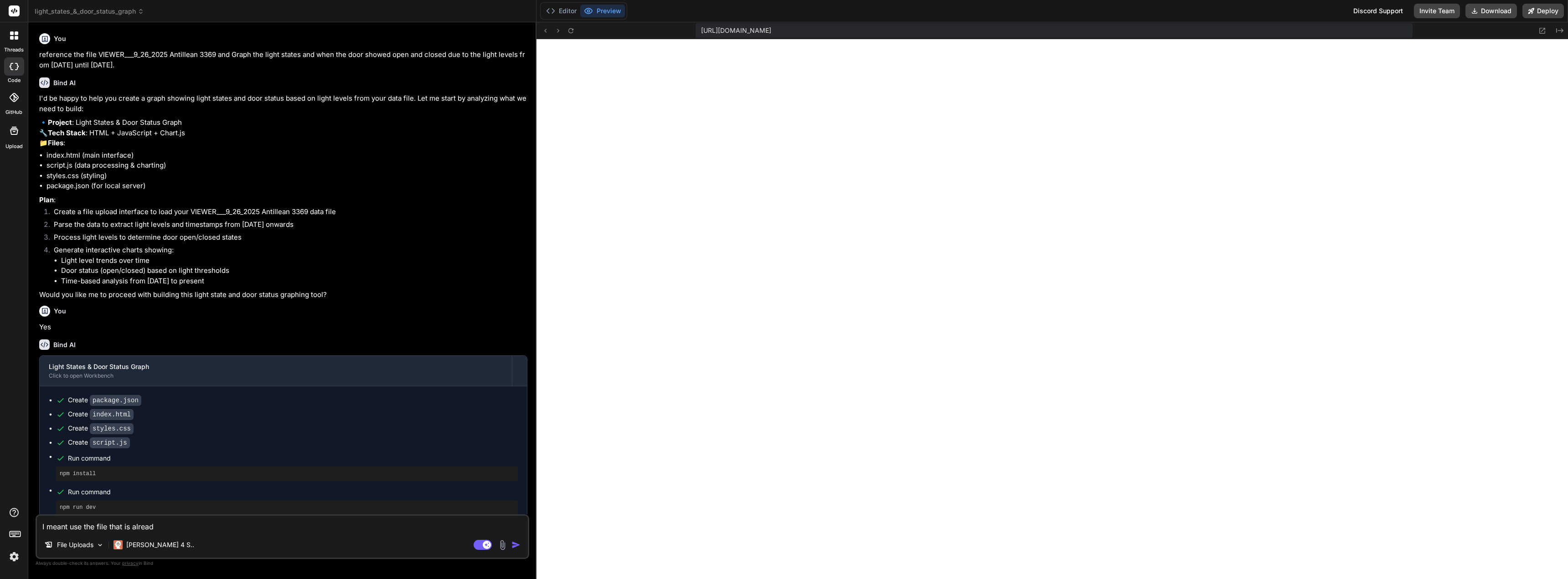
type textarea "x"
type textarea "I meant use the file that is already"
type textarea "x"
type textarea "I meant use the file that is already"
type textarea "x"
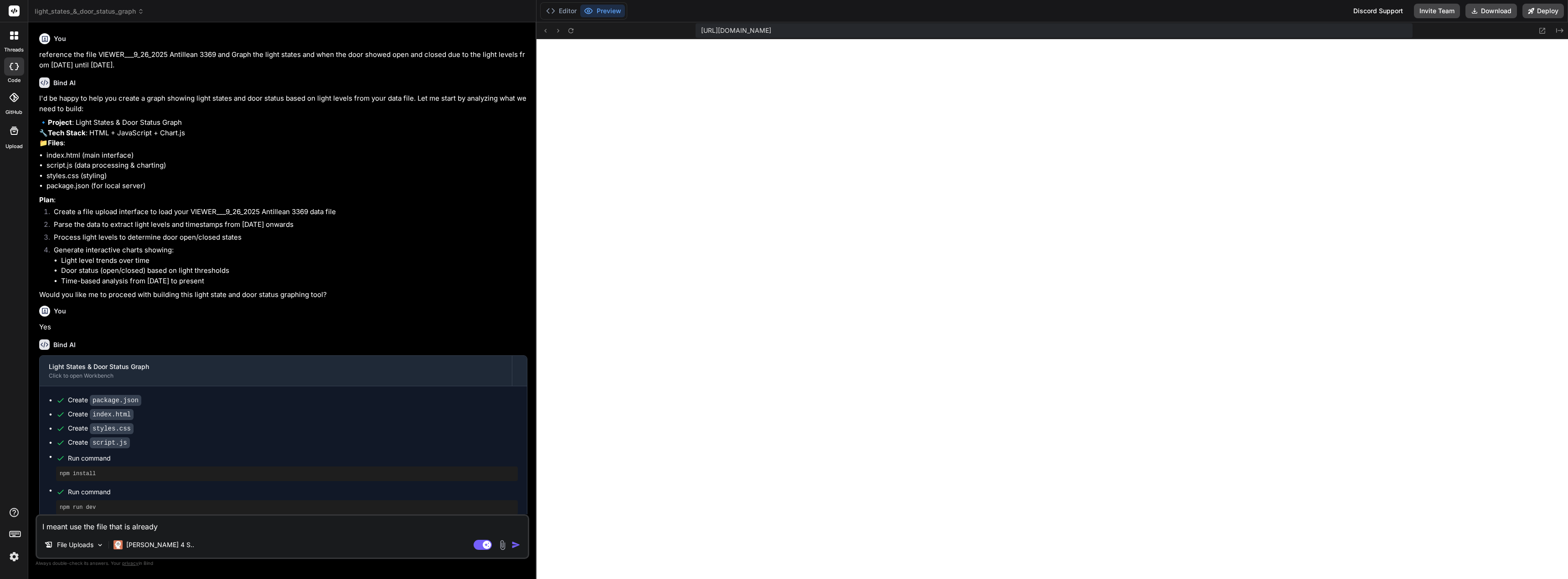
type textarea "I meant use the file that is already u"
type textarea "x"
type textarea "I meant use the file that is already up"
type textarea "x"
type textarea "I meant use the file that is already upl"
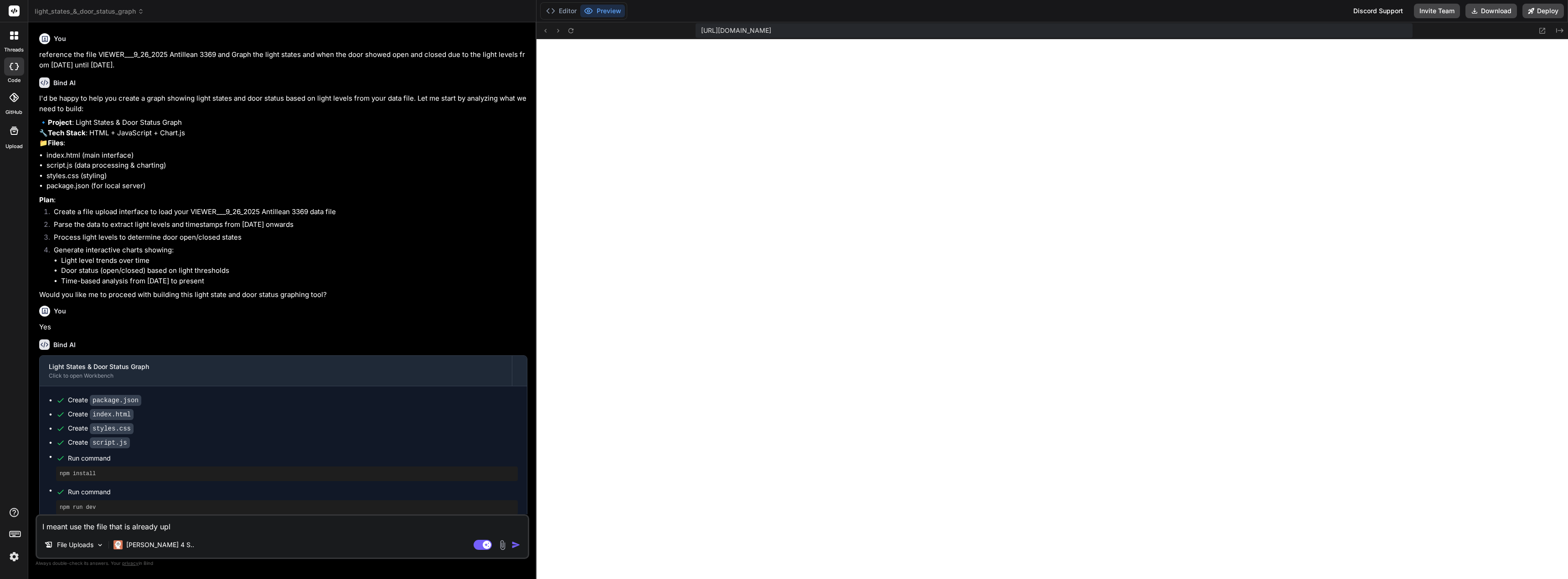
type textarea "x"
type textarea "I meant use the file that is already uplo"
type textarea "x"
type textarea "I meant use the file that is already uploa"
type textarea "x"
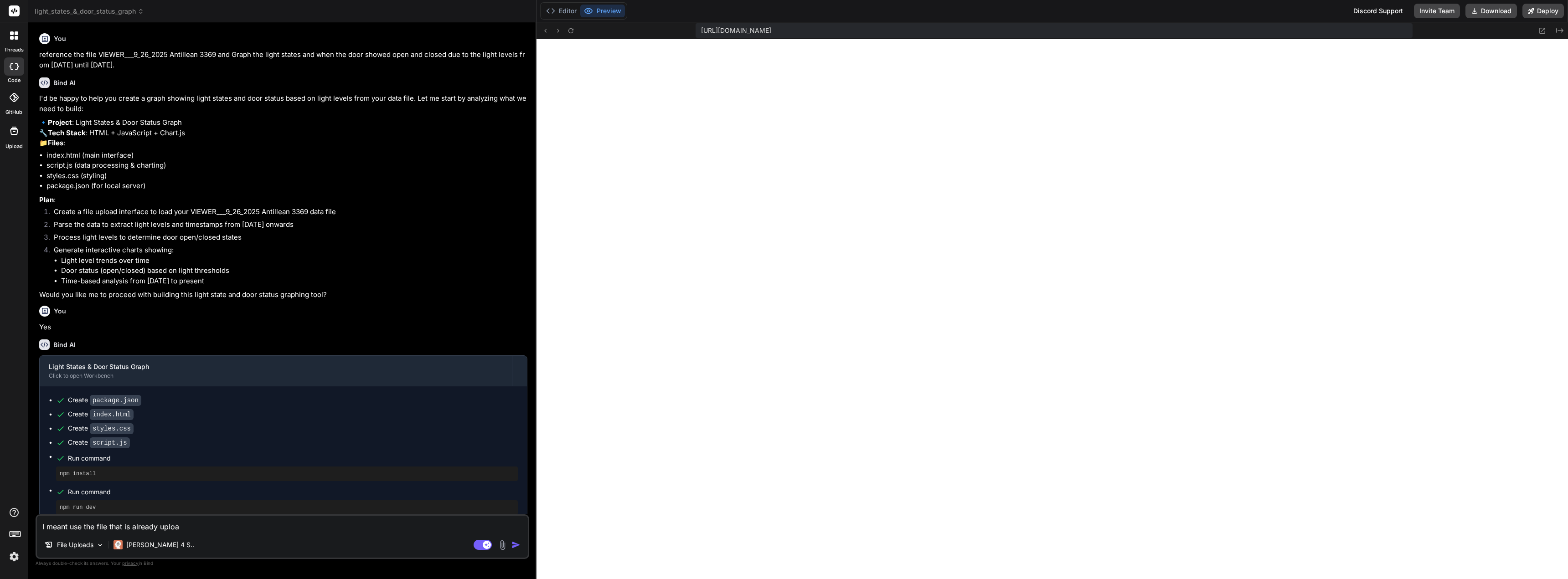
type textarea "I meant use the file that is already upload"
type textarea "x"
type textarea "I meant use the file that is already uploade"
type textarea "x"
type textarea "I meant use the file that is already uploaded"
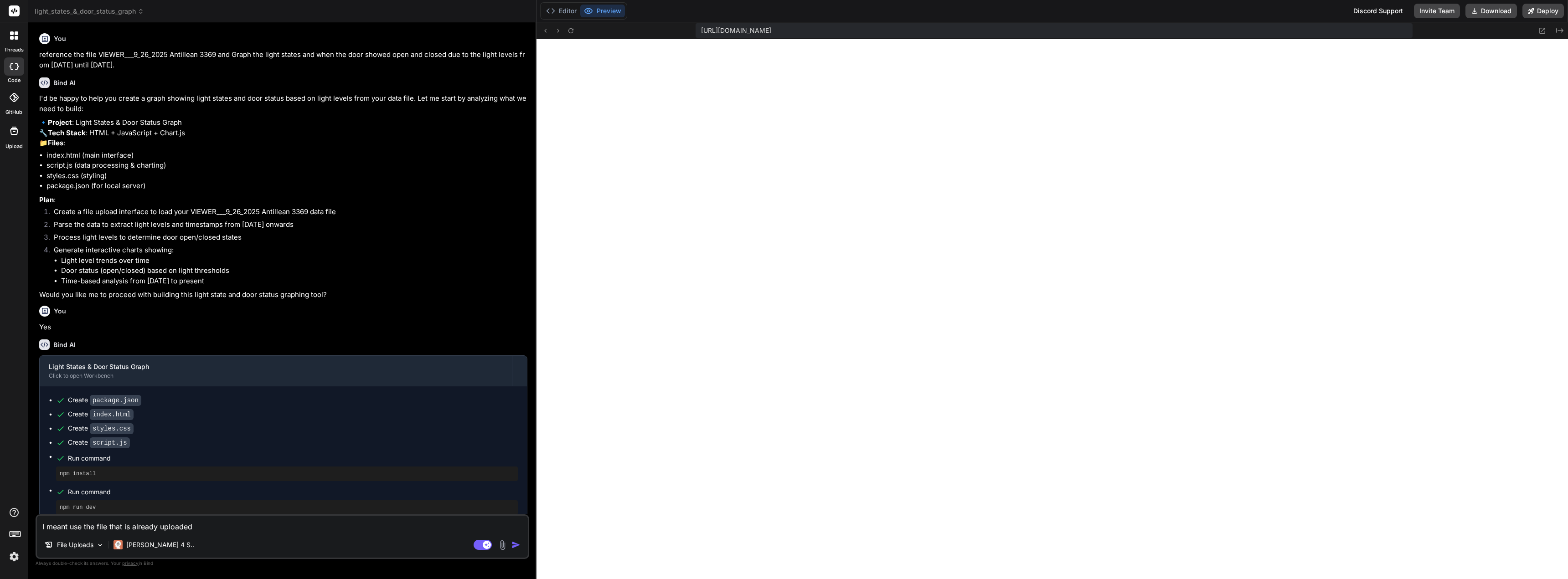
type textarea "x"
type textarea "I meant use the file that is already uploaded"
type textarea "x"
type textarea "I meant use the file that is already uploaded a"
type textarea "x"
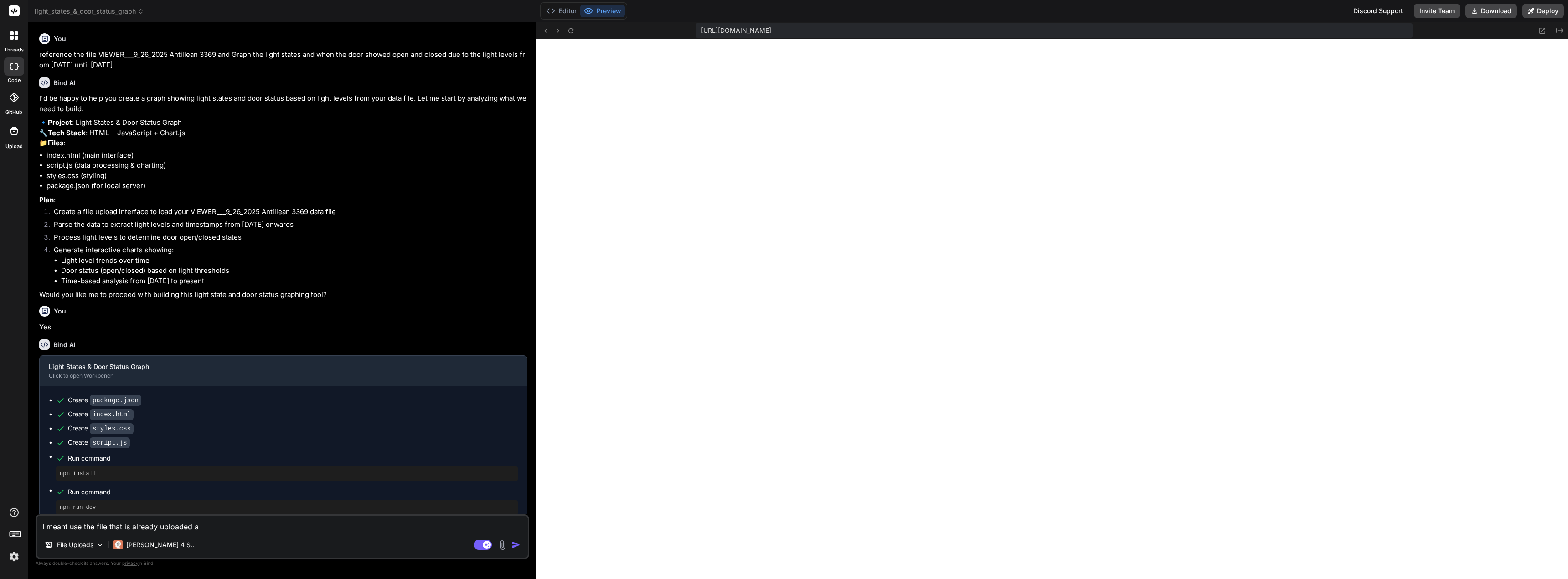
type textarea "I meant use the file that is already uploaded an"
type textarea "x"
type textarea "I meant use the file that is already uploaded and"
type textarea "x"
type textarea "I meant use the file that is already uploaded and"
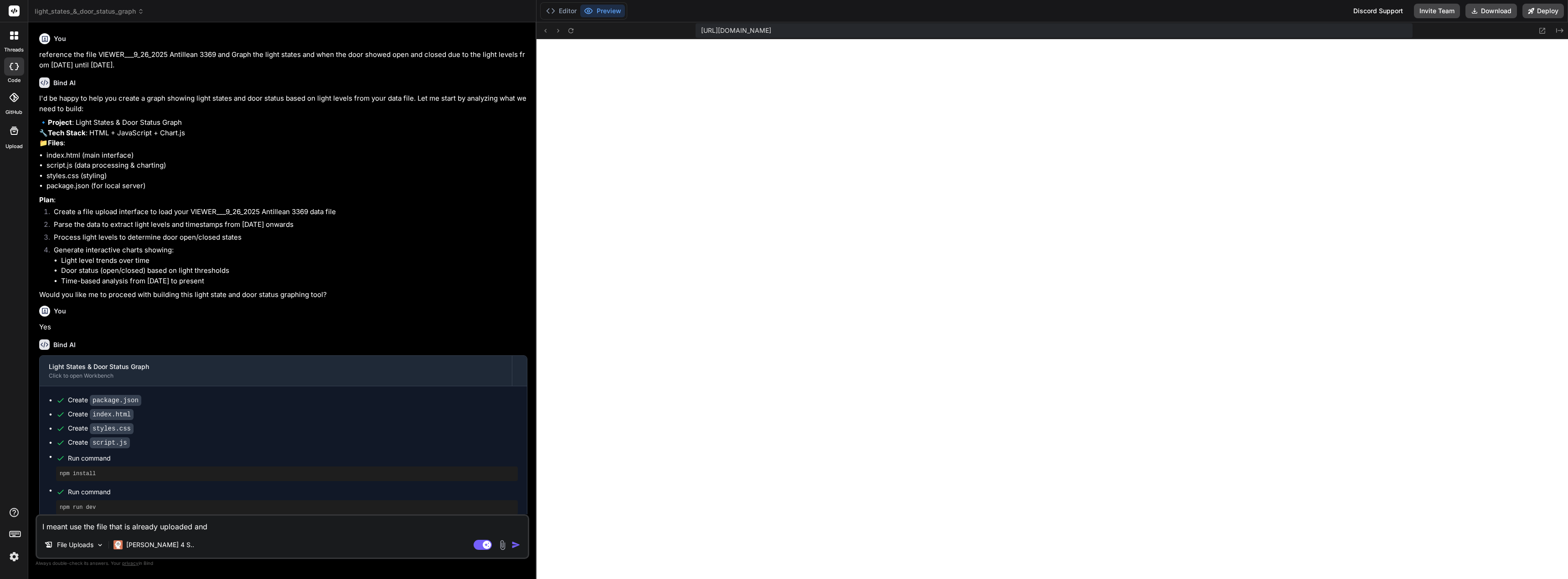
type textarea "x"
type textarea "I meant use the file that is already uploaded and u"
type textarea "x"
type textarea "I meant use the file that is already uploaded and ut"
type textarea "x"
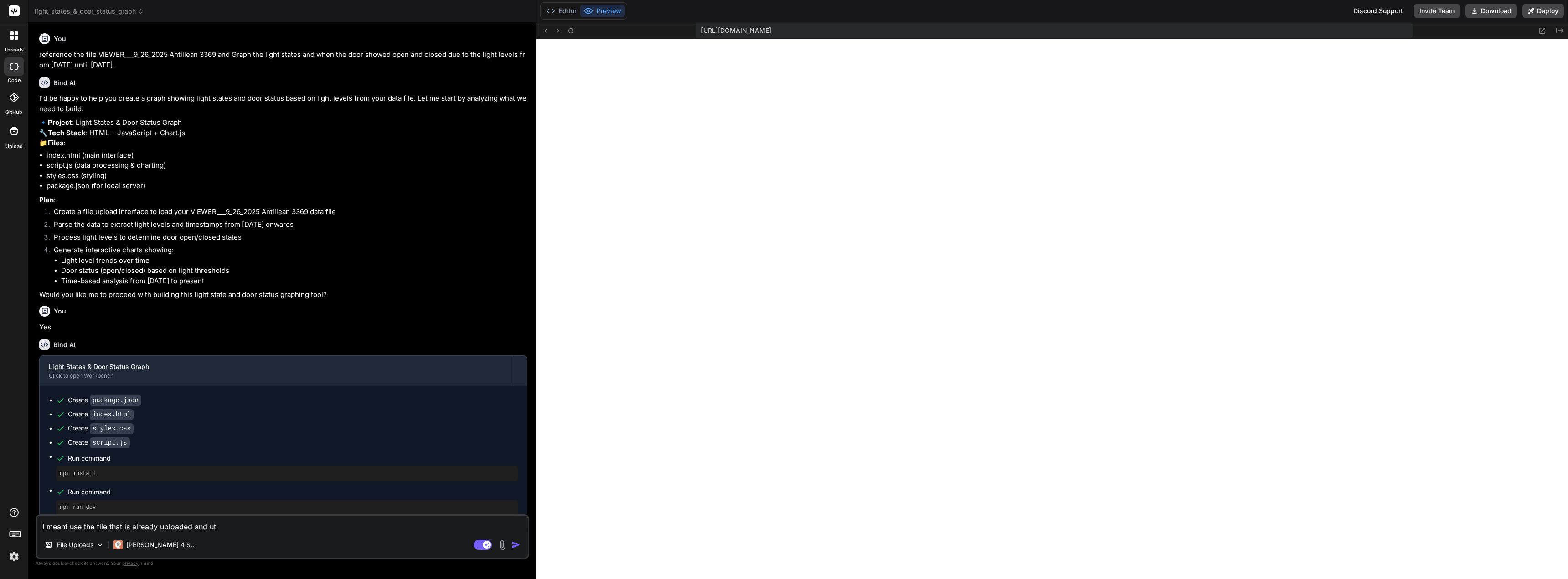
type textarea "I meant use the file that is already uploaded and uts"
type textarea "x"
type textarea "I meant use the file that is already uploaded and uts"
type textarea "x"
type textarea "I meant use the file that is already uploaded and uts i"
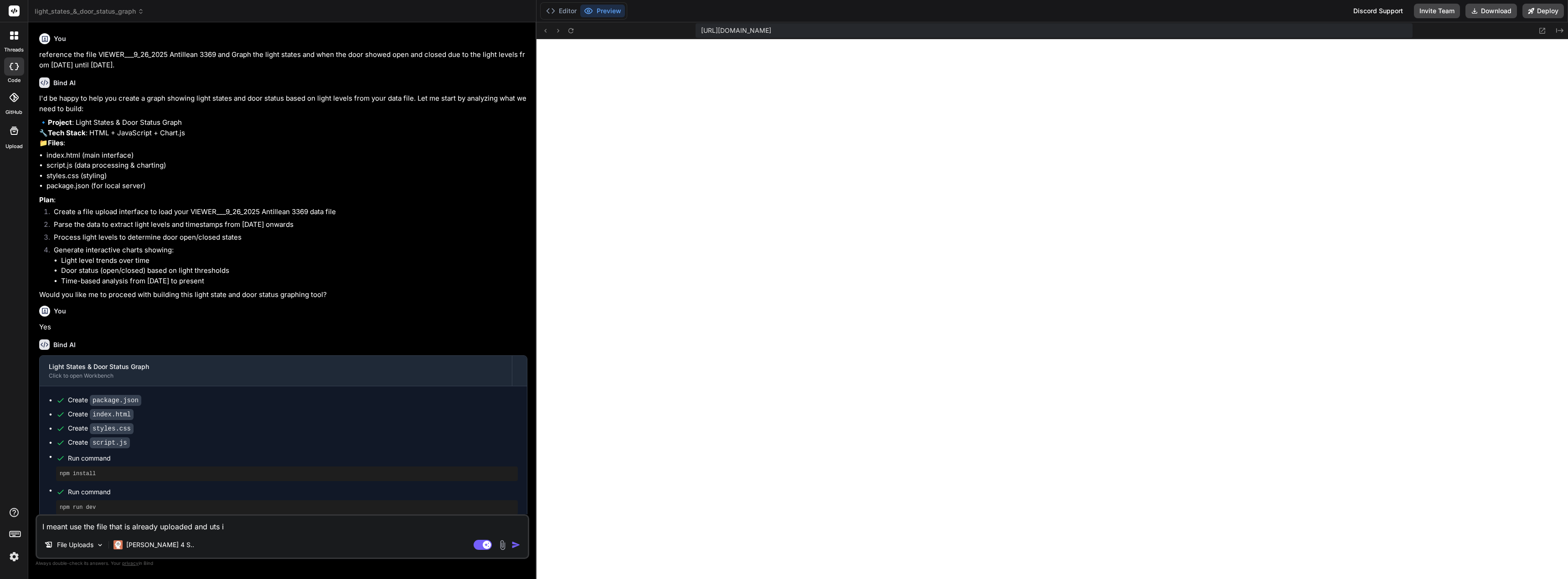
type textarea "x"
type textarea "I meant use the file that is already uploaded and uts it"
type textarea "x"
type textarea "I meant use the file that is already uploaded and uts i"
type textarea "x"
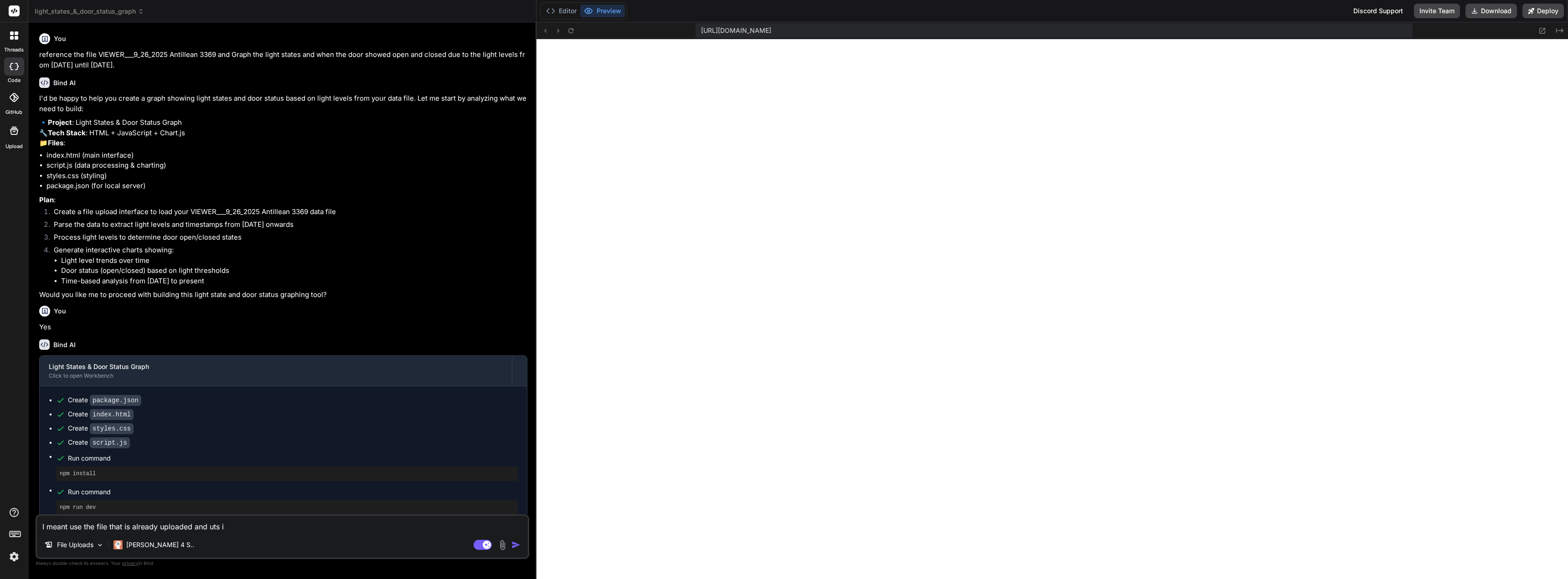
type textarea "I meant use the file that is already uploaded and uts"
type textarea "x"
type textarea "I meant use the file that is already uploaded and uts"
type textarea "x"
type textarea "I meant use the file that is already uploaded and ut"
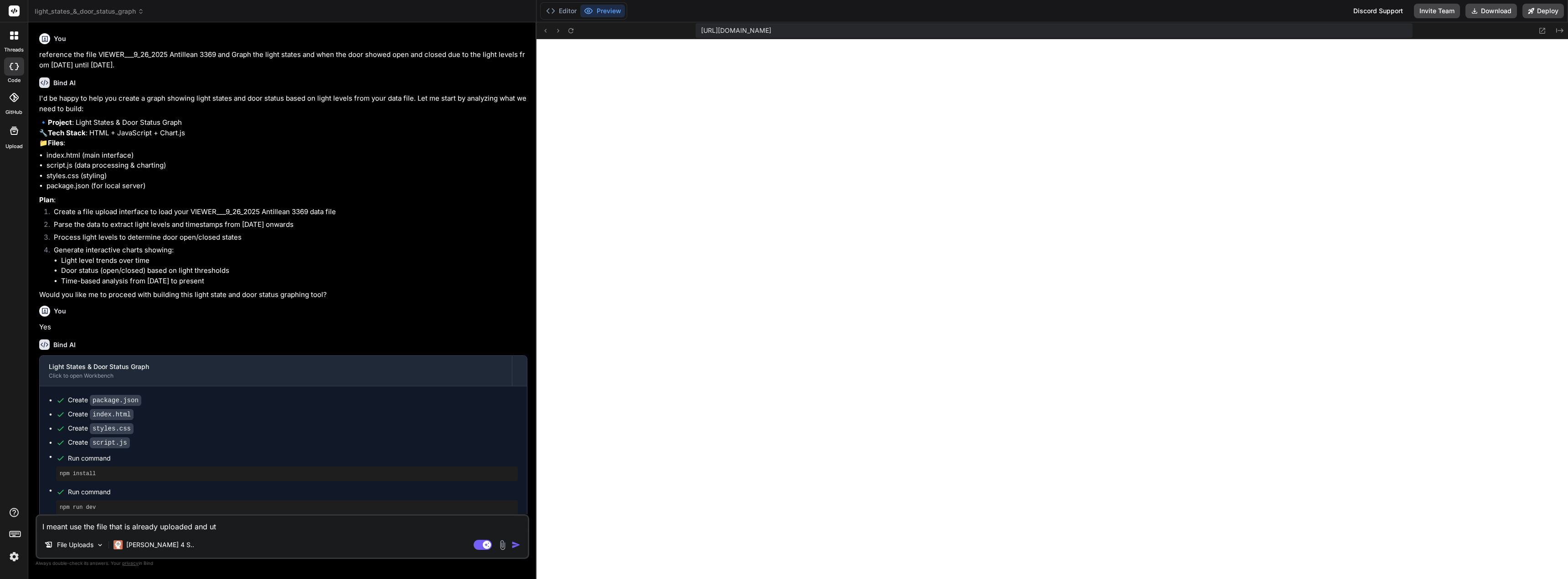
type textarea "x"
type textarea "I meant use the file that is already uploaded and uts"
type textarea "x"
type textarea "I meant use the file that is already uploaded and ut"
type textarea "x"
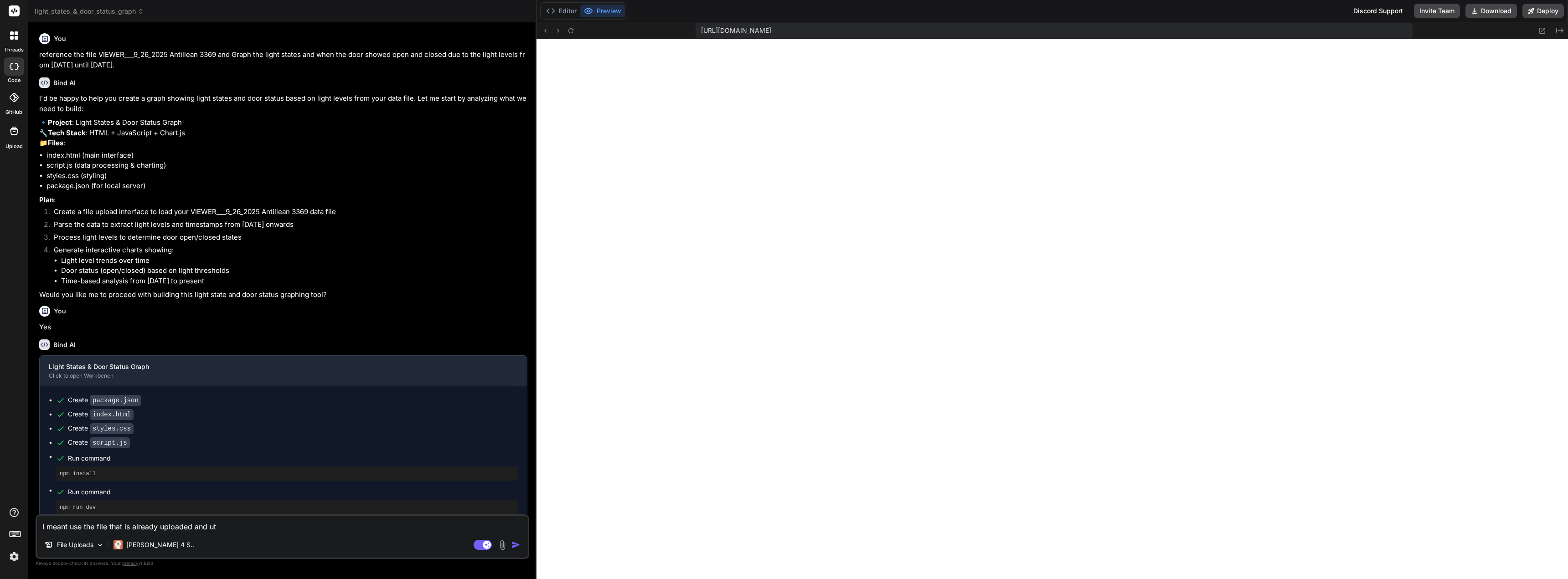
type textarea "I meant use the file that is already uploaded and ute"
type textarea "x"
type textarea "I meant use the file that is already uploaded and ute"
type textarea "x"
type textarea "I meant use the file that is already uploaded and ute"
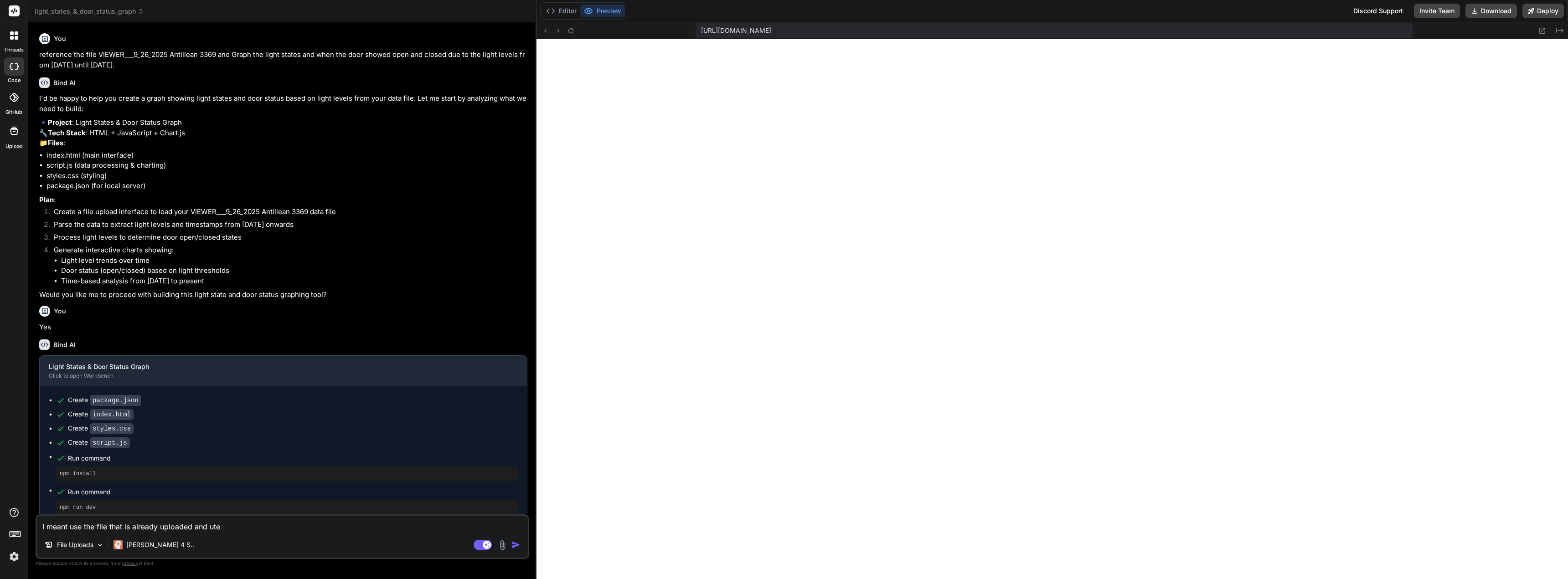
type textarea "x"
type textarea "I meant use the file that is already uploaded and ut"
type textarea "x"
type textarea "I meant use the file that is already uploaded and u"
type textarea "x"
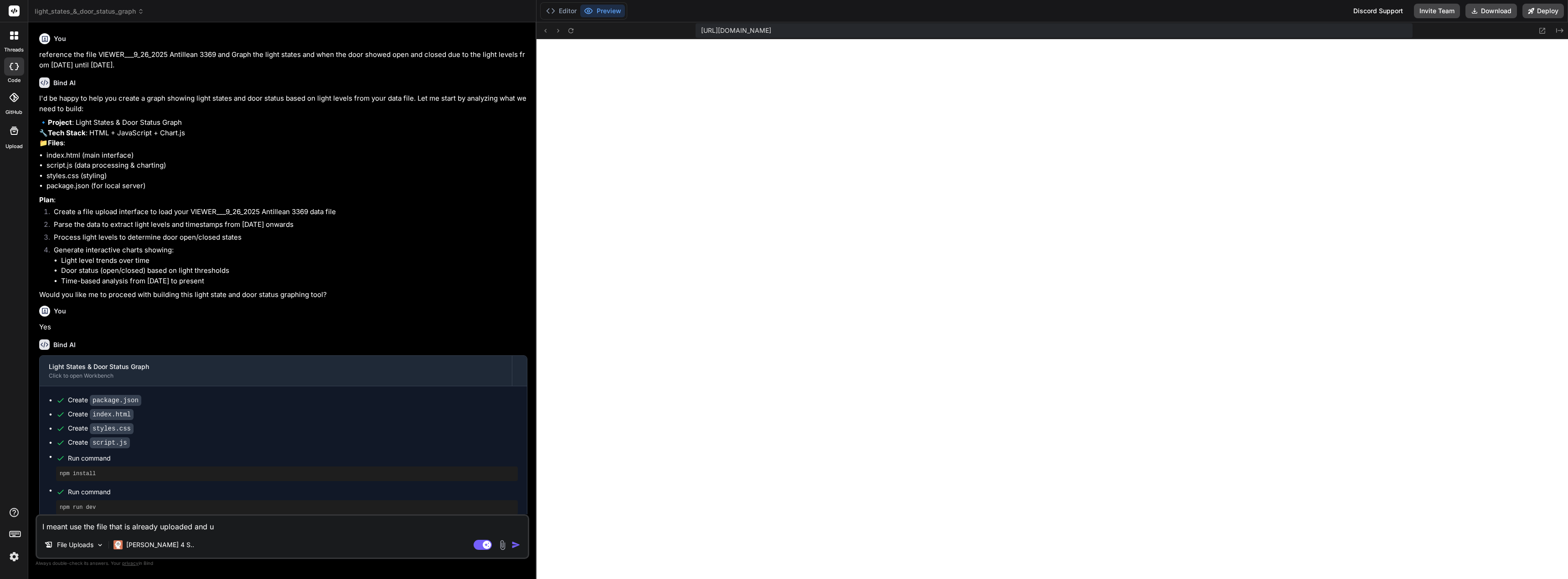
type textarea "I meant use the file that is already uploaded and us"
type textarea "x"
type textarea "I meant use the file that is already uploaded and use"
type textarea "x"
type textarea "I meant use the file that is already uploaded and use"
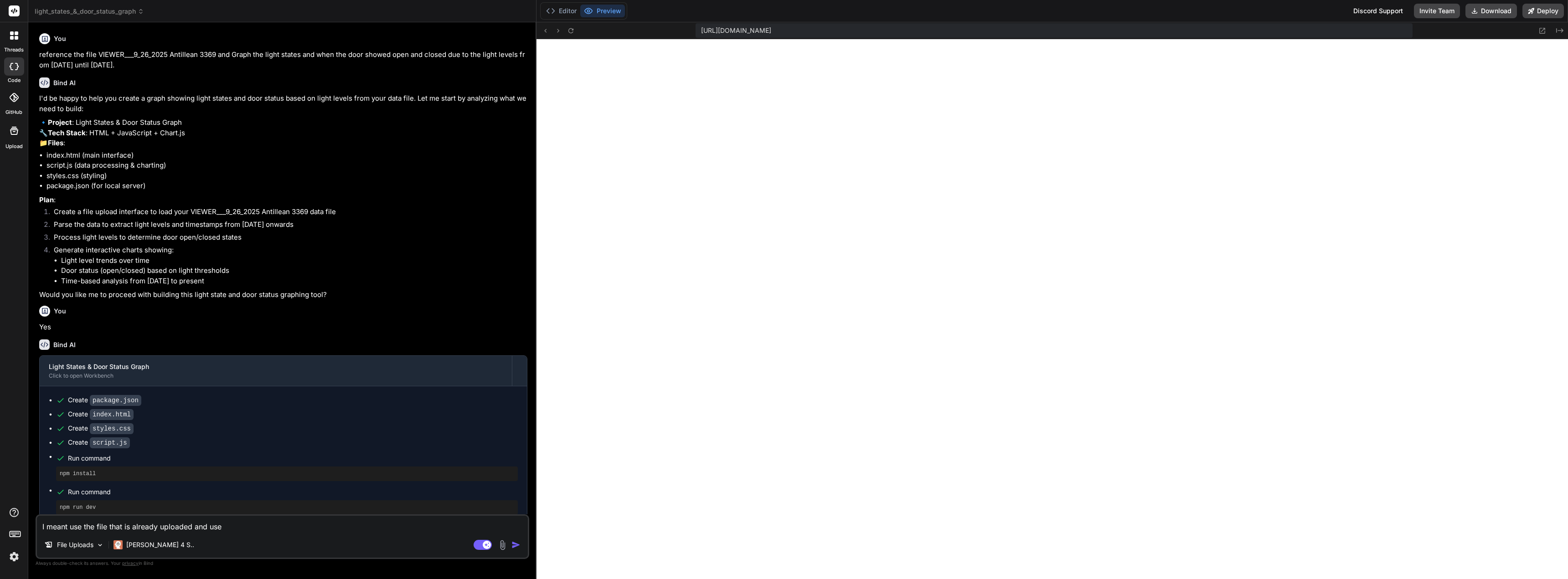
type textarea "x"
type textarea "I meant use the file that is already uploaded and use i"
type textarea "x"
type textarea "I meant use the file that is already uploaded and use it"
type textarea "x"
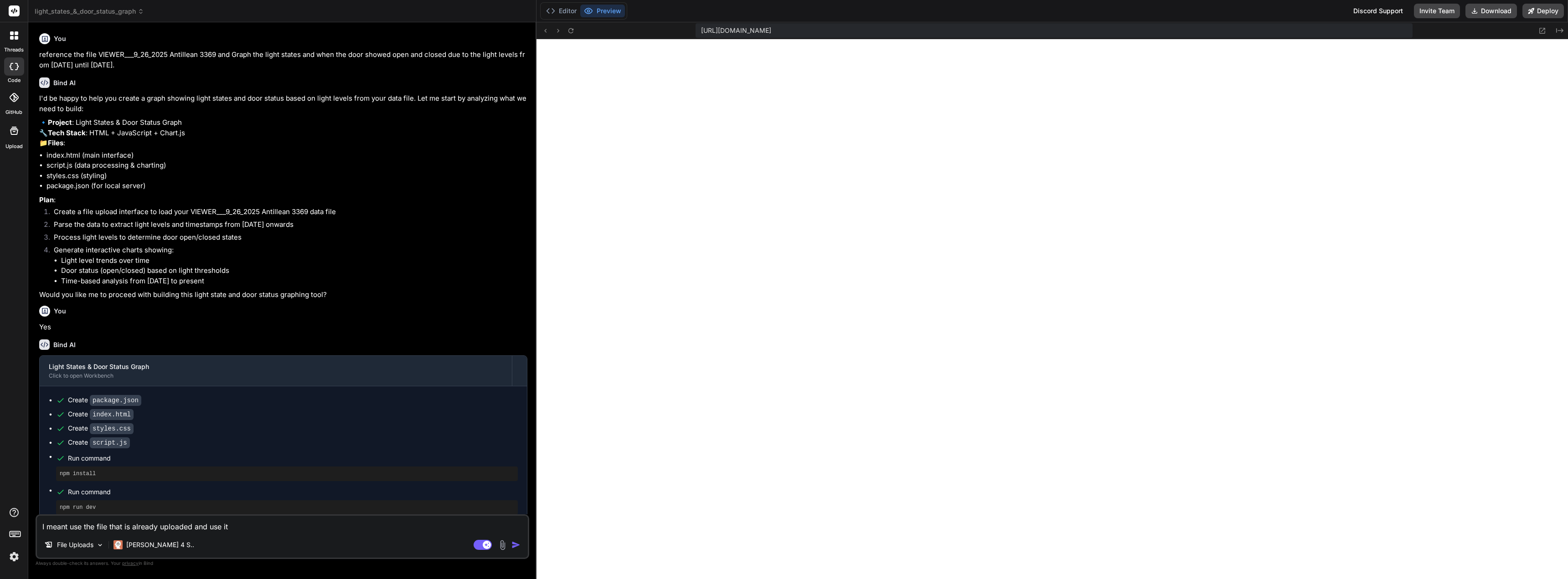
type textarea "I meant use the file that is already uploaded and use its"
type textarea "x"
type textarea "I meant use the file that is already uploaded and use its"
type textarea "x"
type textarea "I meant use the file that is already uploaded and use its d"
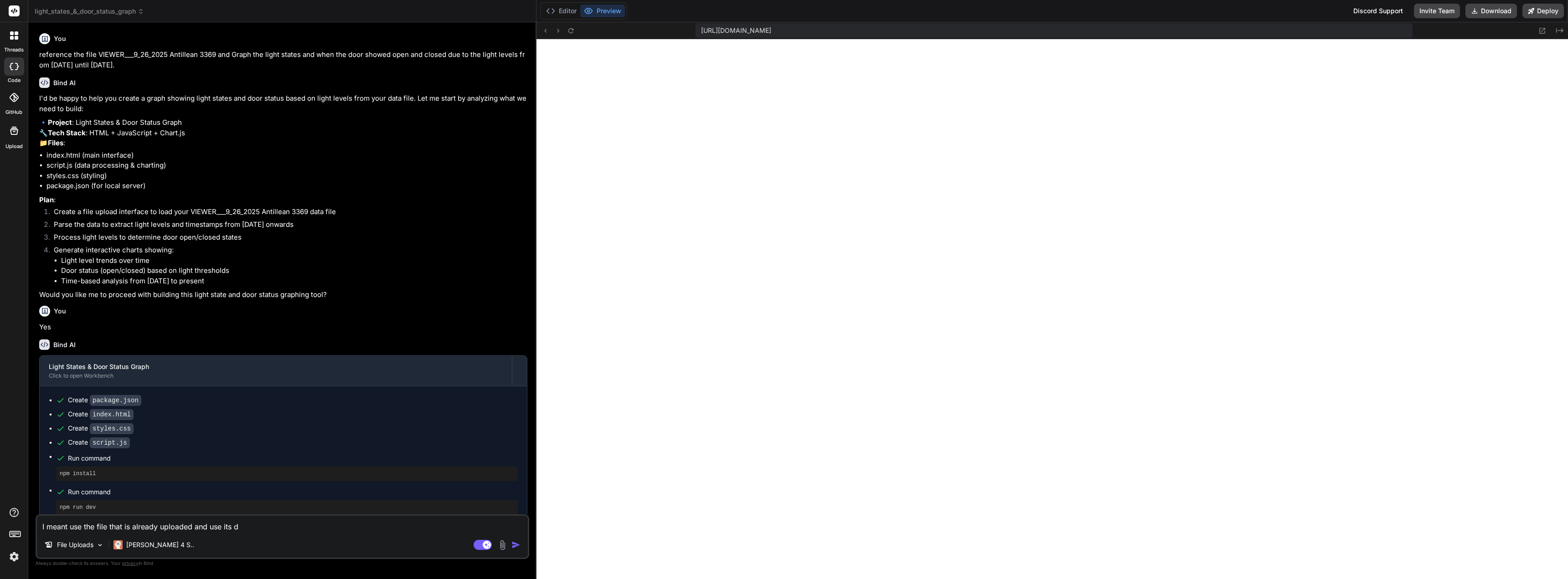
type textarea "x"
type textarea "I meant use the file that is already uploaded and use its da"
type textarea "x"
type textarea "I meant use the file that is already uploaded and use its dat"
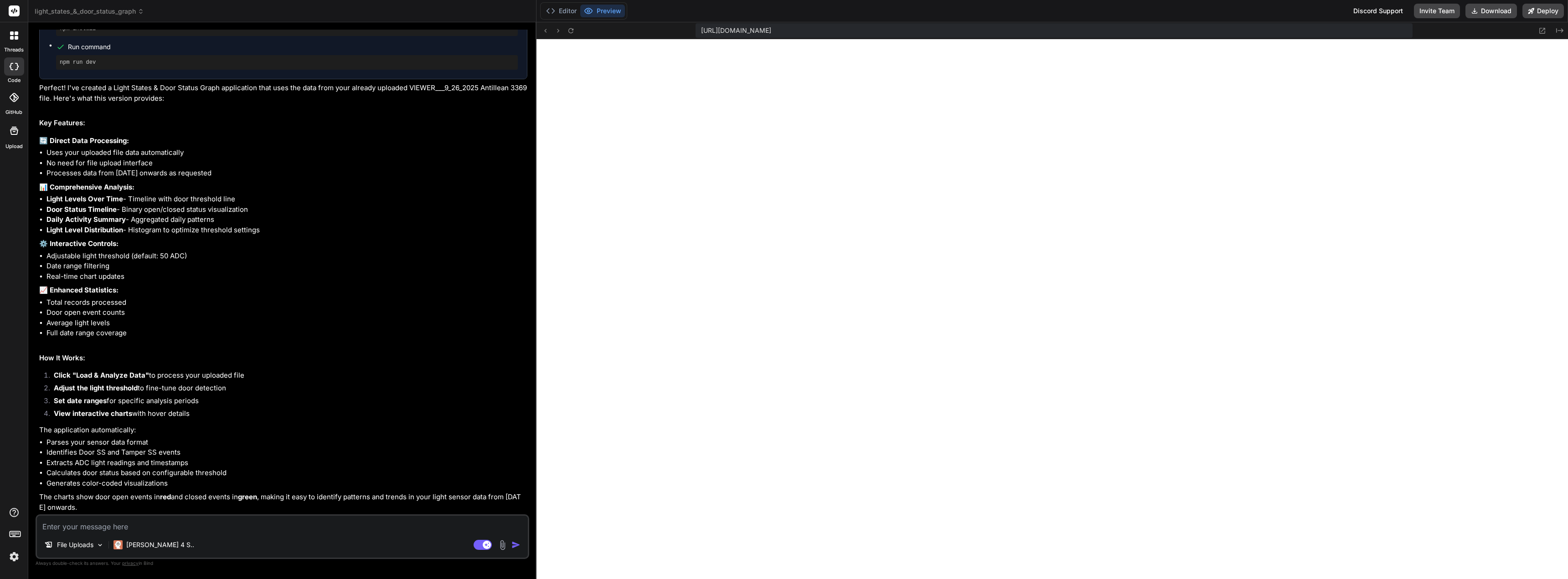
scroll to position [1092, 0]
click at [271, 529] on textarea at bounding box center [282, 524] width 491 height 16
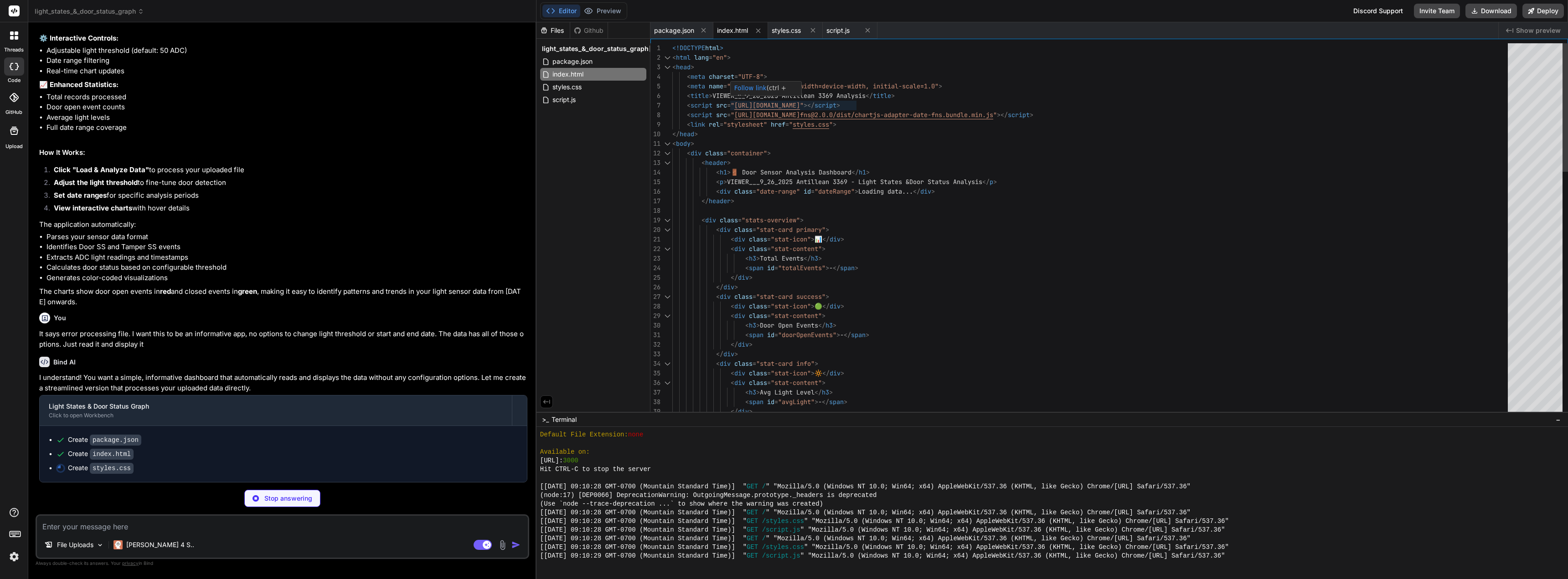
scroll to position [0, 0]
drag, startPoint x: 783, startPoint y: 96, endPoint x: 749, endPoint y: 94, distance: 34.1
click at [749, 94] on div "<!DOCTYPE html > < html lang = "en" > < head > < meta charset = "UTF-8" > < met…" at bounding box center [1093, 583] width 841 height 1081
click at [751, 102] on div "<!DOCTYPE html > < html lang = "en" > < head > < meta charset = "UTF-8" > < met…" at bounding box center [1093, 583] width 841 height 1081
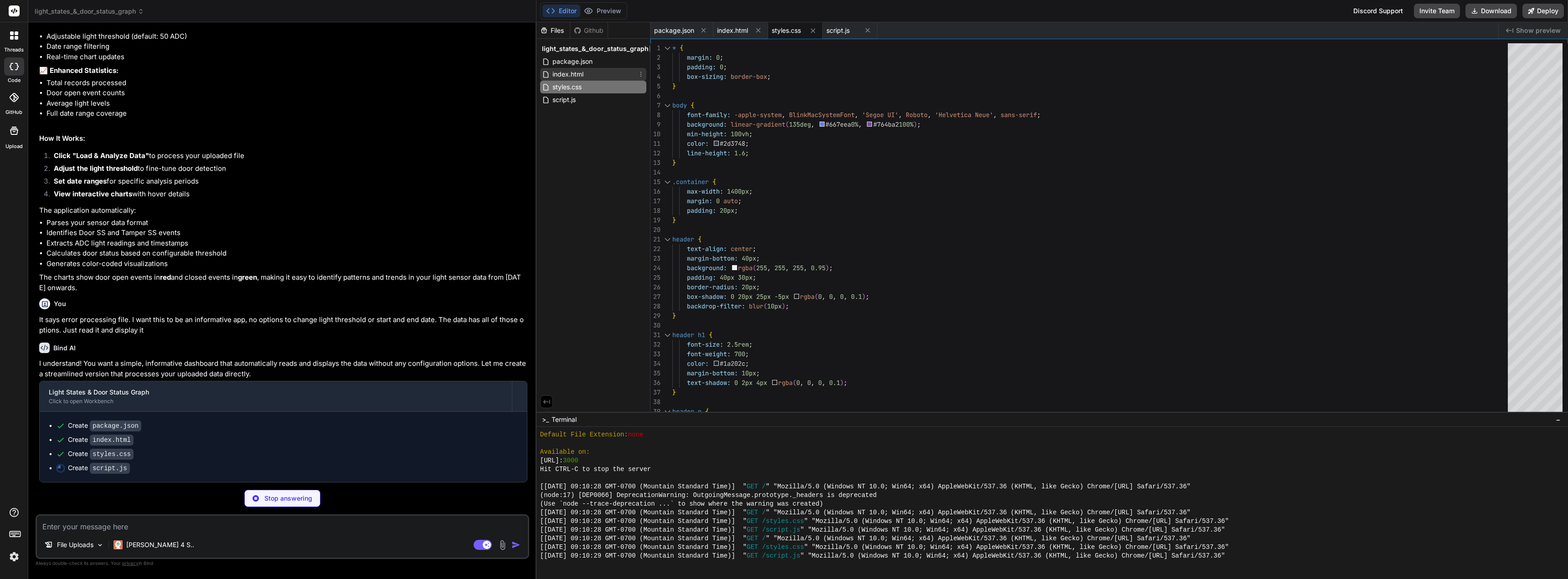
click at [594, 74] on div "index.html" at bounding box center [593, 74] width 106 height 13
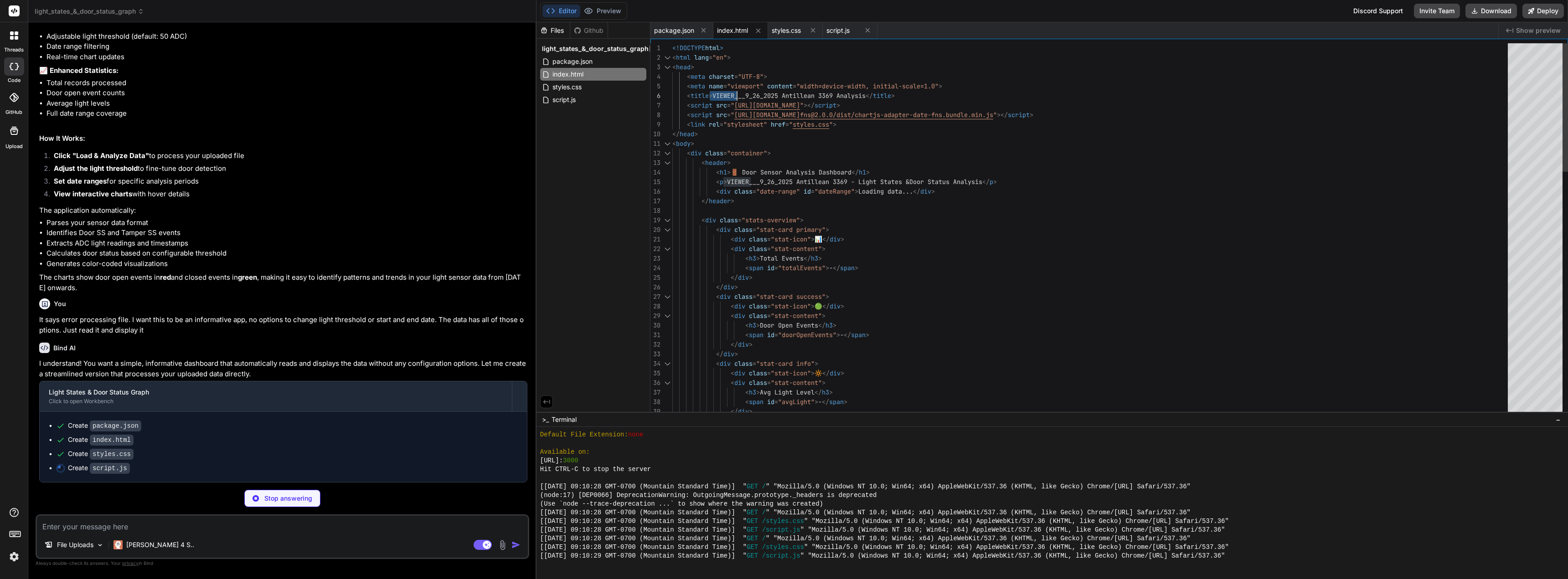
drag, startPoint x: 713, startPoint y: 94, endPoint x: 754, endPoint y: 94, distance: 41.0
click at [754, 94] on div "<!DOCTYPE html > < html lang = "en" > < head > < meta charset = "UTF-8" > < met…" at bounding box center [1093, 583] width 841 height 1081
click at [783, 94] on div "<!DOCTYPE html > < html lang = "en" > < head > < meta charset = "UTF-8" > < met…" at bounding box center [1093, 583] width 841 height 1081
click at [786, 96] on div "<!DOCTYPE html > < html lang = "en" > < head > < meta charset = "UTF-8" > < met…" at bounding box center [1093, 583] width 841 height 1081
drag, startPoint x: 786, startPoint y: 92, endPoint x: 769, endPoint y: 92, distance: 17.0
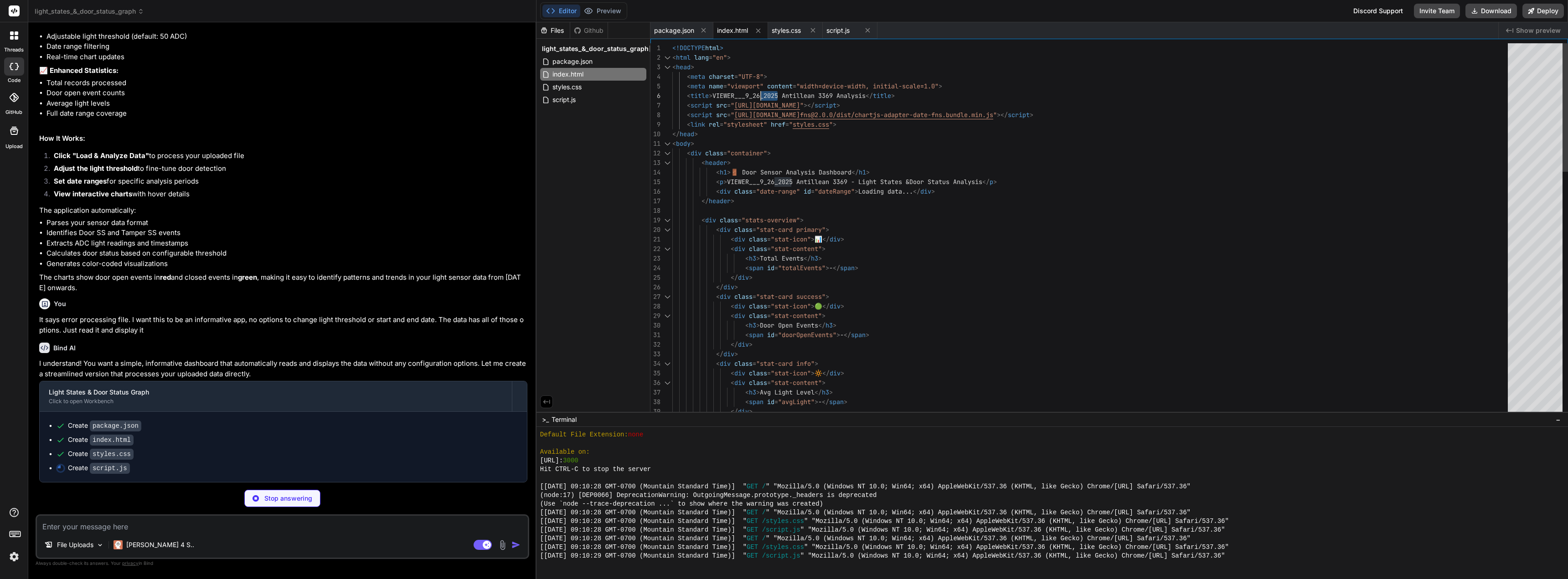
click at [769, 92] on div "<!DOCTYPE html > < html lang = "en" > < head > < meta charset = "UTF-8" > < met…" at bounding box center [1093, 583] width 841 height 1081
click at [780, 95] on div "<!DOCTYPE html > < html lang = "en" > < head > < meta charset = "UTF-8" > < met…" at bounding box center [1093, 583] width 841 height 1081
click at [784, 95] on div "<!DOCTYPE html > < html lang = "en" > < head > < meta charset = "UTF-8" > < met…" at bounding box center [1093, 583] width 841 height 1081
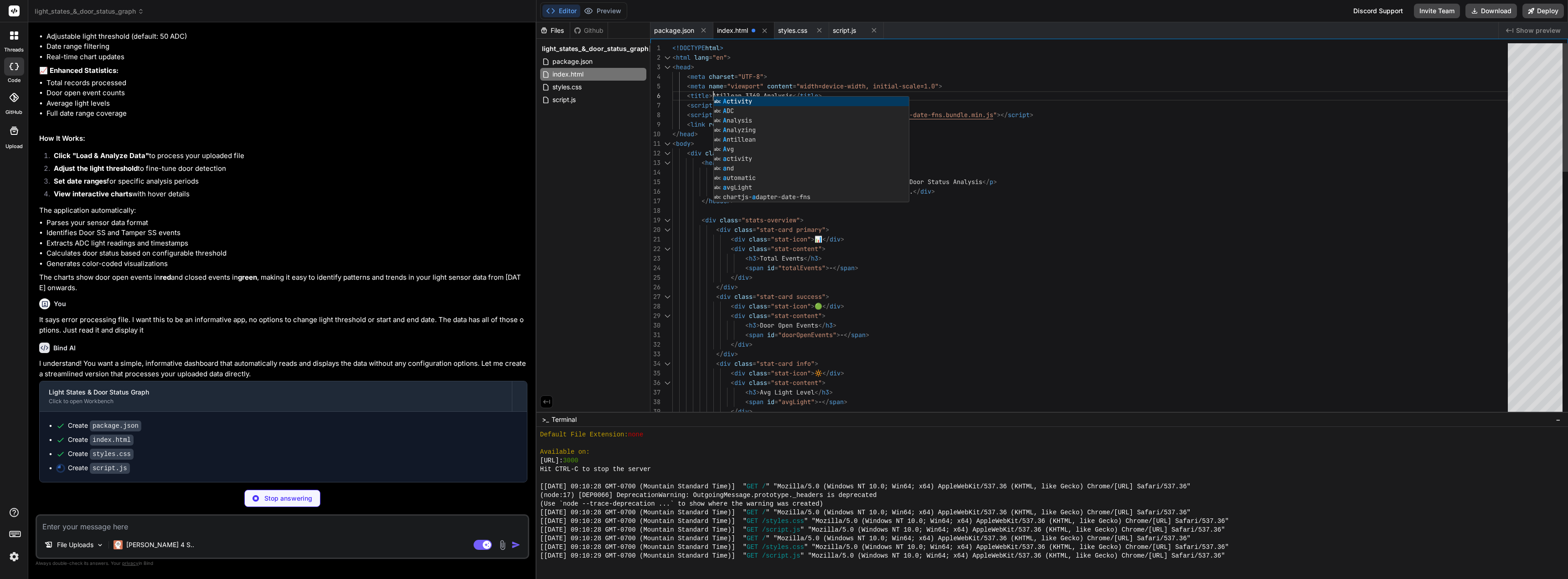
click at [835, 73] on div "<!DOCTYPE html > < html lang = "en" > < head > < meta charset = "UTF-8" > < met…" at bounding box center [1093, 583] width 841 height 1081
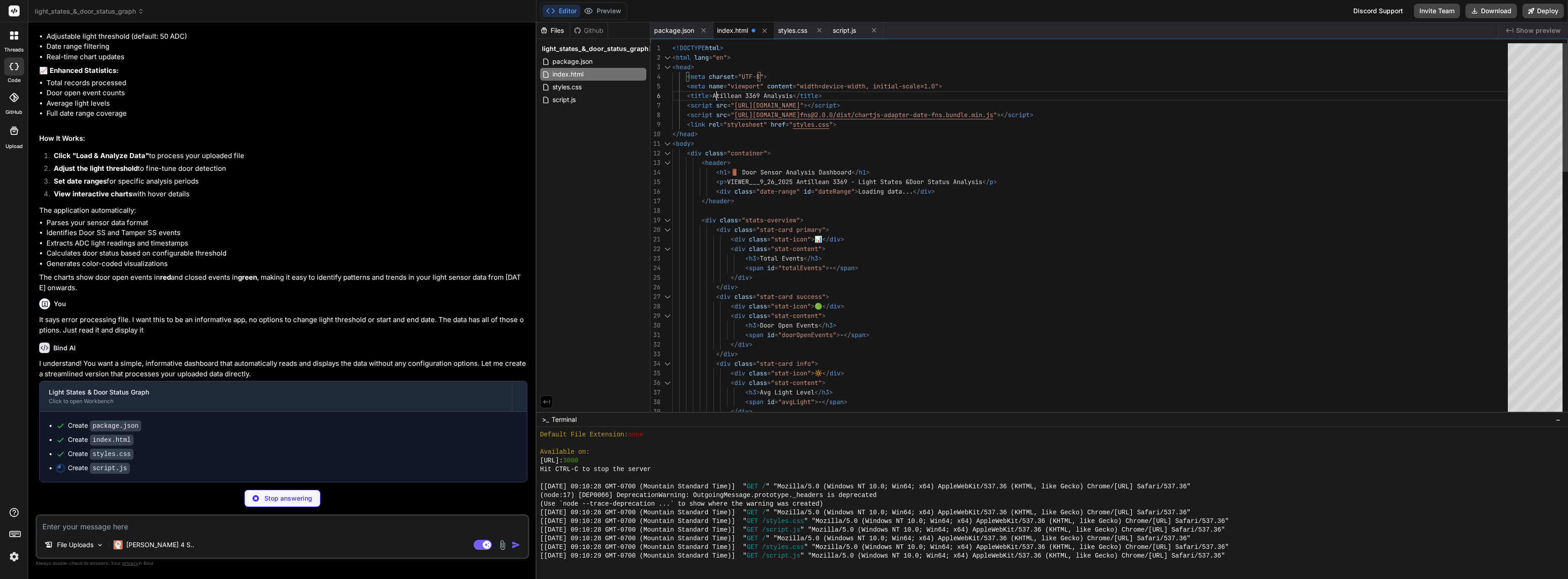
click at [716, 92] on div "<!DOCTYPE html > < html lang = "en" > < head > < meta charset = "UTF-8" > < met…" at bounding box center [1093, 583] width 841 height 1081
click at [769, 74] on div "<!DOCTYPE html > < html lang = "en" > < head > < meta charset = "UTF-8" > < met…" at bounding box center [1093, 583] width 841 height 1081
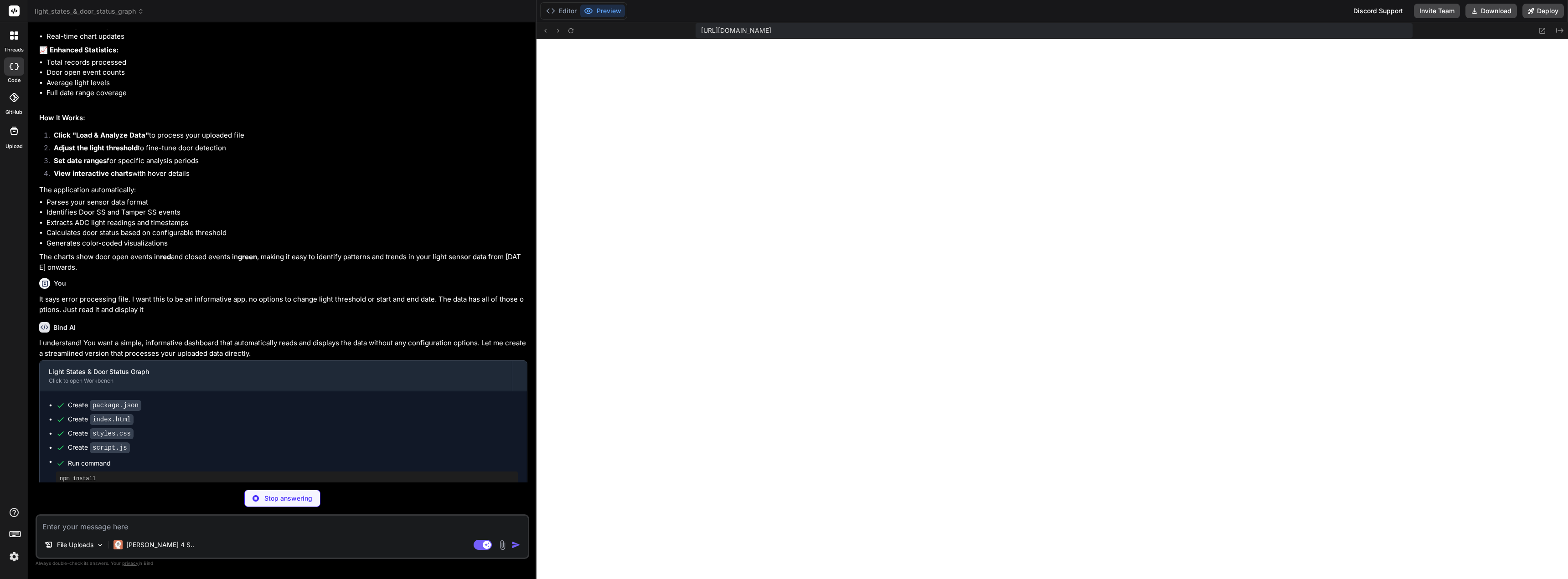
scroll to position [1255, 0]
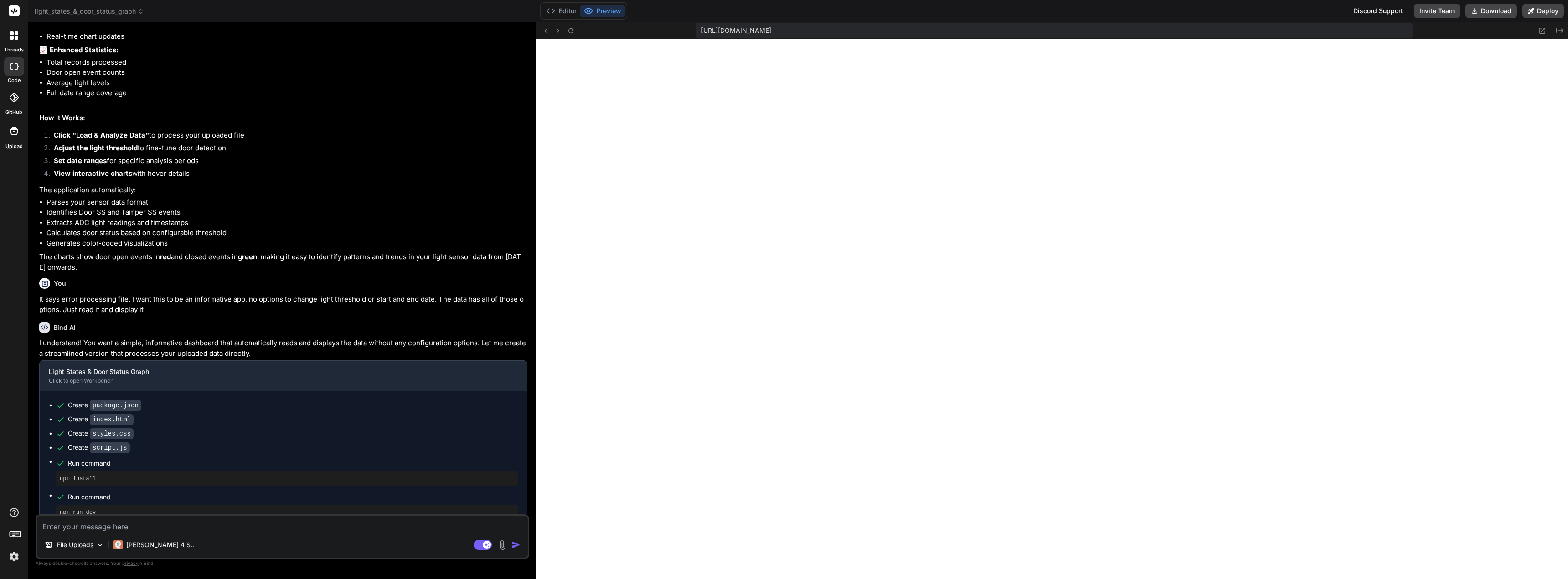
click at [372, 521] on textarea at bounding box center [282, 524] width 491 height 16
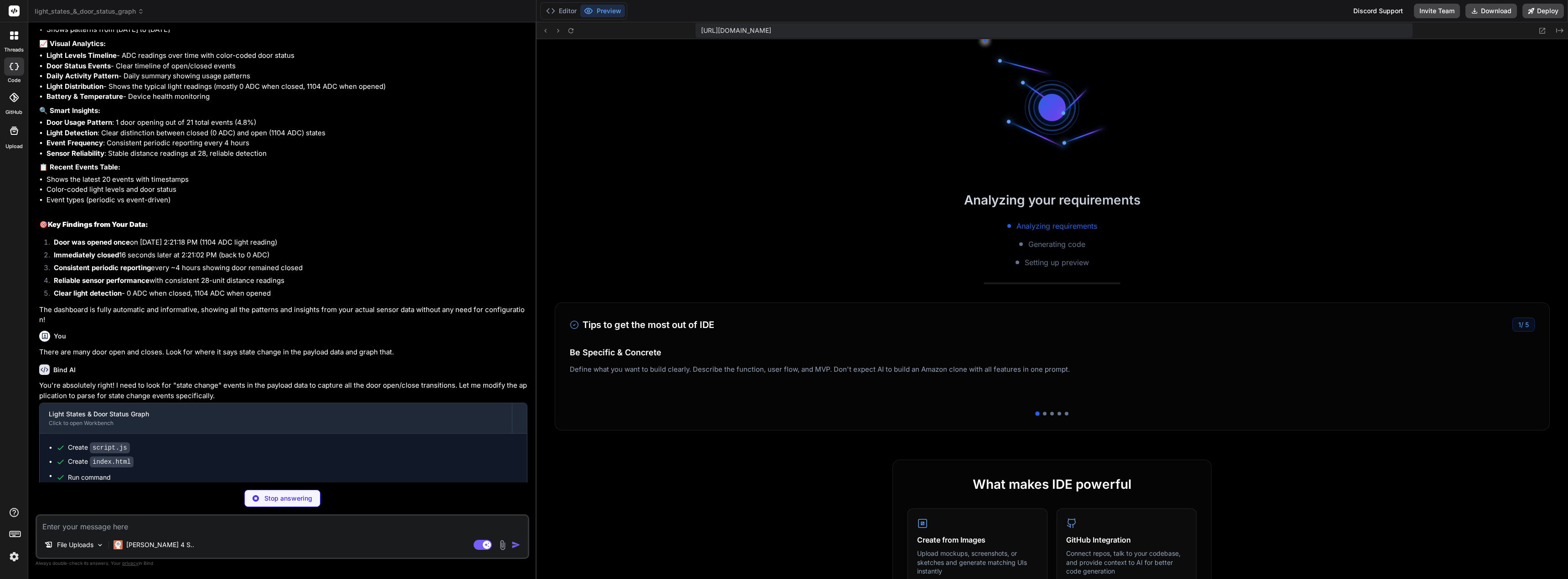
scroll to position [1575, 0]
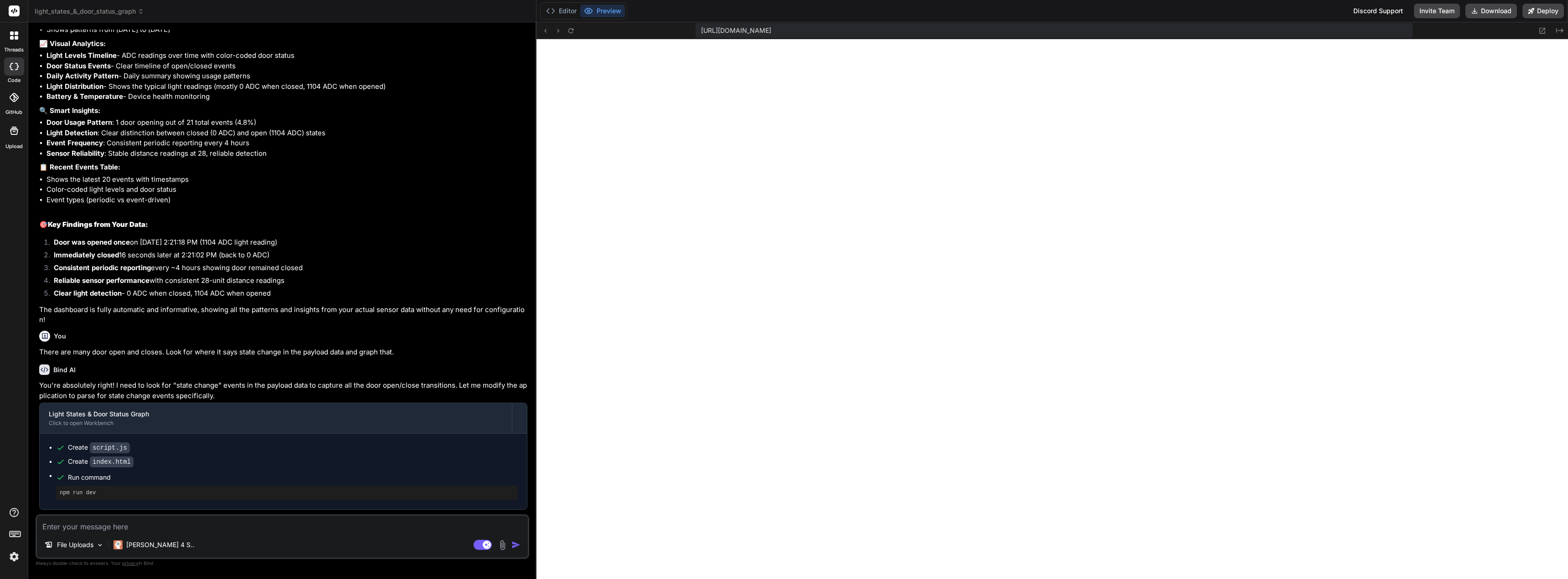
click at [282, 533] on div "File Uploads [PERSON_NAME] 4 S.. Agent Mode. When this toggle is activated, AI …" at bounding box center [282, 536] width 494 height 44
click at [284, 527] on textarea at bounding box center [282, 524] width 491 height 16
click at [286, 526] on textarea "Or door open duration, make it in hours and minutes or just minutes if it wont …" at bounding box center [282, 524] width 491 height 16
click at [374, 527] on textarea "Or door open duration, make it in hours and minutes or just minutes if it wont …" at bounding box center [282, 524] width 491 height 16
paste textarea "[DATE] 5:25:44 PM: Door SS,State Changed, Current: (n/a,Door Opened,Attached), …"
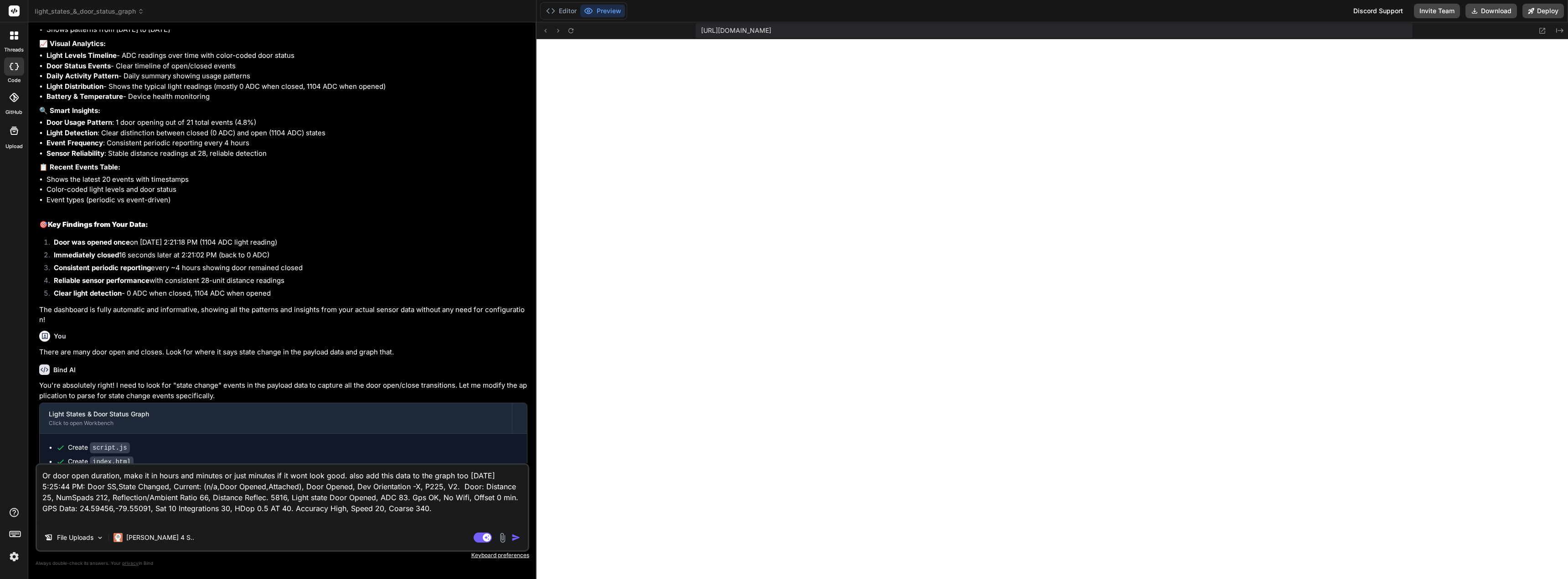
click at [466, 475] on textarea "Or door open duration, make it in hours and minutes or just minutes if it wont …" at bounding box center [282, 494] width 491 height 60
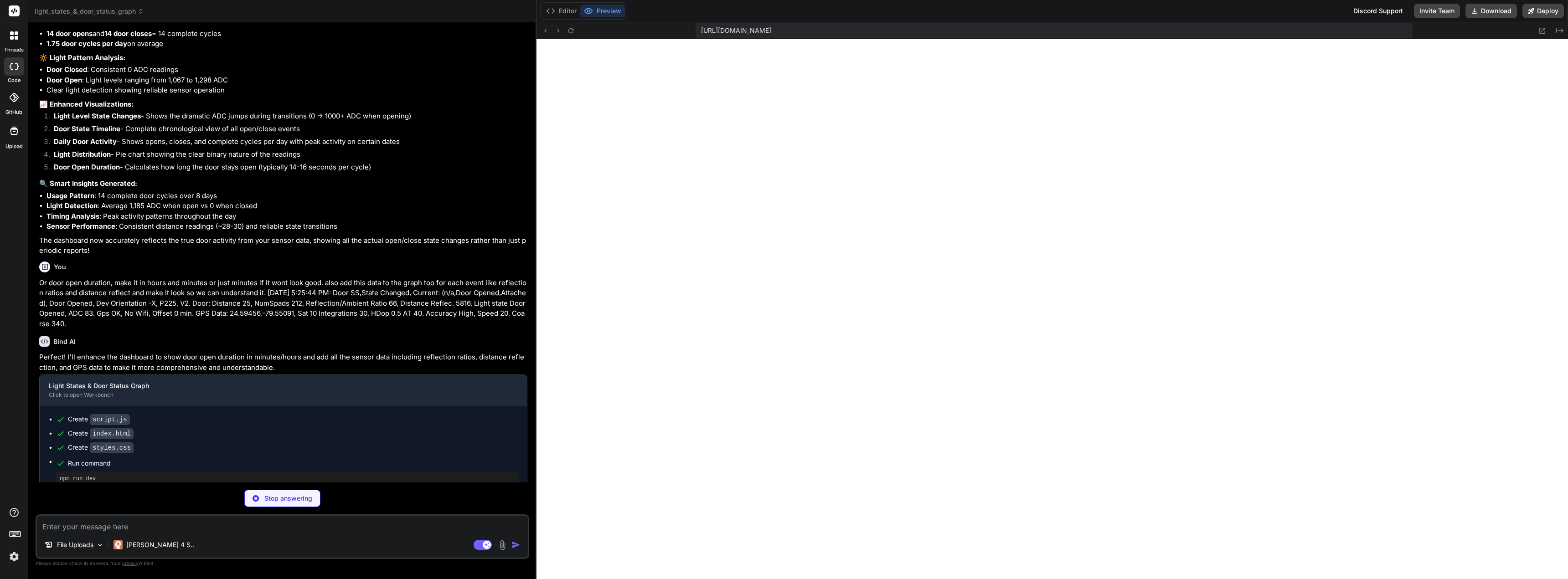
scroll to position [1904, 0]
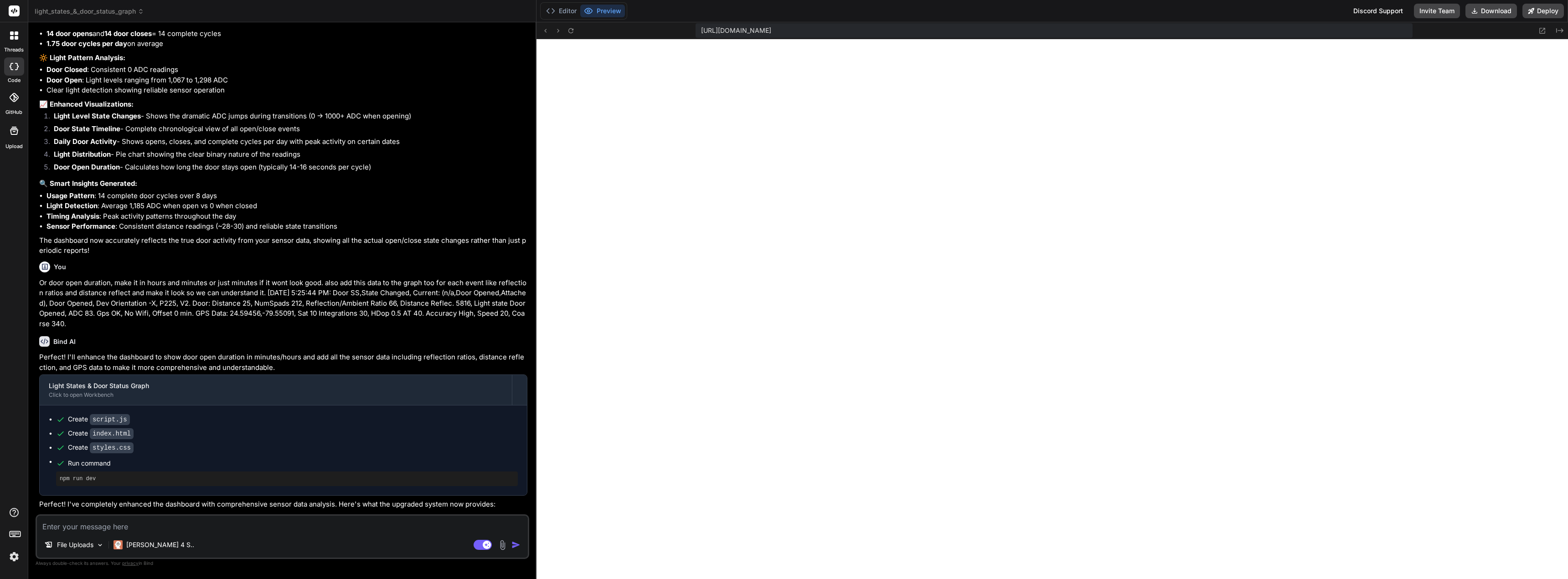
click at [222, 518] on textarea at bounding box center [282, 524] width 491 height 16
click at [569, 15] on button "Editor" at bounding box center [561, 10] width 38 height 13
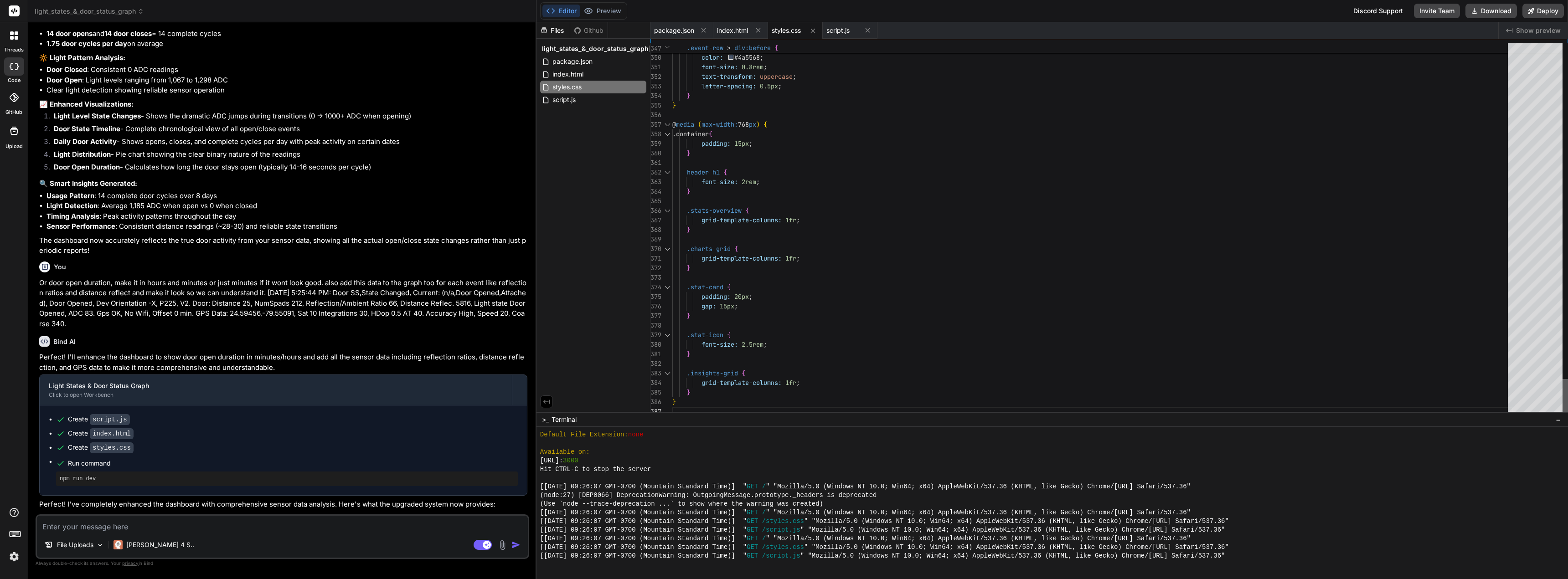
click at [1563, 416] on div at bounding box center [1565, 397] width 5 height 37
click at [569, 101] on span "script.js" at bounding box center [564, 100] width 25 height 11
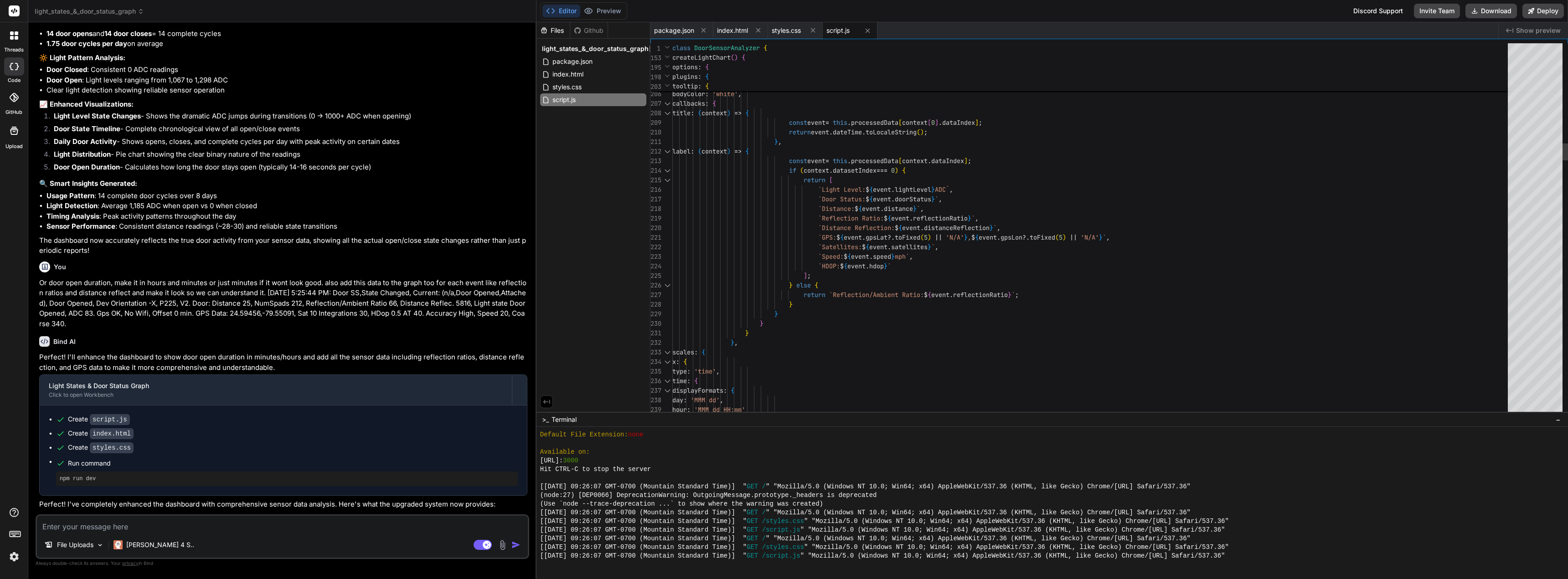
scroll to position [19, 0]
click at [153, 526] on textarea at bounding box center [282, 524] width 491 height 16
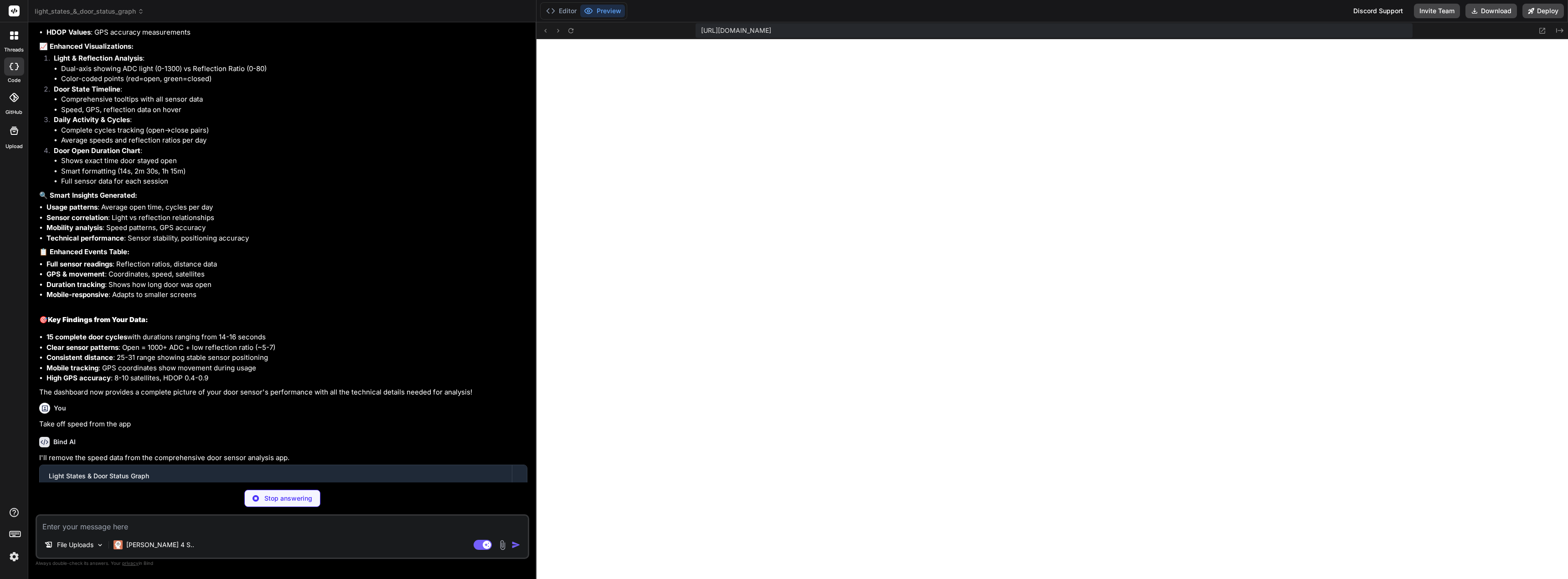
scroll to position [2233, 0]
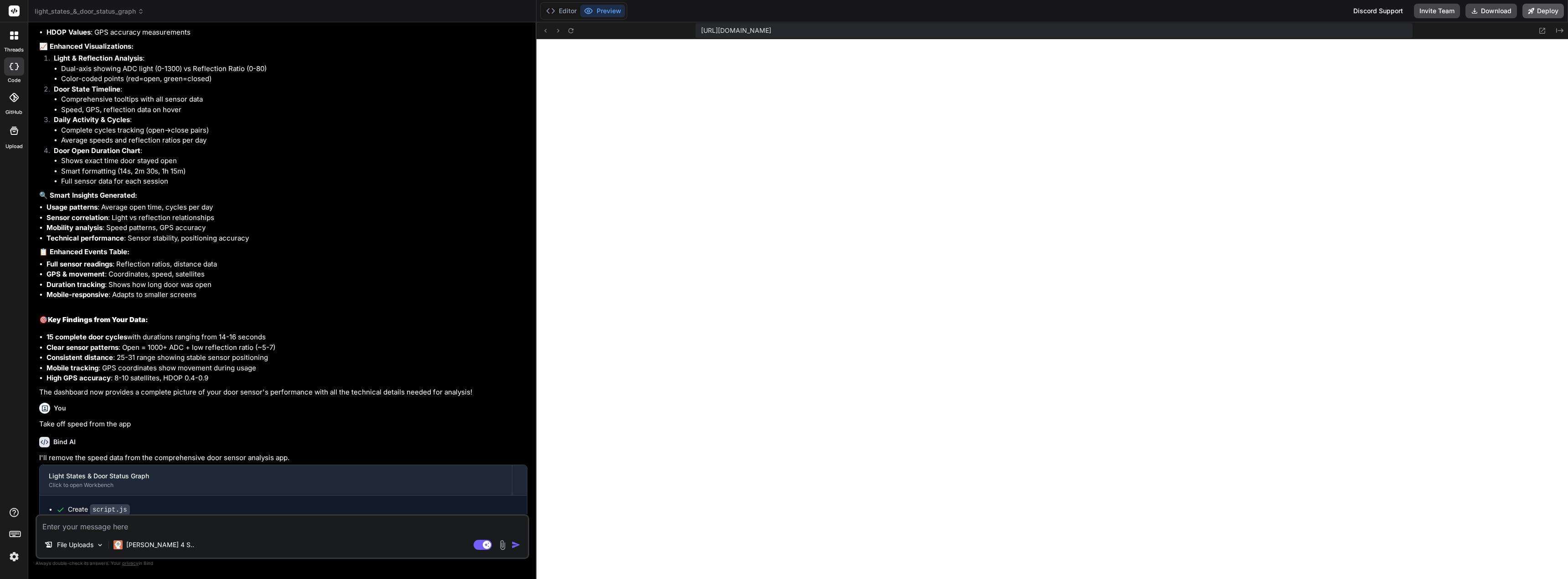
click at [1542, 12] on button "Deploy" at bounding box center [1543, 11] width 41 height 15
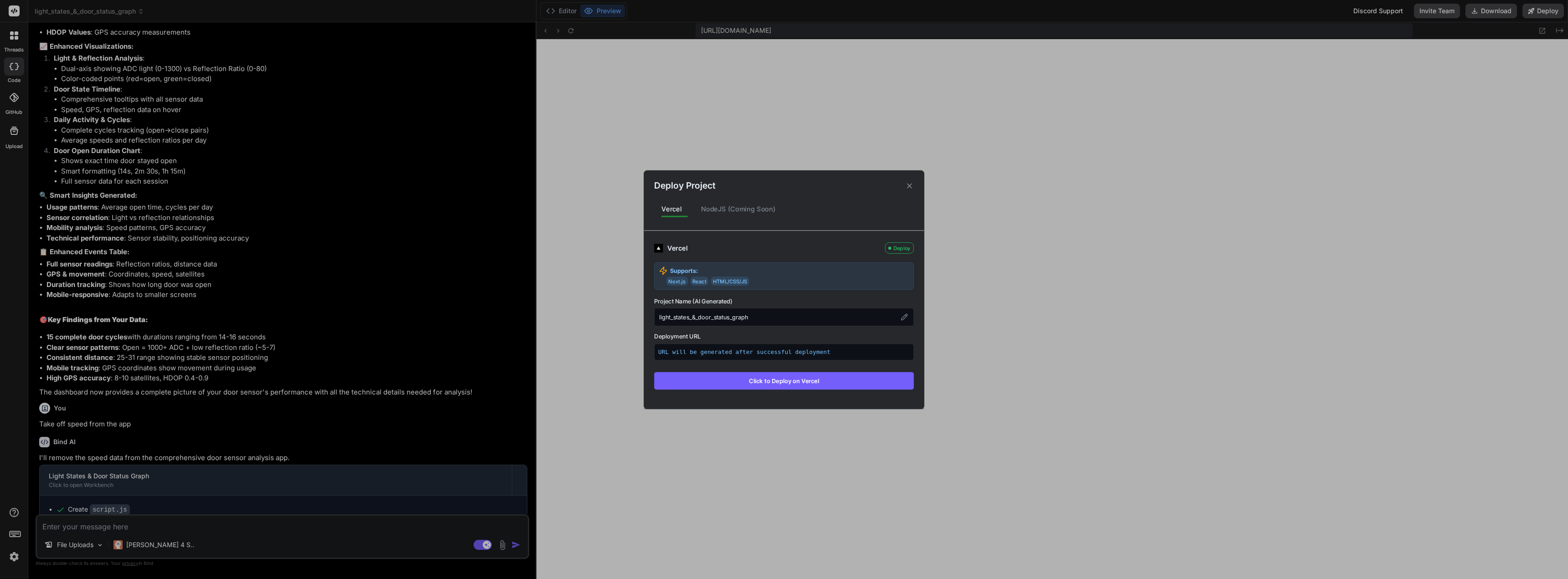
click at [769, 384] on button "Click to Deploy on Vercel" at bounding box center [784, 380] width 260 height 17
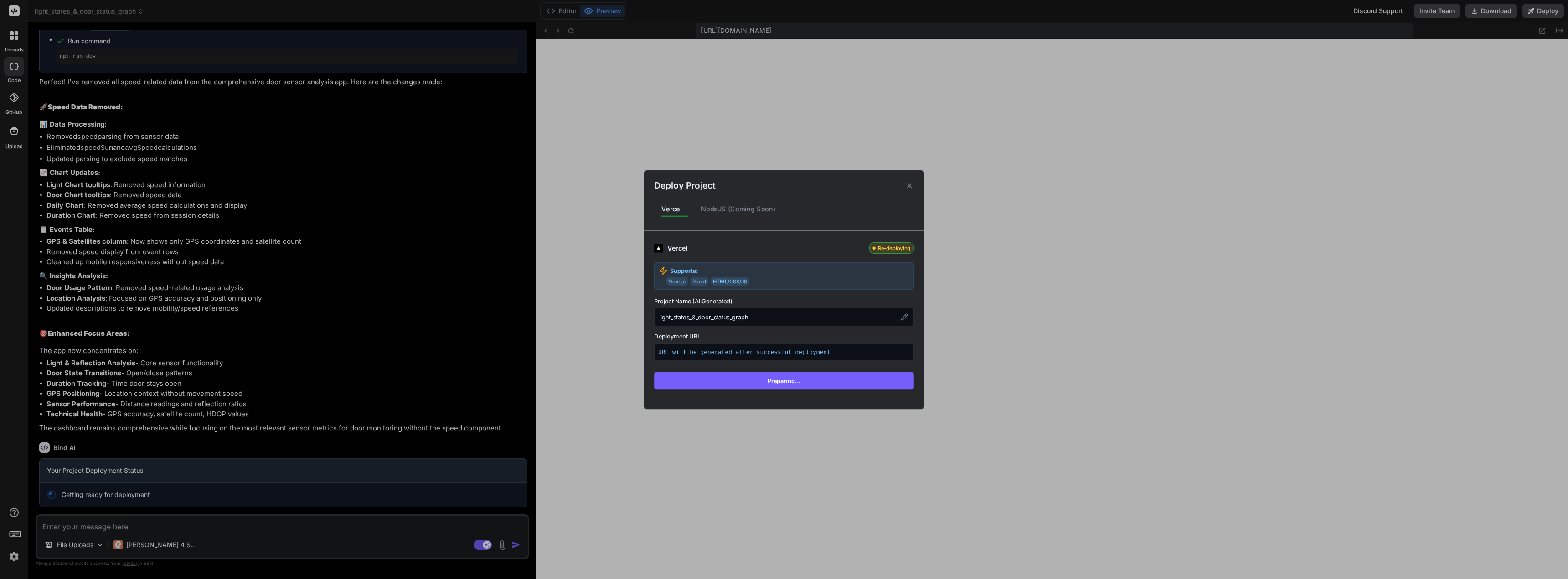
scroll to position [3591, 0]
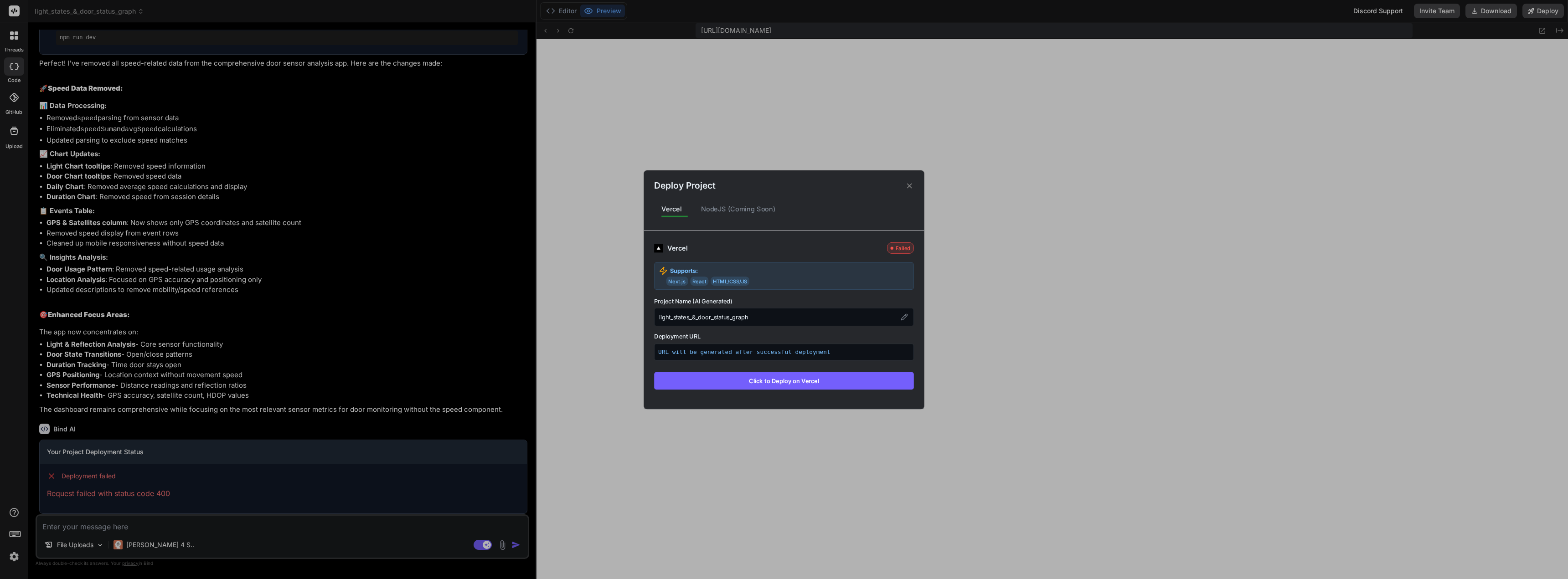
click at [730, 387] on button "Click to Deploy on Vercel" at bounding box center [784, 380] width 260 height 17
click at [730, 386] on button "Click to Deploy on Vercel" at bounding box center [784, 380] width 260 height 17
click at [732, 384] on button "Click to Deploy on Vercel" at bounding box center [784, 380] width 260 height 17
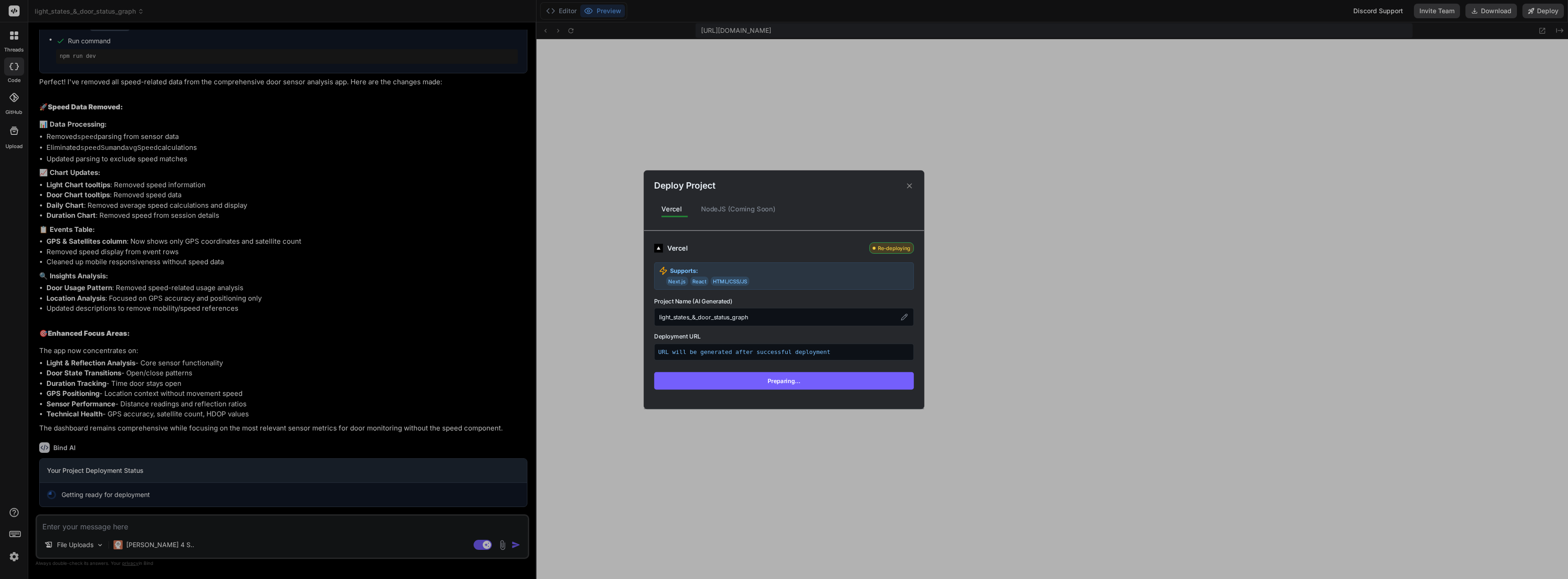
click at [732, 384] on button "Preparing..." at bounding box center [784, 380] width 260 height 17
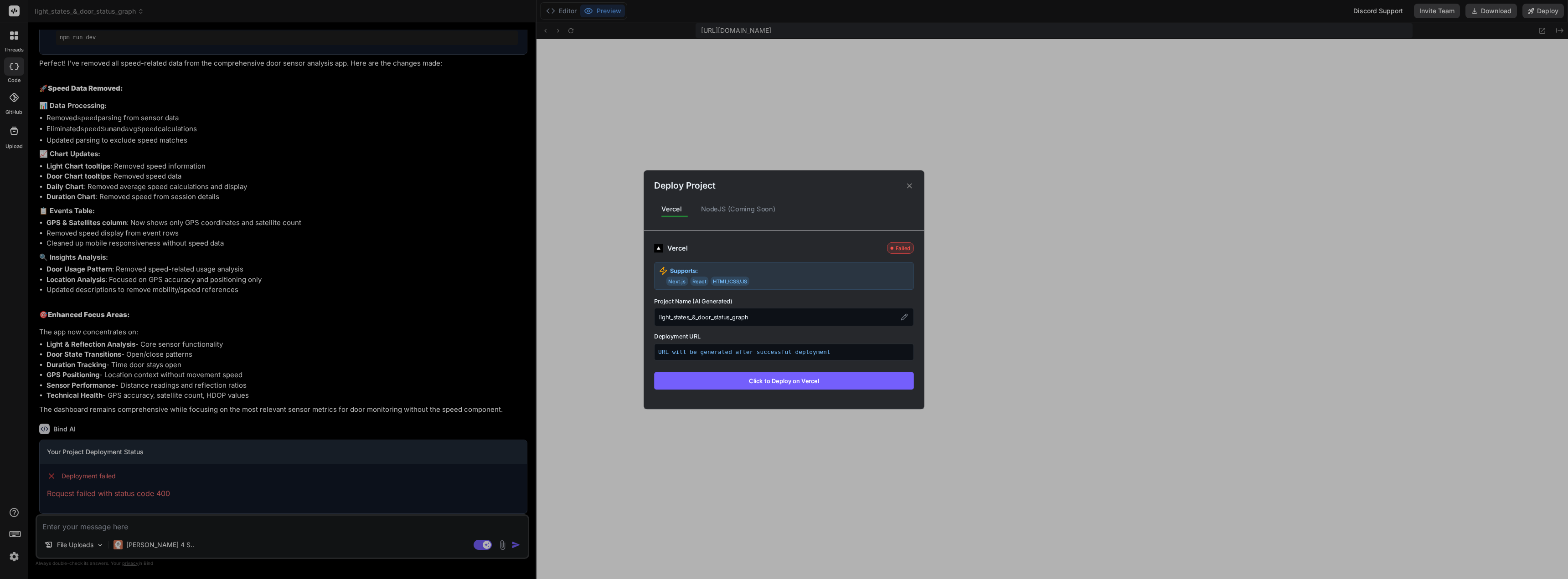
click at [262, 490] on div "Deploy Project Vercel NodeJS (Coming Soon) Vercel Failed Supports: Next.js Reac…" at bounding box center [784, 290] width 1568 height 579
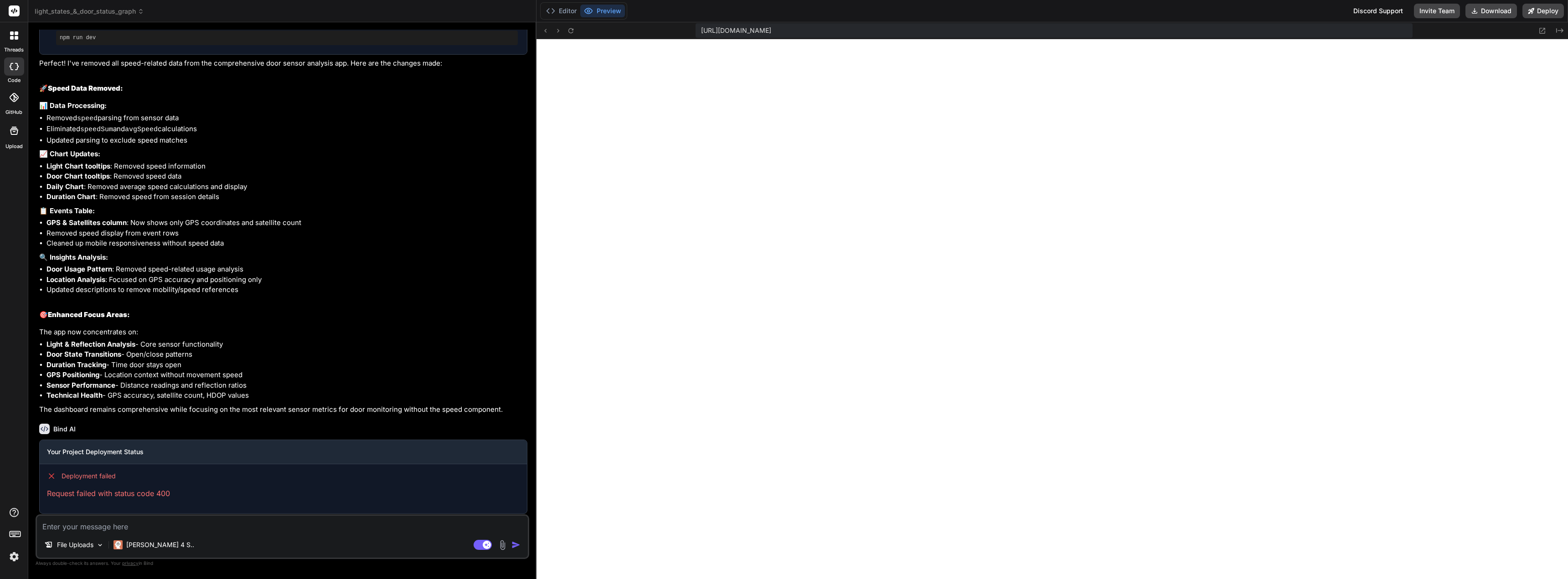
click at [200, 499] on p "Request failed with status code 400" at bounding box center [283, 493] width 473 height 11
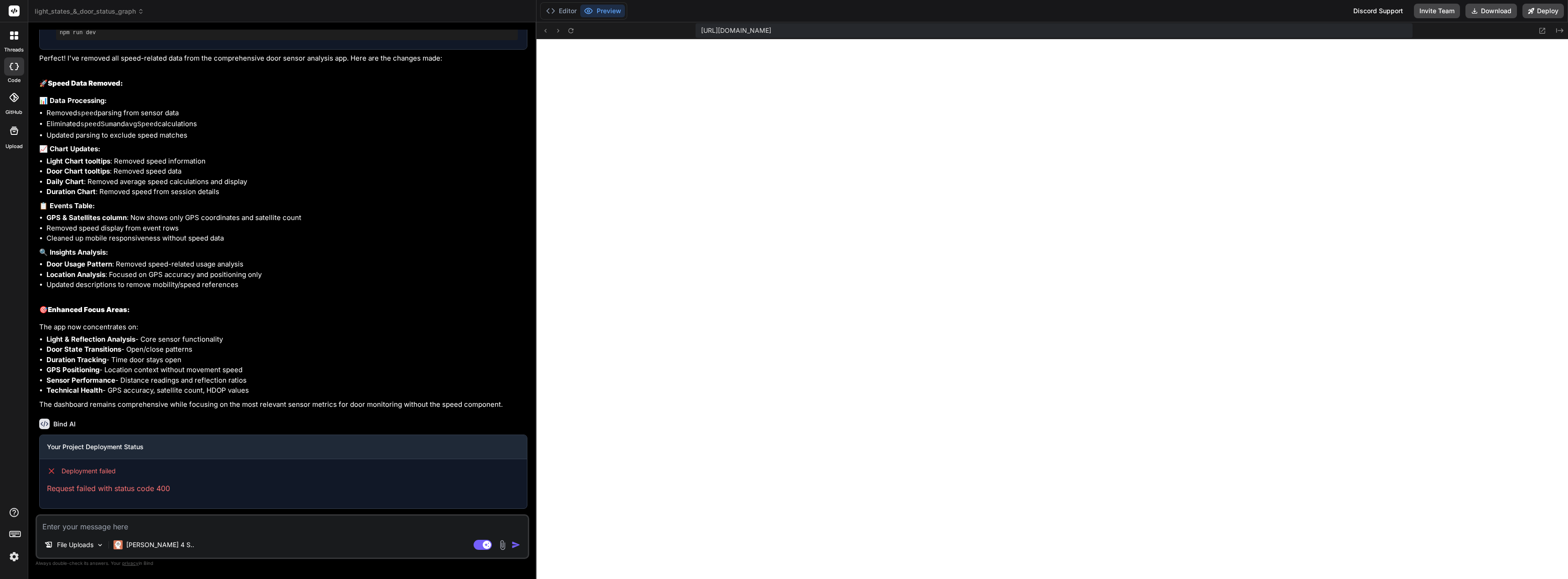
scroll to position [3617, 0]
click at [1547, 12] on button "Deploy" at bounding box center [1543, 11] width 41 height 15
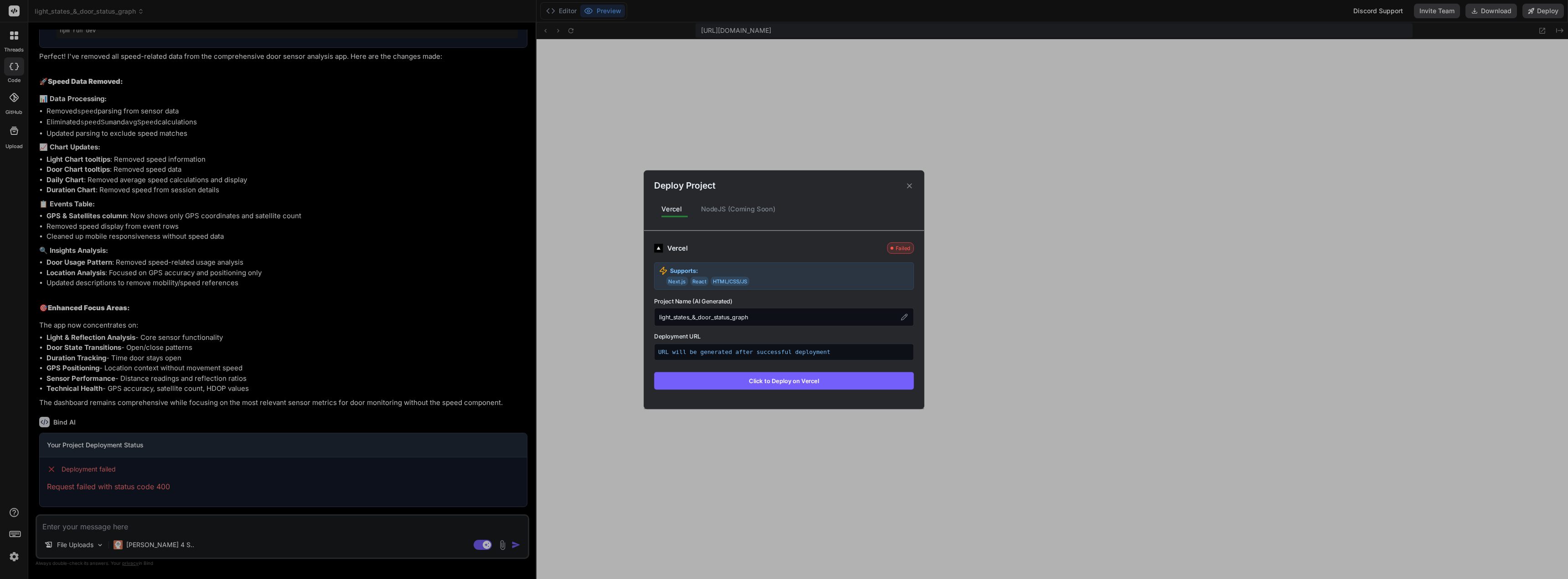
click at [786, 384] on button "Click to Deploy on Vercel" at bounding box center [784, 380] width 260 height 17
click at [650, 139] on div "Deploy Project Vercel NodeJS (Coming Soon) Vercel Failed Supports: Next.js Reac…" at bounding box center [784, 290] width 1568 height 579
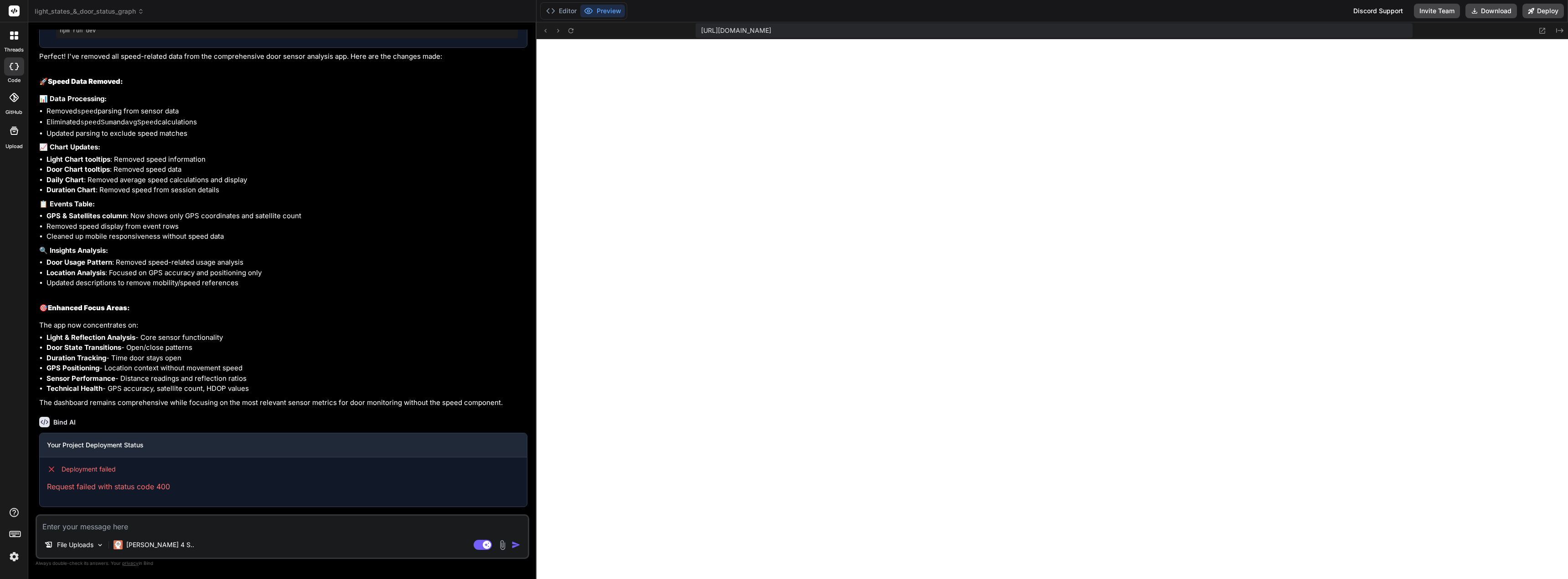
click at [771, 33] on span "[URL][DOMAIN_NAME]" at bounding box center [736, 30] width 70 height 9
copy span "[URL][DOMAIN_NAME]"
drag, startPoint x: 1040, startPoint y: 32, endPoint x: 696, endPoint y: 30, distance: 344.0
click at [696, 30] on div "[URL][DOMAIN_NAME]" at bounding box center [1054, 30] width 717 height 15
click at [1542, 13] on button "Deploy" at bounding box center [1543, 11] width 41 height 15
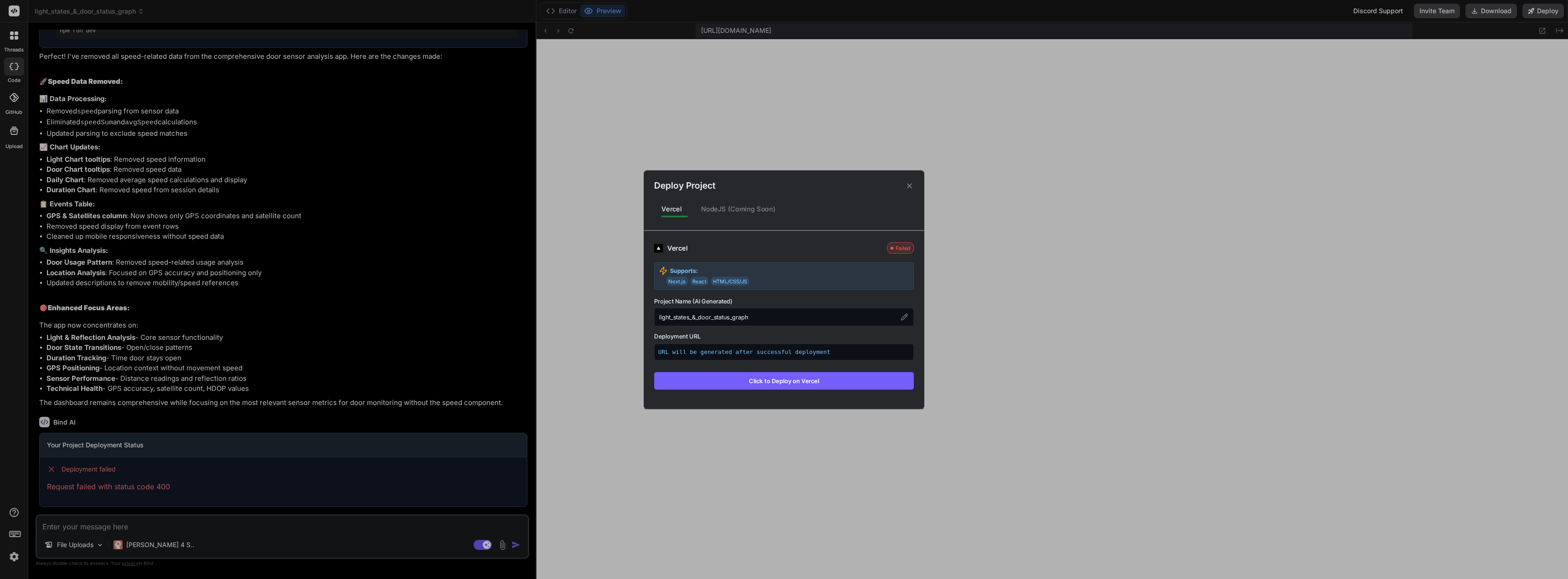
click at [781, 322] on div "light_states_&_door_status_graph" at bounding box center [784, 317] width 260 height 18
click at [758, 319] on div "light_states_&_door_status_graph" at bounding box center [784, 317] width 260 height 18
click at [749, 318] on div "light_states_&_door_status_graph" at bounding box center [784, 317] width 260 height 18
click at [906, 320] on icon at bounding box center [905, 317] width 7 height 7
click at [902, 316] on icon at bounding box center [905, 317] width 7 height 7
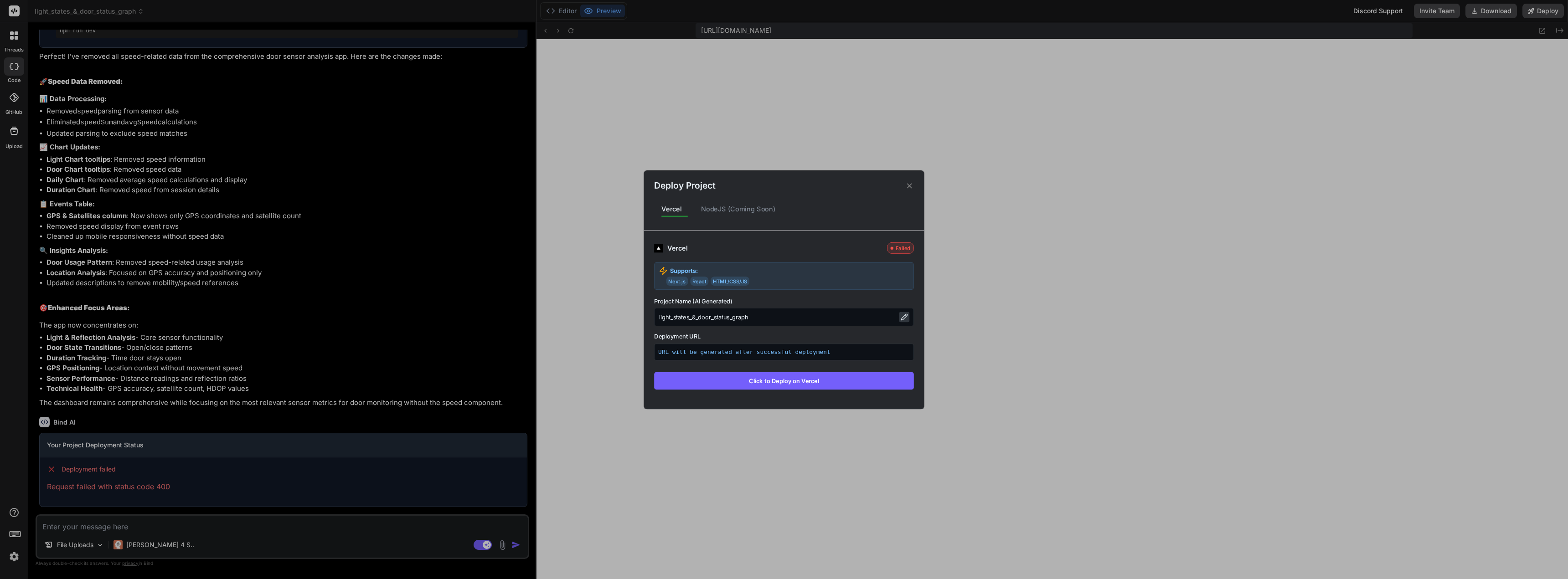
click at [903, 318] on icon at bounding box center [905, 317] width 7 height 7
click at [763, 319] on input "light_states_&_door_status_graph" at bounding box center [784, 317] width 260 height 18
click at [773, 318] on input "light_states_&_door_status_graph" at bounding box center [784, 317] width 260 height 18
click at [906, 316] on icon at bounding box center [905, 317] width 7 height 7
click at [730, 215] on div "NodeJS (Coming Soon)" at bounding box center [738, 209] width 89 height 19
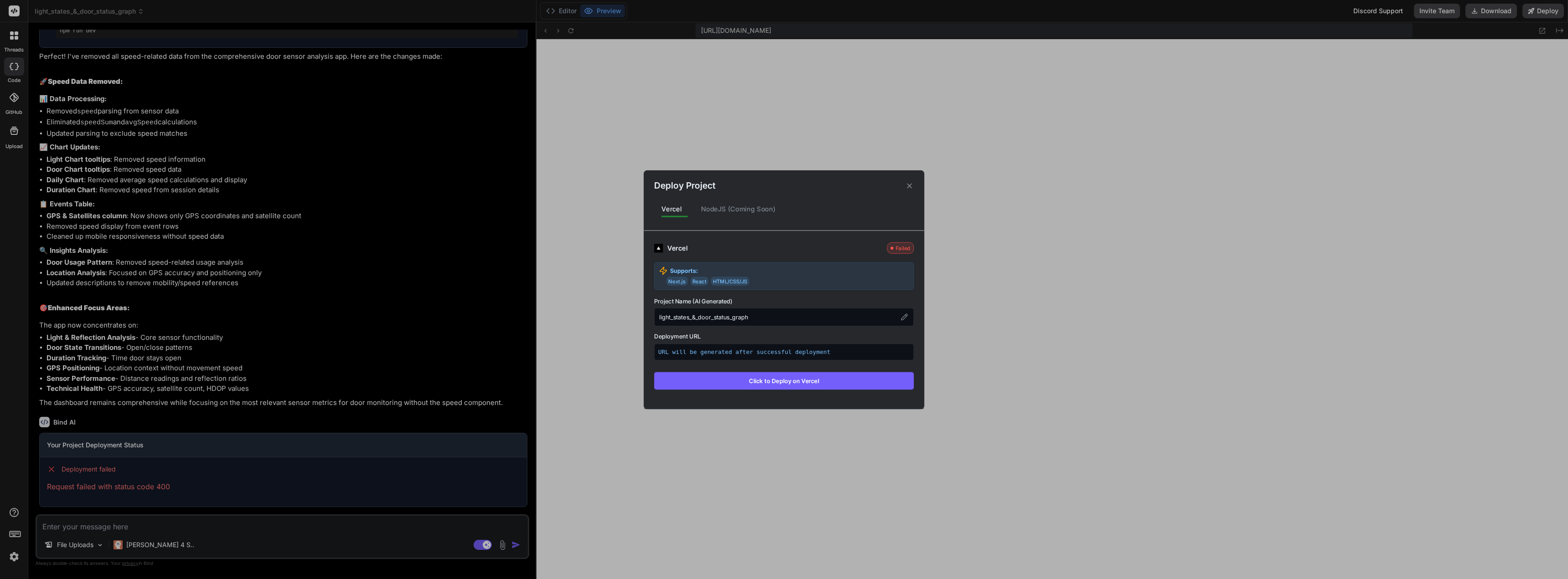
click at [729, 213] on div "NodeJS (Coming Soon)" at bounding box center [738, 209] width 89 height 19
click at [728, 212] on div "NodeJS (Coming Soon)" at bounding box center [738, 209] width 89 height 19
click at [727, 209] on div "NodeJS (Coming Soon)" at bounding box center [738, 209] width 89 height 19
drag, startPoint x: 682, startPoint y: 233, endPoint x: 688, endPoint y: 254, distance: 21.8
click at [684, 240] on div "Vercel Failed Supports: Next.js React HTML/CSS/JS Project Name (AI Generated) l…" at bounding box center [784, 314] width 280 height 168
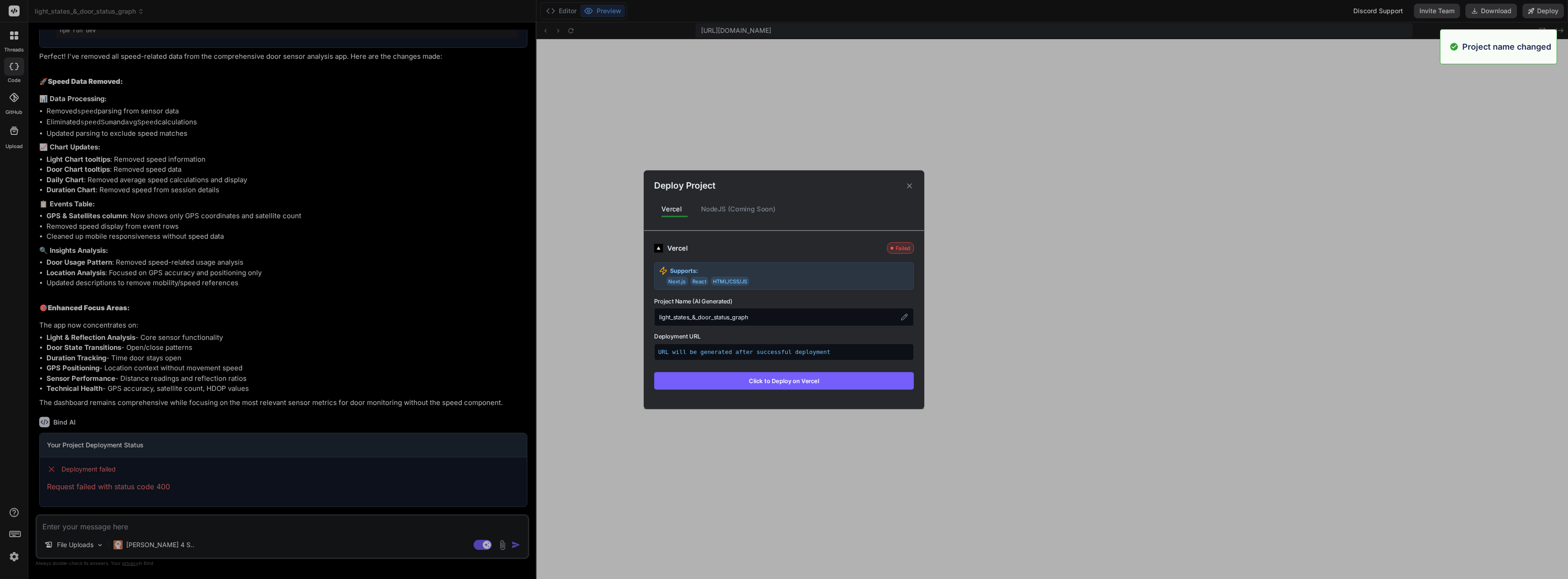
click at [697, 272] on strong "Supports:" at bounding box center [684, 270] width 28 height 9
click at [799, 257] on div "Vercel Failed Supports: Next.js React HTML/CSS/JS Project Name (AI Generated) l…" at bounding box center [784, 316] width 260 height 147
click at [827, 380] on button "Click to Deploy on Vercel" at bounding box center [784, 380] width 260 height 17
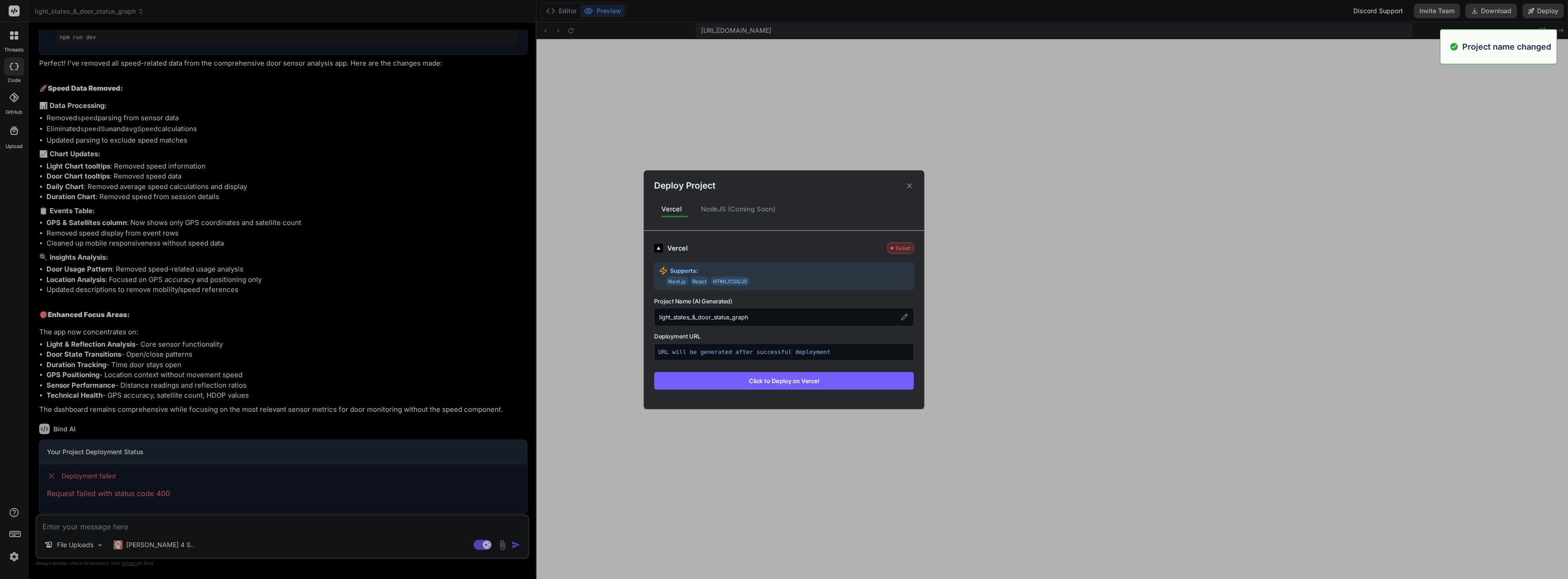
click at [827, 380] on button "Click to Deploy on Vercel" at bounding box center [784, 380] width 260 height 17
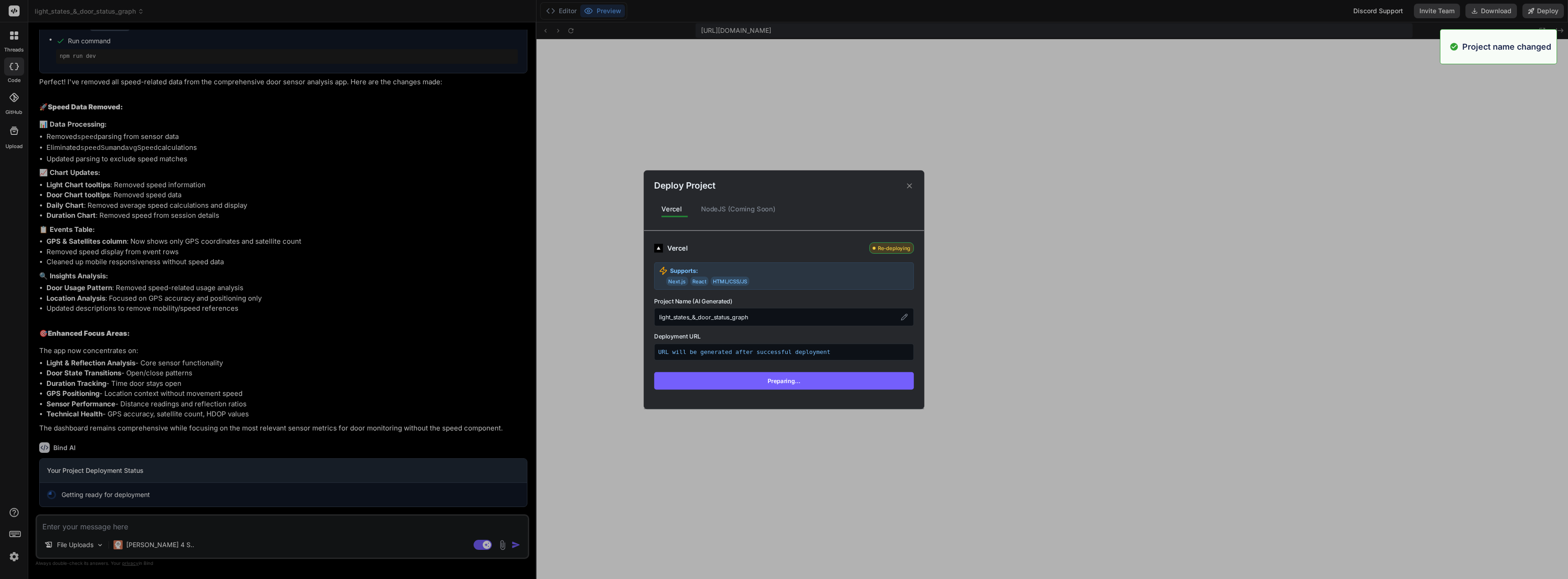
click at [827, 380] on button "Preparing..." at bounding box center [784, 380] width 260 height 17
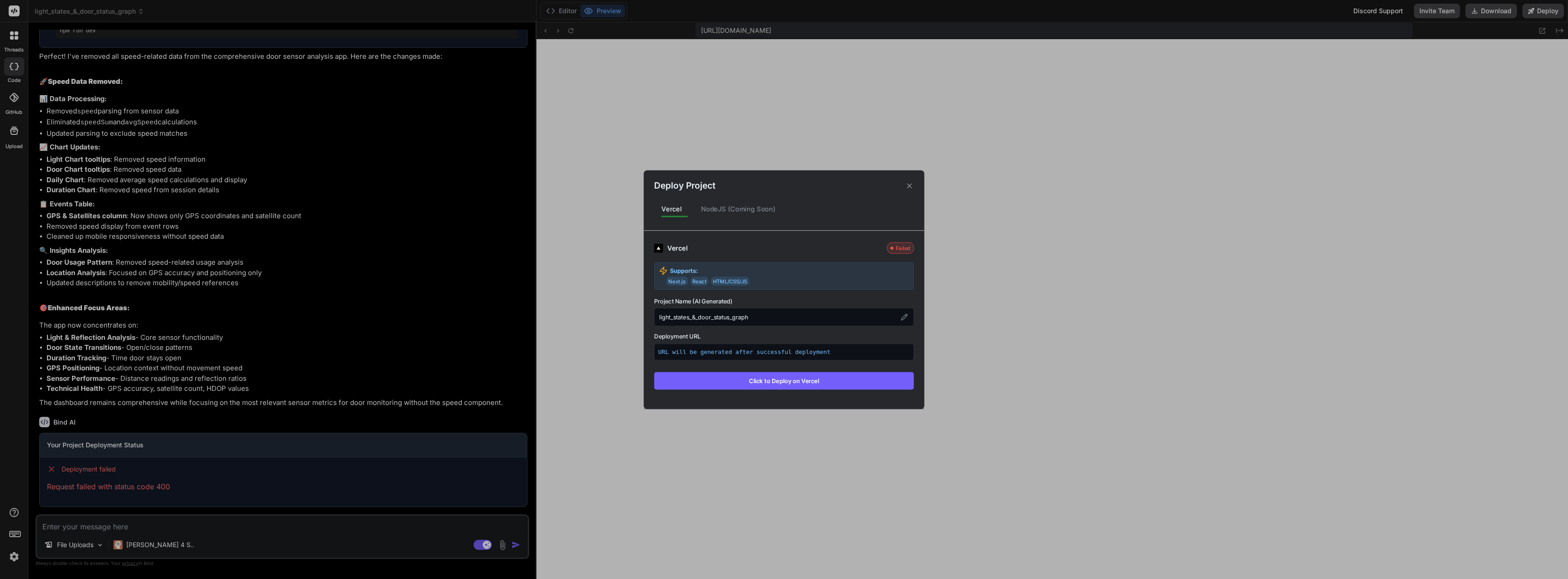
click at [827, 380] on button "Click to Deploy on Vercel" at bounding box center [784, 380] width 260 height 17
click at [827, 380] on button "Click to Deploy on Vercel" at bounding box center [784, 380] width 260 height 17
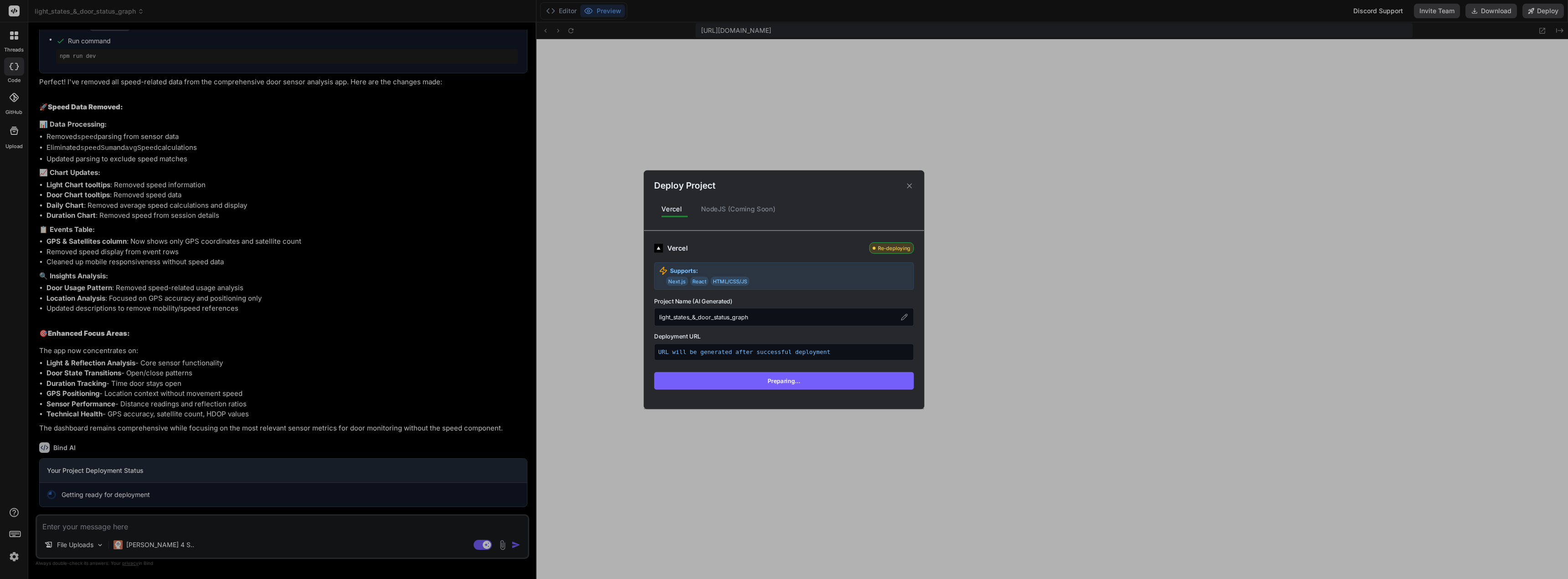
click at [827, 380] on button "Preparing..." at bounding box center [784, 380] width 260 height 17
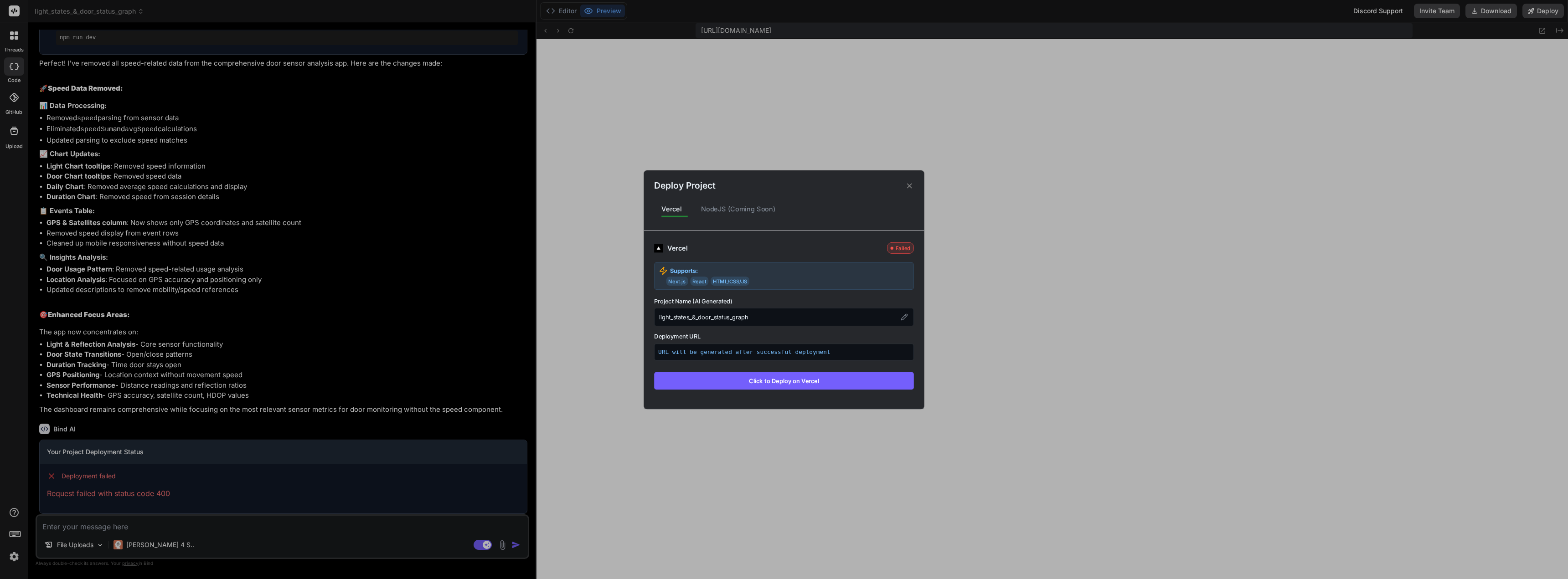
click at [827, 380] on button "Click to Deploy on Vercel" at bounding box center [784, 380] width 260 height 17
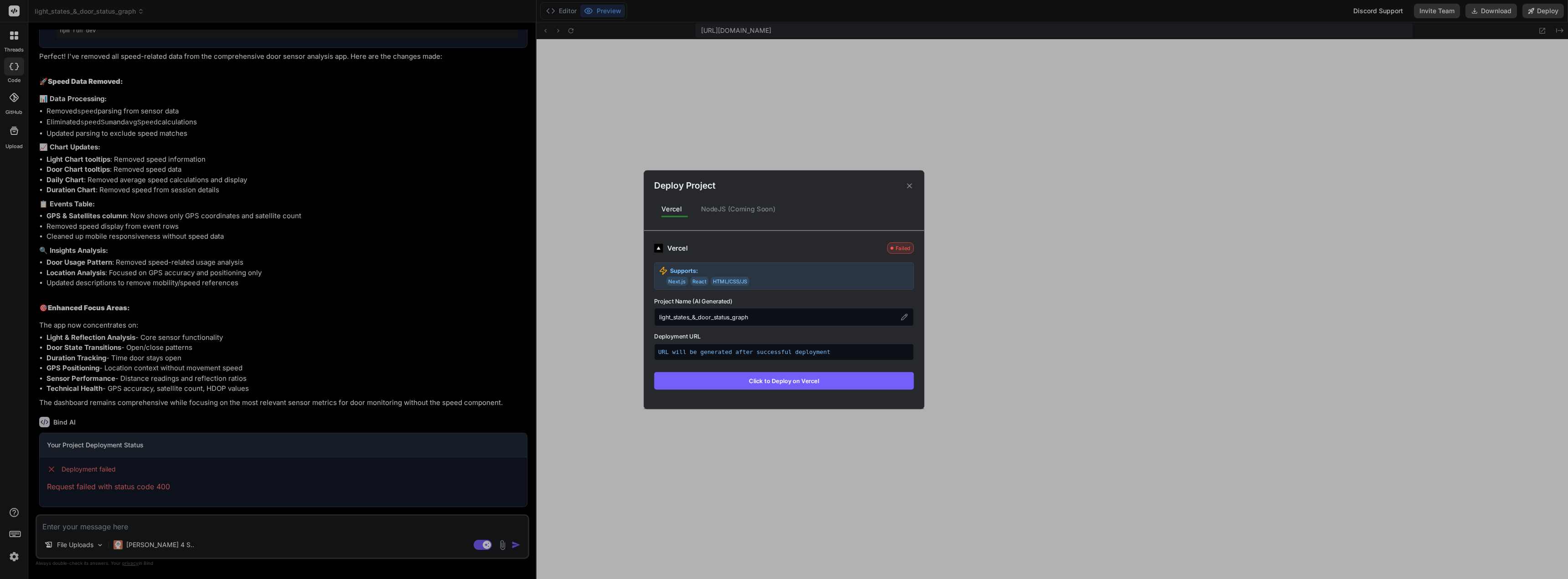
click at [827, 380] on button "Click to Deploy on Vercel" at bounding box center [784, 380] width 260 height 17
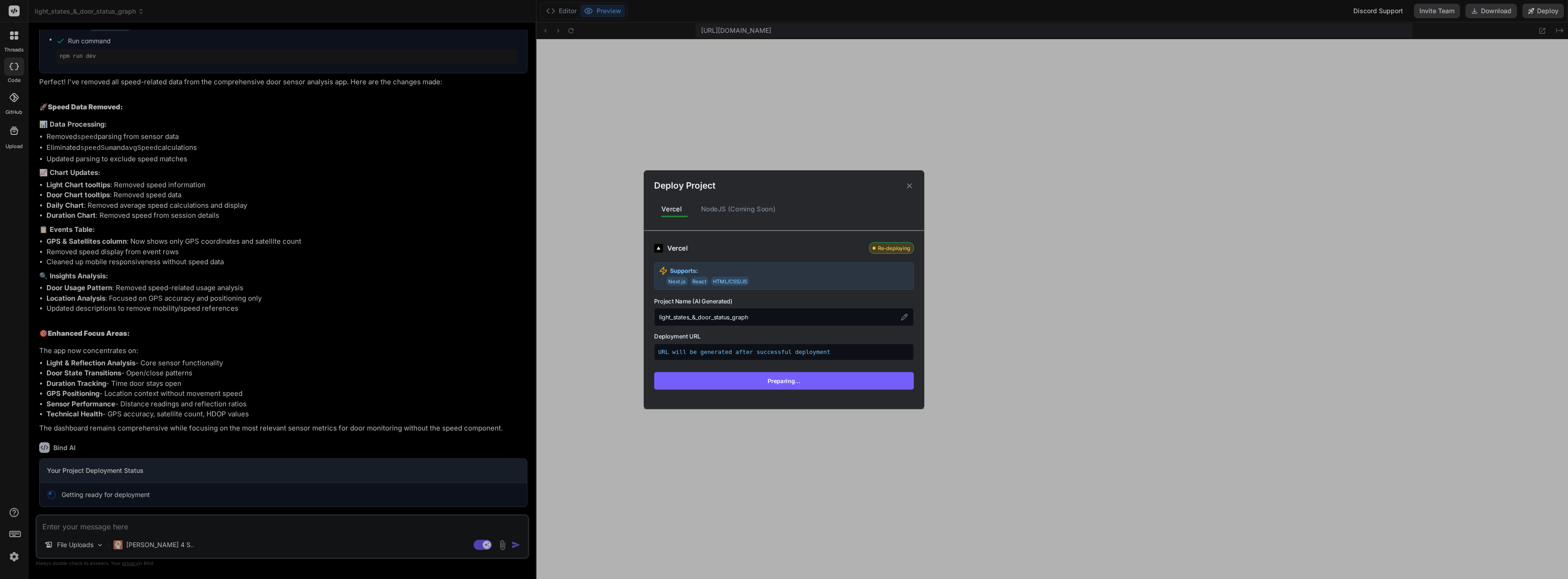
click at [827, 380] on button "Preparing..." at bounding box center [784, 380] width 260 height 17
click at [827, 379] on button "Preparing..." at bounding box center [784, 380] width 260 height 17
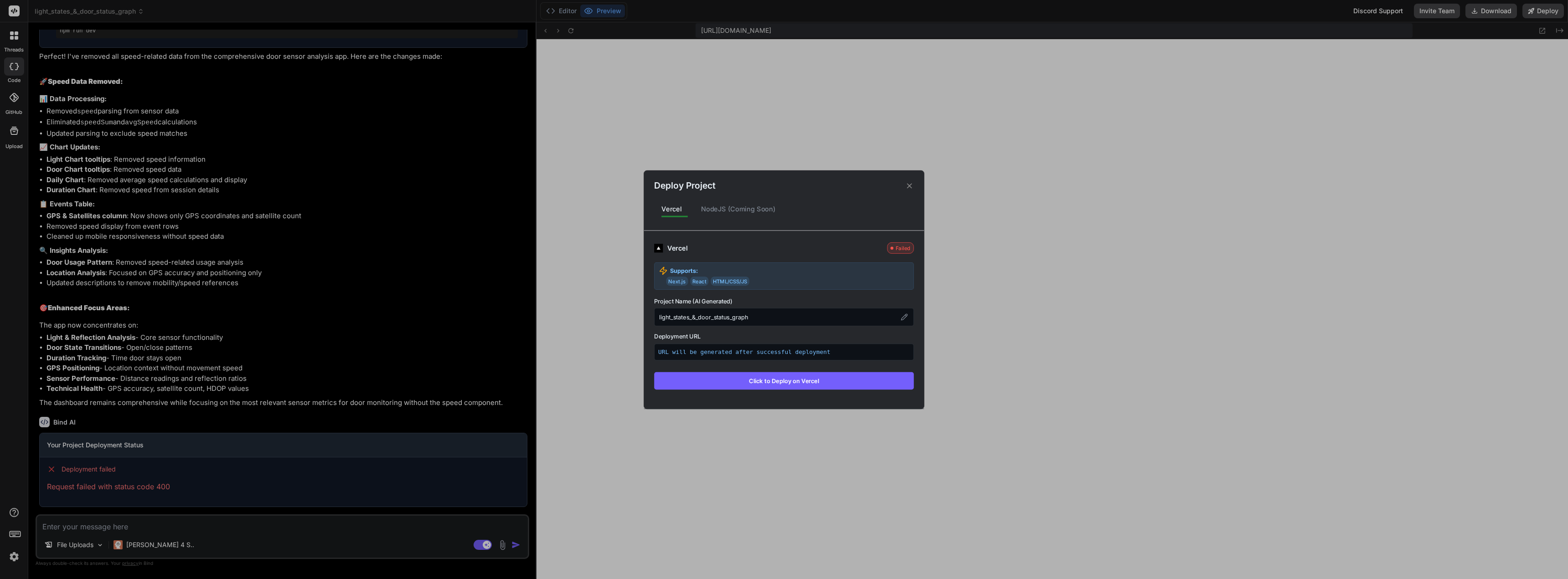
click at [827, 379] on button "Click to Deploy on Vercel" at bounding box center [784, 380] width 260 height 17
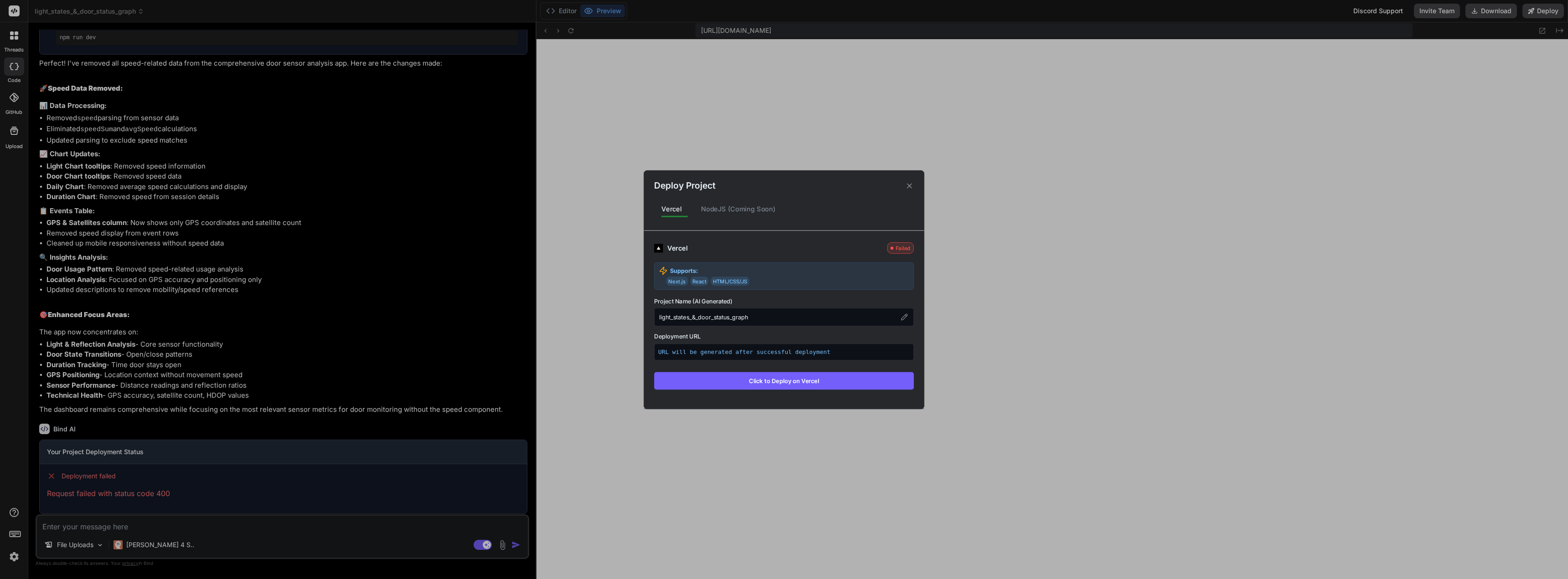
click at [827, 379] on button "Click to Deploy on Vercel" at bounding box center [784, 380] width 260 height 17
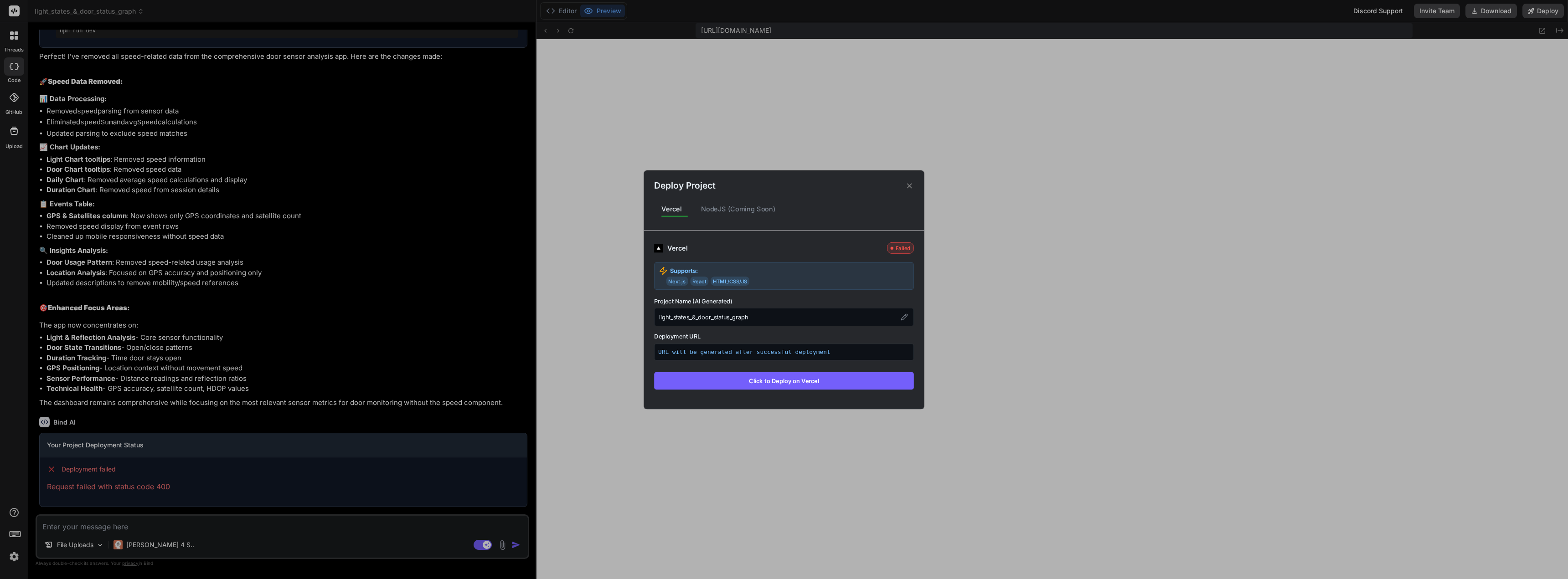
click at [827, 379] on button "Click to Deploy on Vercel" at bounding box center [784, 380] width 260 height 17
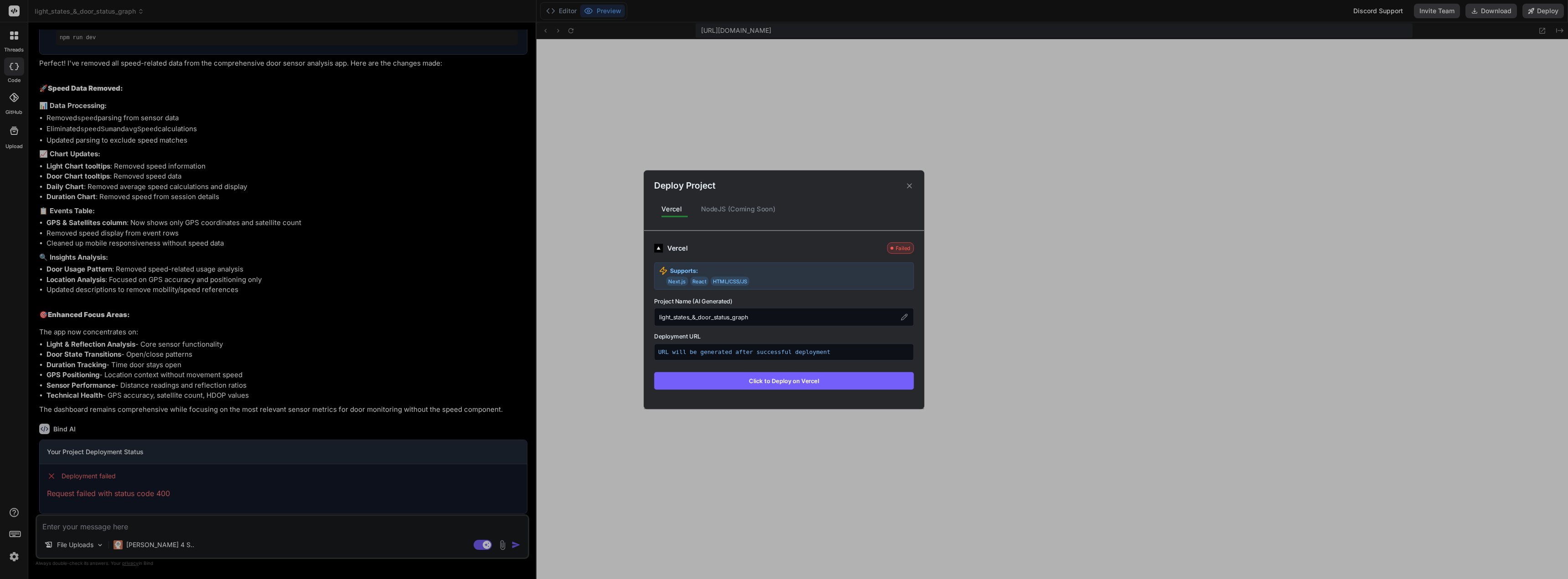
click at [827, 379] on button "Click to Deploy on Vercel" at bounding box center [784, 380] width 260 height 17
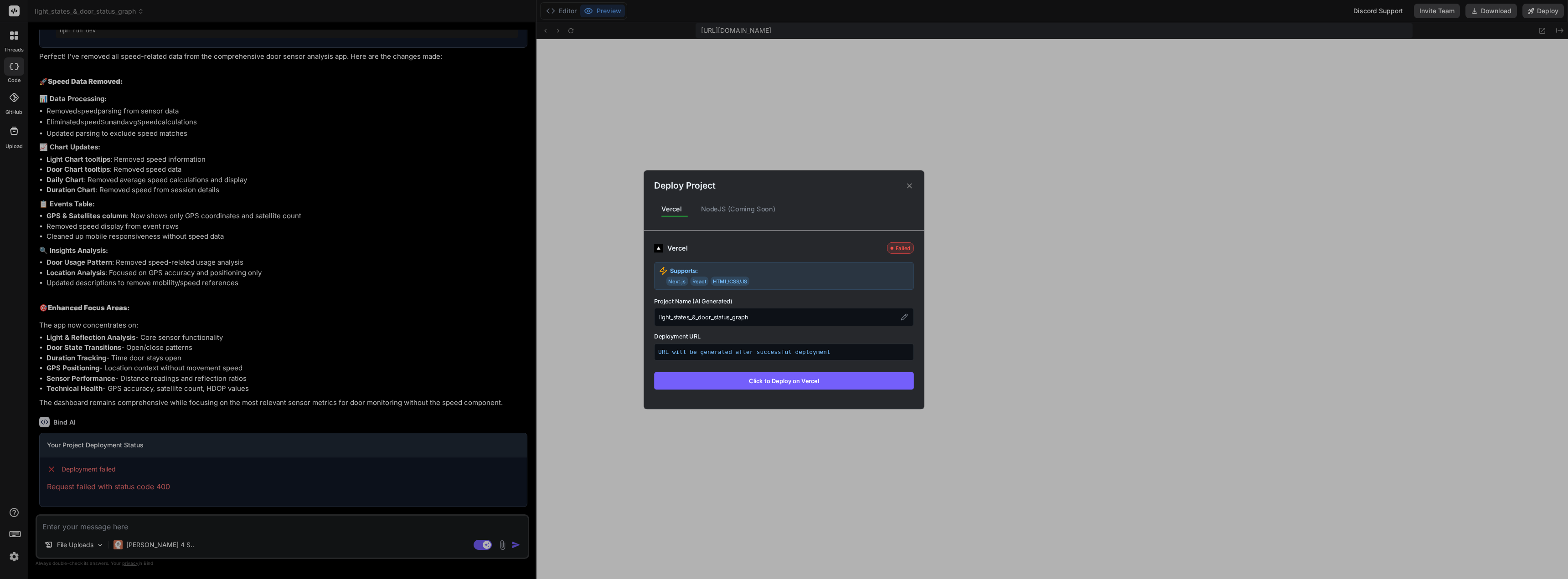
click at [827, 379] on button "Click to Deploy on Vercel" at bounding box center [784, 380] width 260 height 17
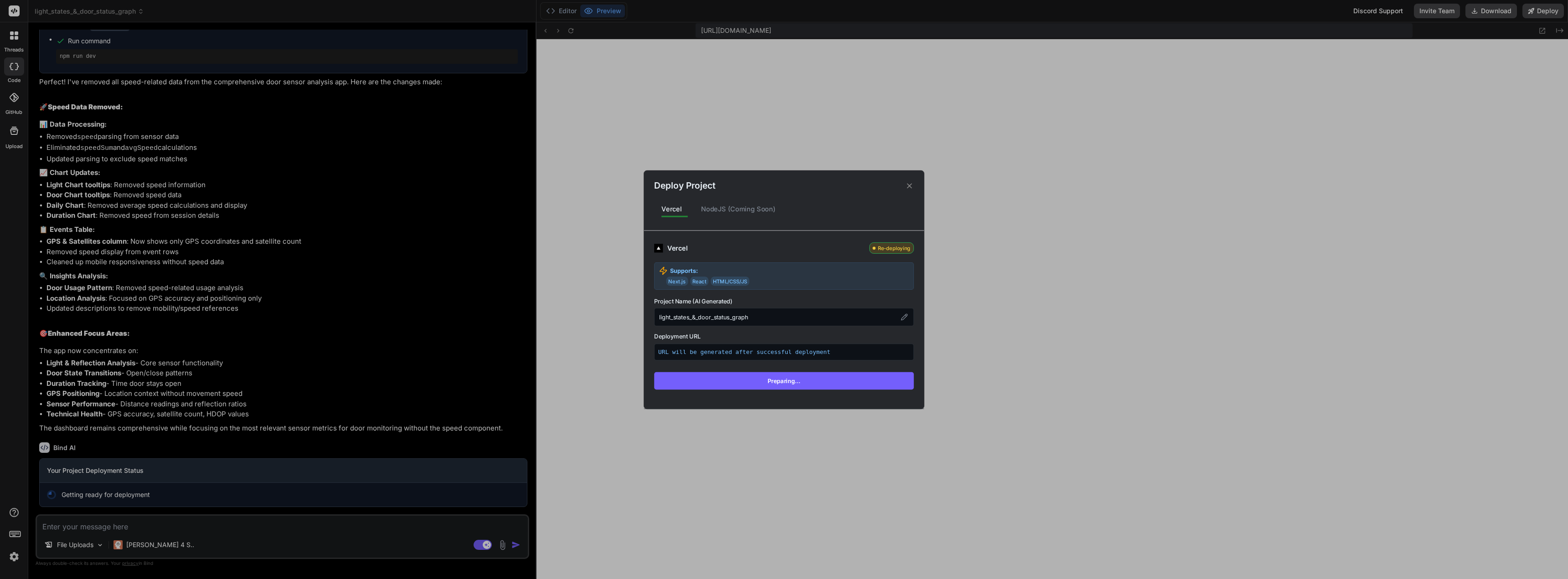
click at [827, 380] on button "Preparing..." at bounding box center [784, 380] width 260 height 17
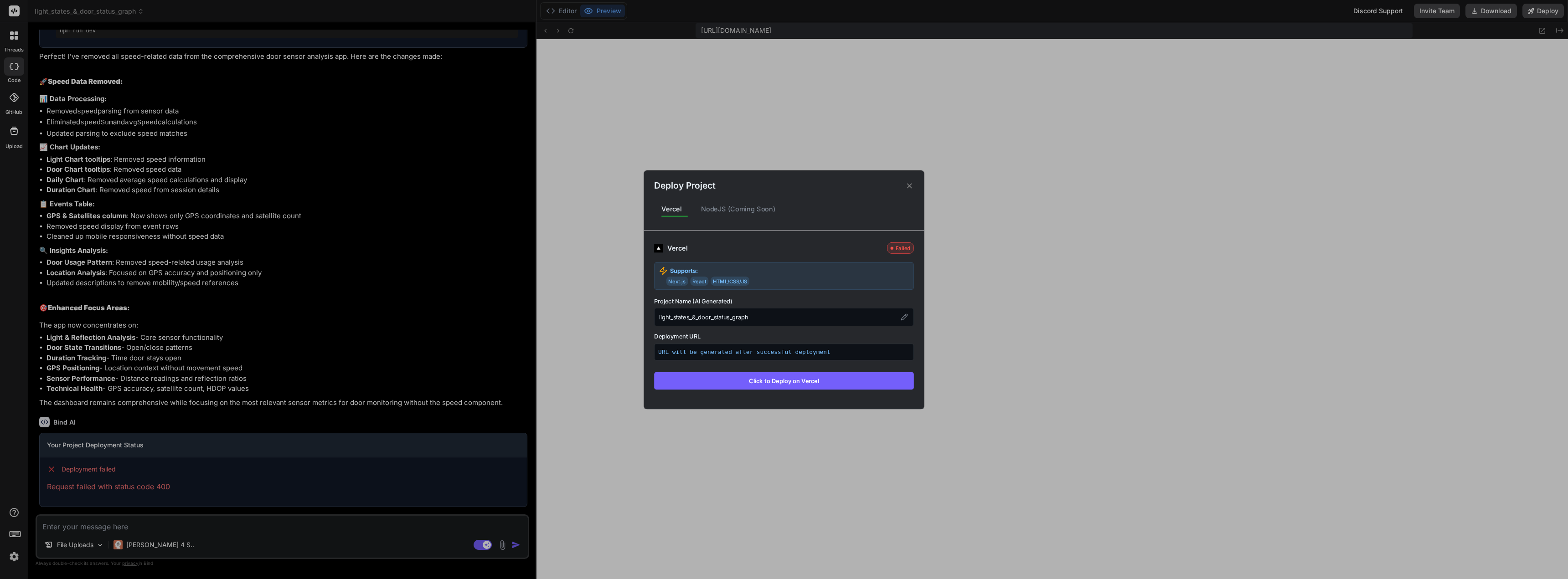
click at [827, 380] on button "Click to Deploy on Vercel" at bounding box center [784, 380] width 260 height 17
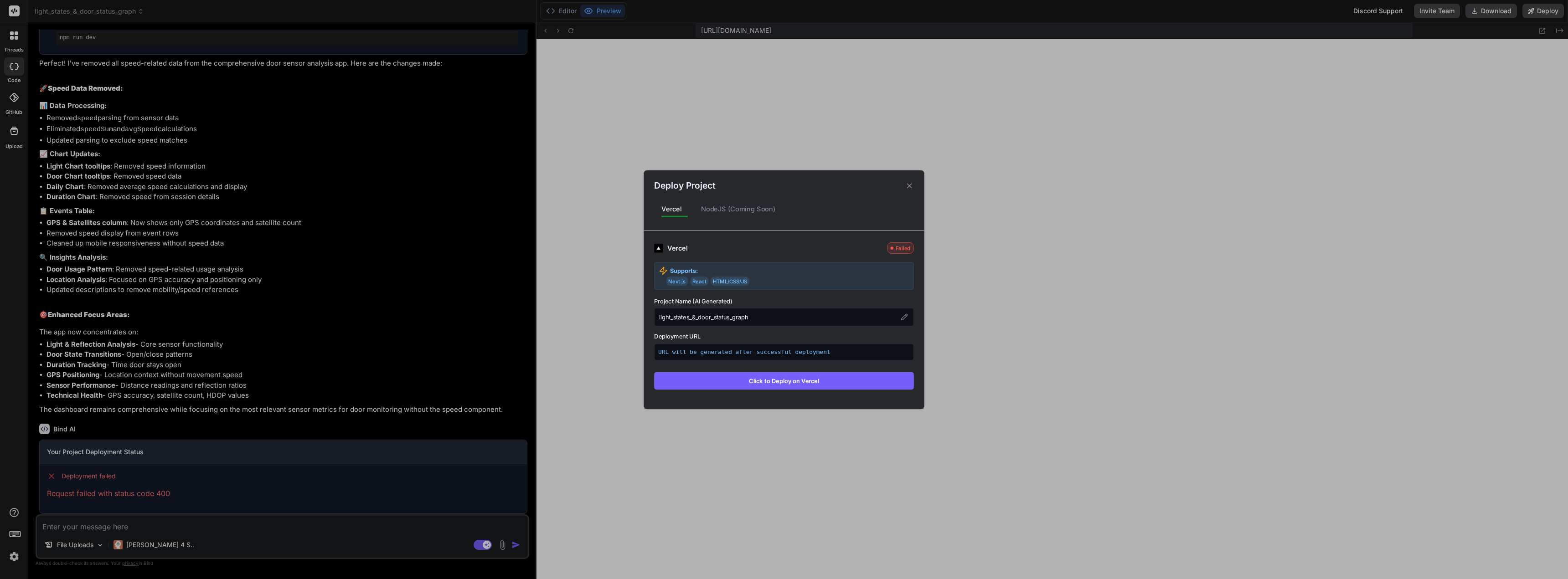
click at [827, 380] on button "Click to Deploy on Vercel" at bounding box center [784, 380] width 260 height 17
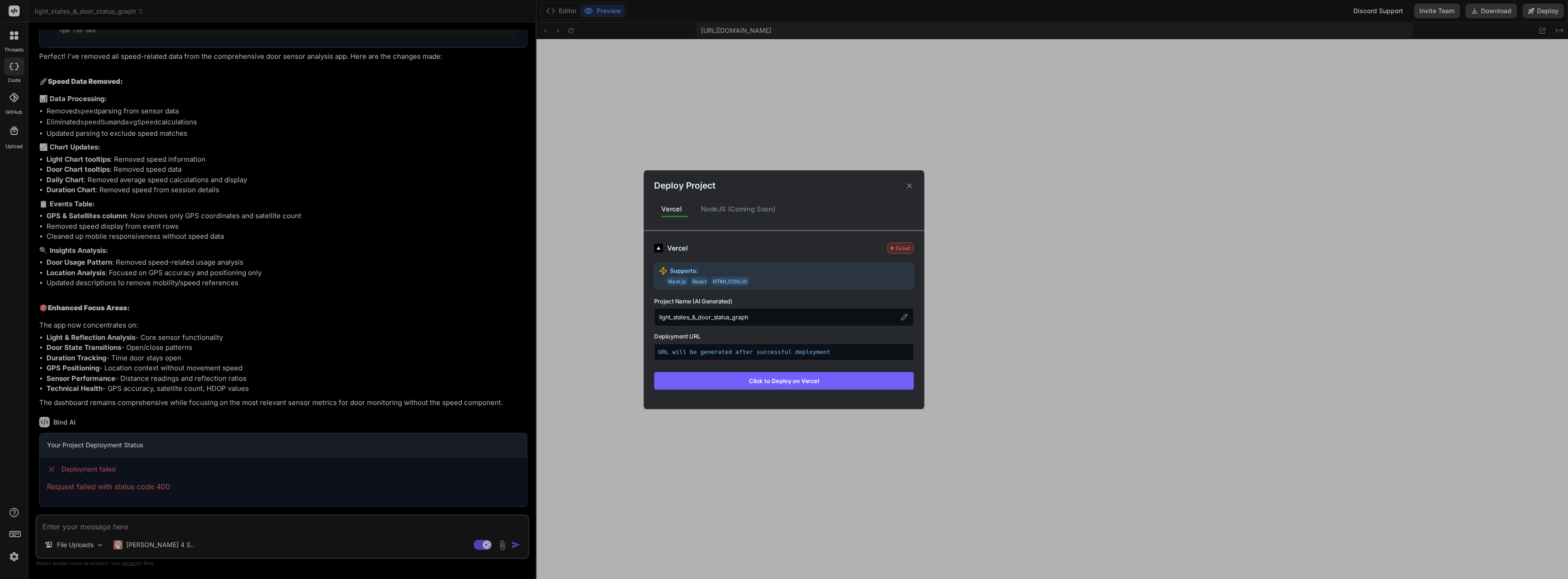
click at [827, 380] on button "Click to Deploy on Vercel" at bounding box center [784, 380] width 260 height 17
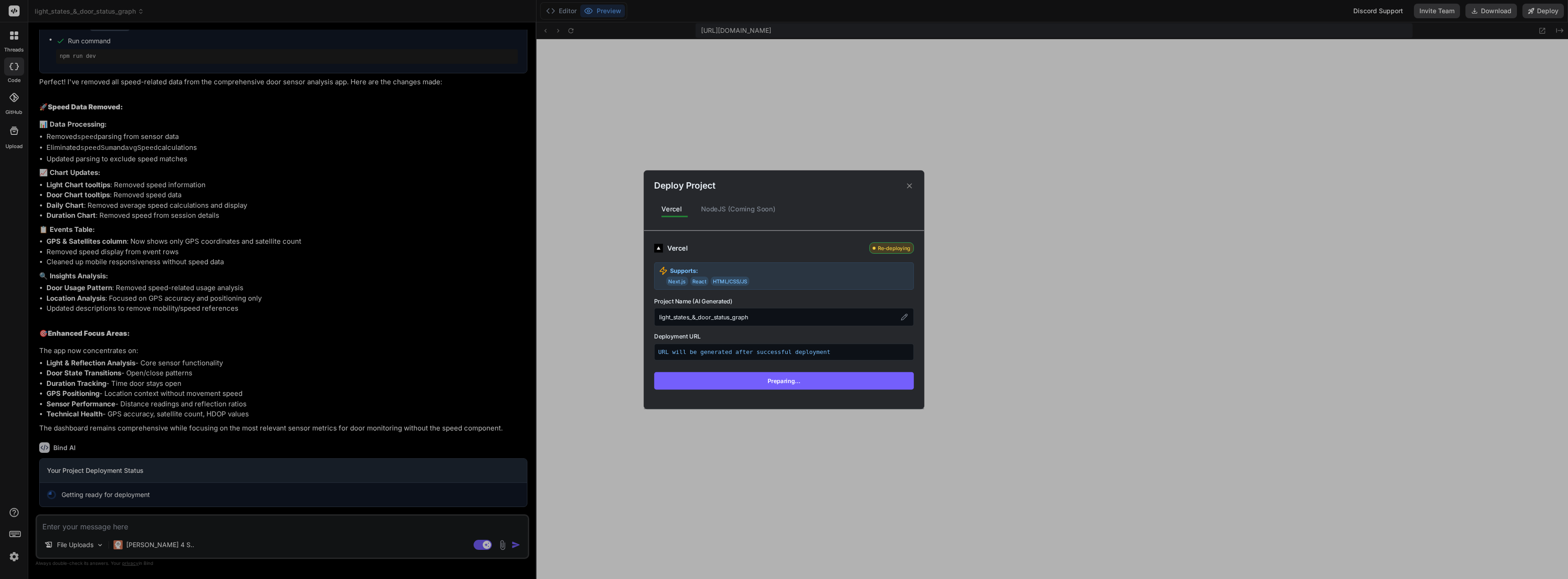
click at [827, 380] on button "Preparing..." at bounding box center [784, 380] width 260 height 17
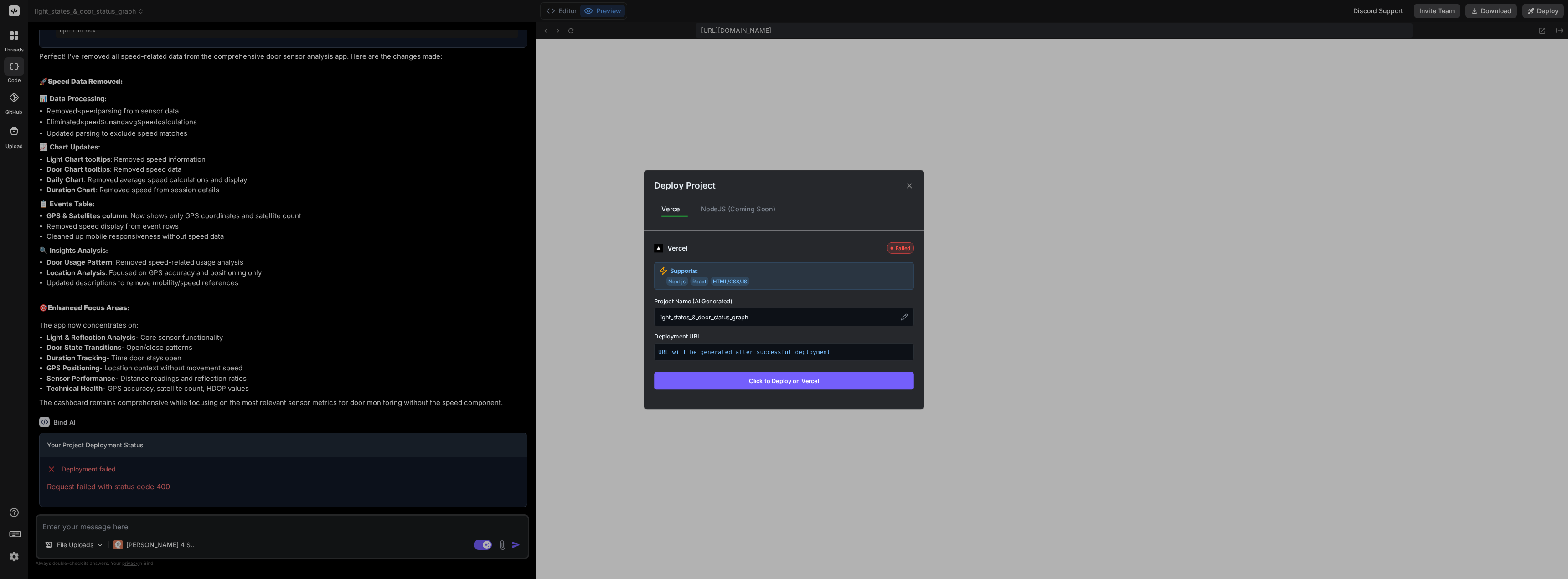
click at [723, 145] on div "Deploy Project Vercel NodeJS (Coming Soon) Vercel Failed Supports: Next.js Reac…" at bounding box center [784, 290] width 1568 height 579
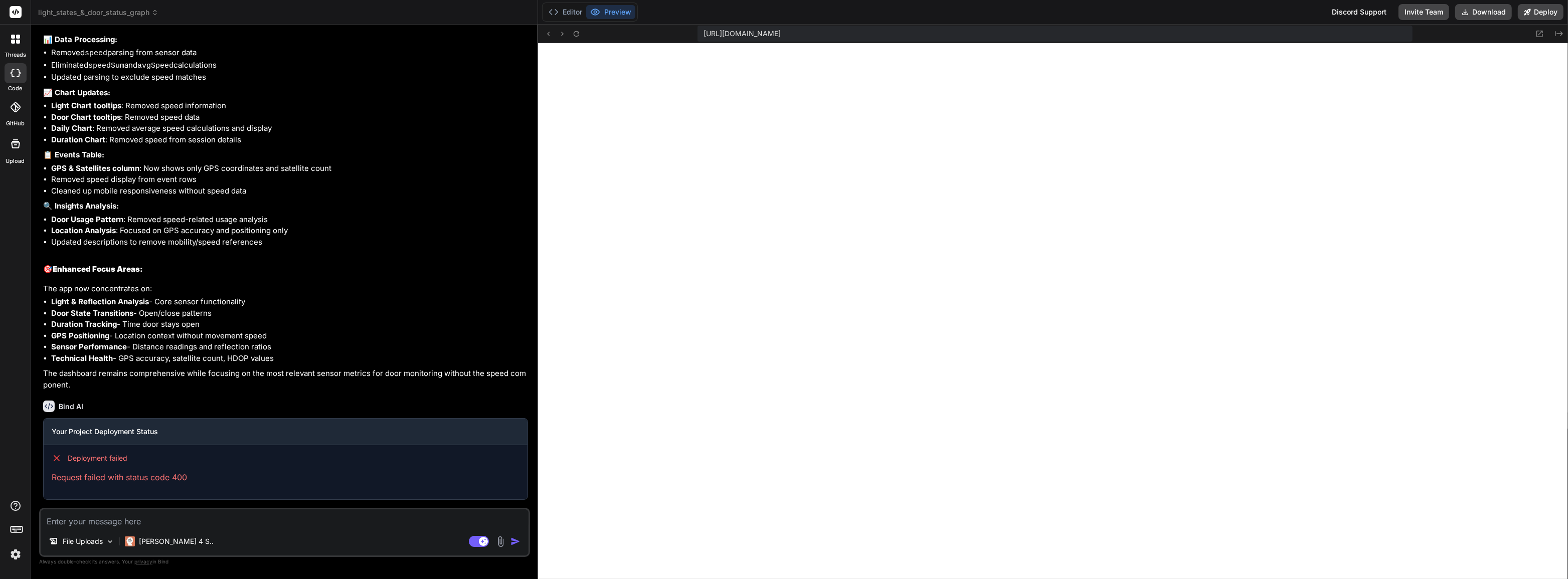
scroll to position [4051, 0]
